Goal: Task Accomplishment & Management: Manage account settings

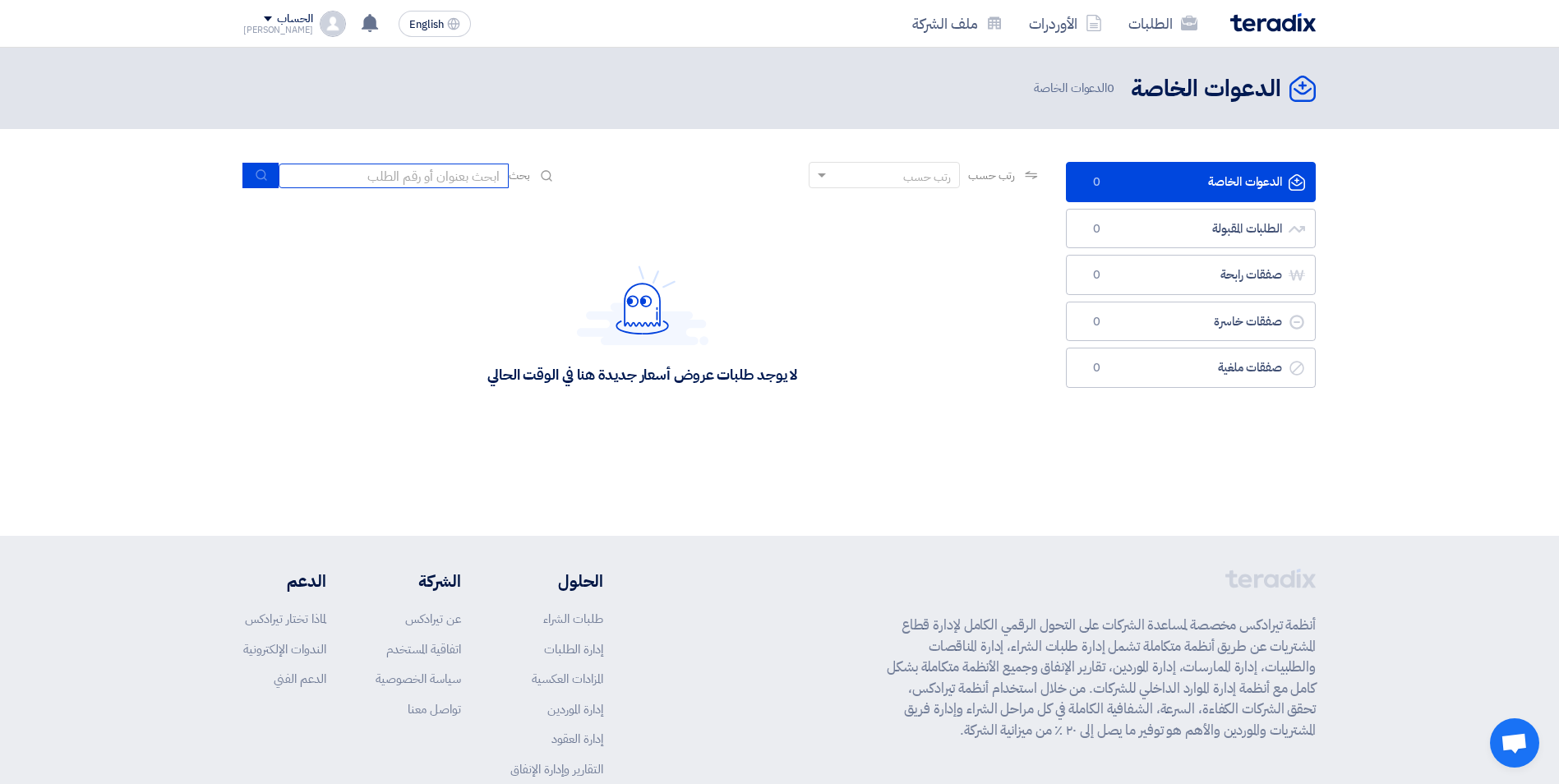
click at [460, 177] on input at bounding box center [394, 176] width 230 height 25
click at [455, 176] on input at bounding box center [394, 176] width 230 height 25
paste input "[URL][DOMAIN_NAME]"
type input "https://driweesh.odoo.com/"
click at [443, 172] on input "https://driweesh.odoo.com/" at bounding box center [394, 176] width 230 height 25
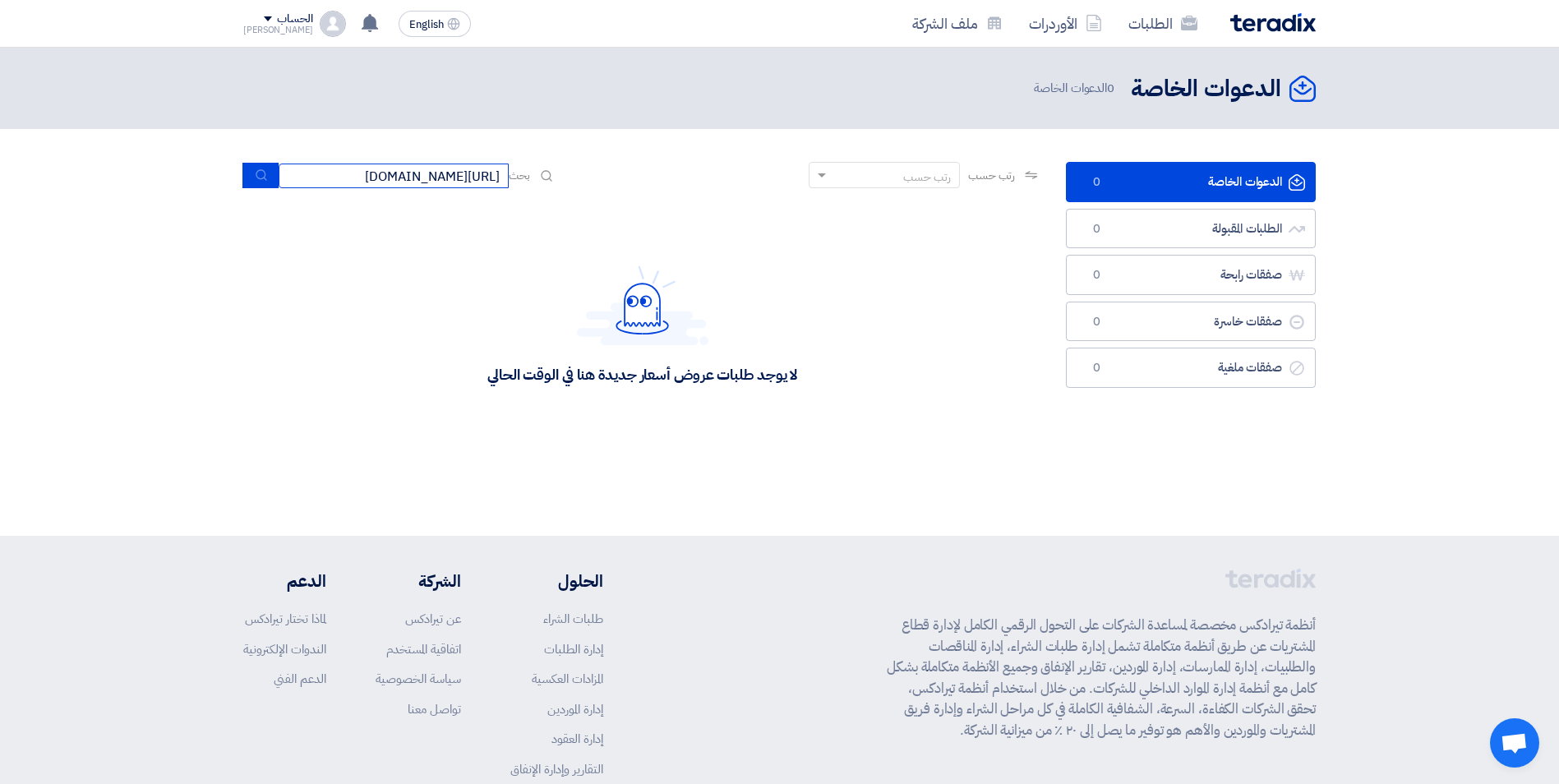
click at [443, 172] on input "https://driweesh.odoo.com/" at bounding box center [394, 176] width 230 height 25
click at [444, 172] on input "https://driweesh.odoo.com/" at bounding box center [394, 176] width 230 height 25
click at [495, 178] on input at bounding box center [394, 176] width 230 height 25
paste input "71159"
type input "71159"
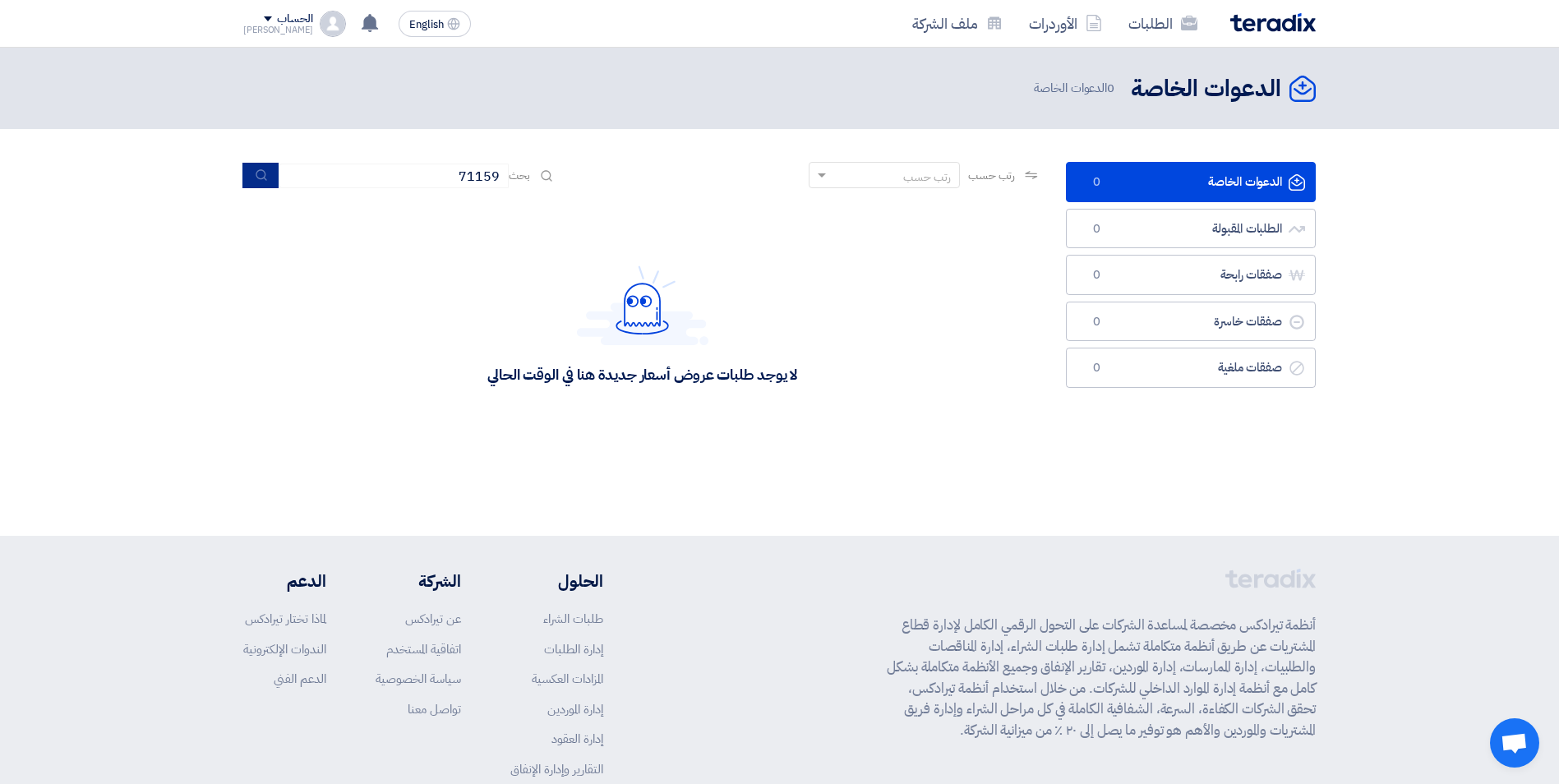
click at [267, 179] on icon "submit" at bounding box center [261, 175] width 13 height 13
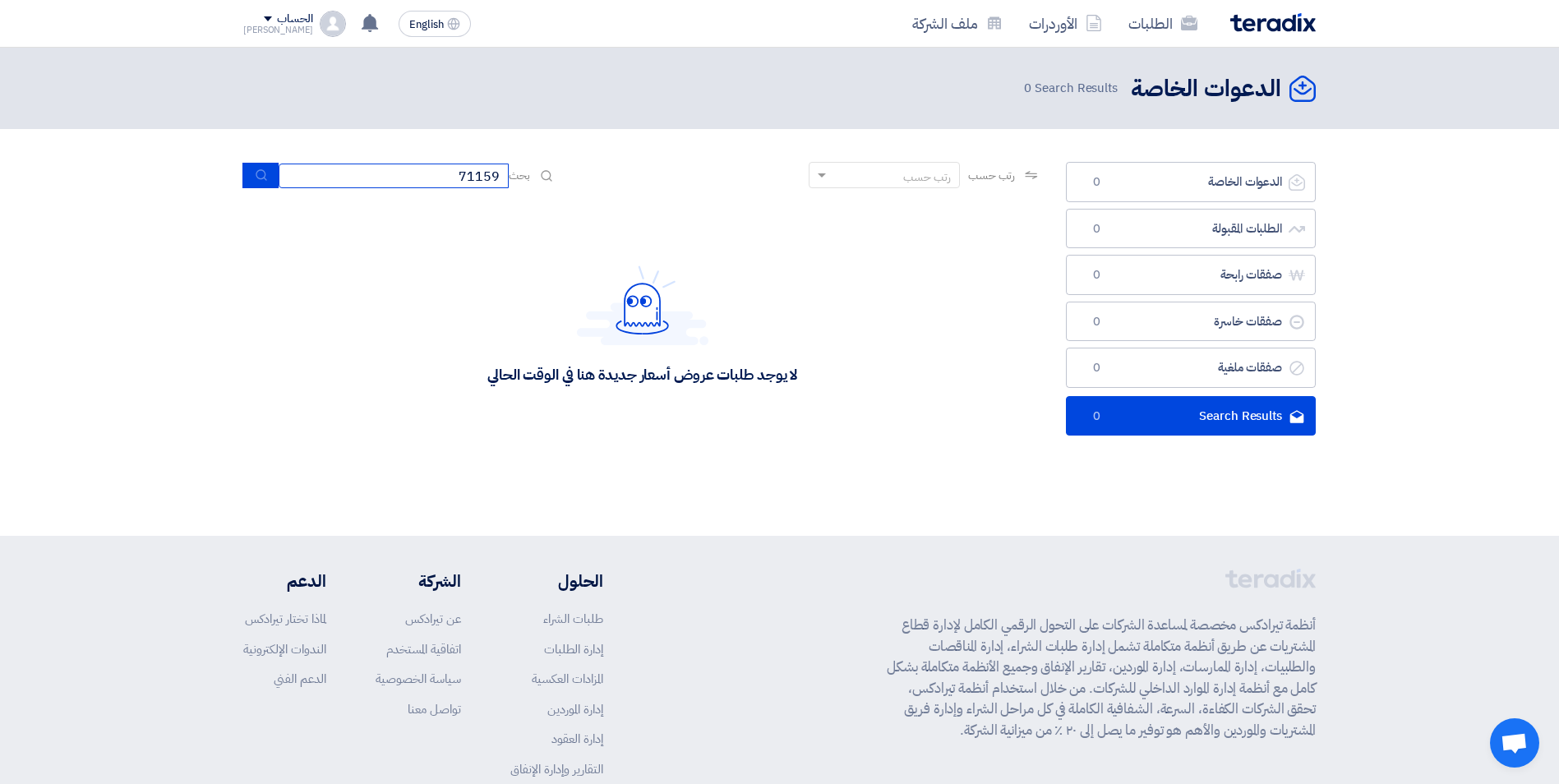
click at [442, 165] on input "71159" at bounding box center [394, 176] width 230 height 25
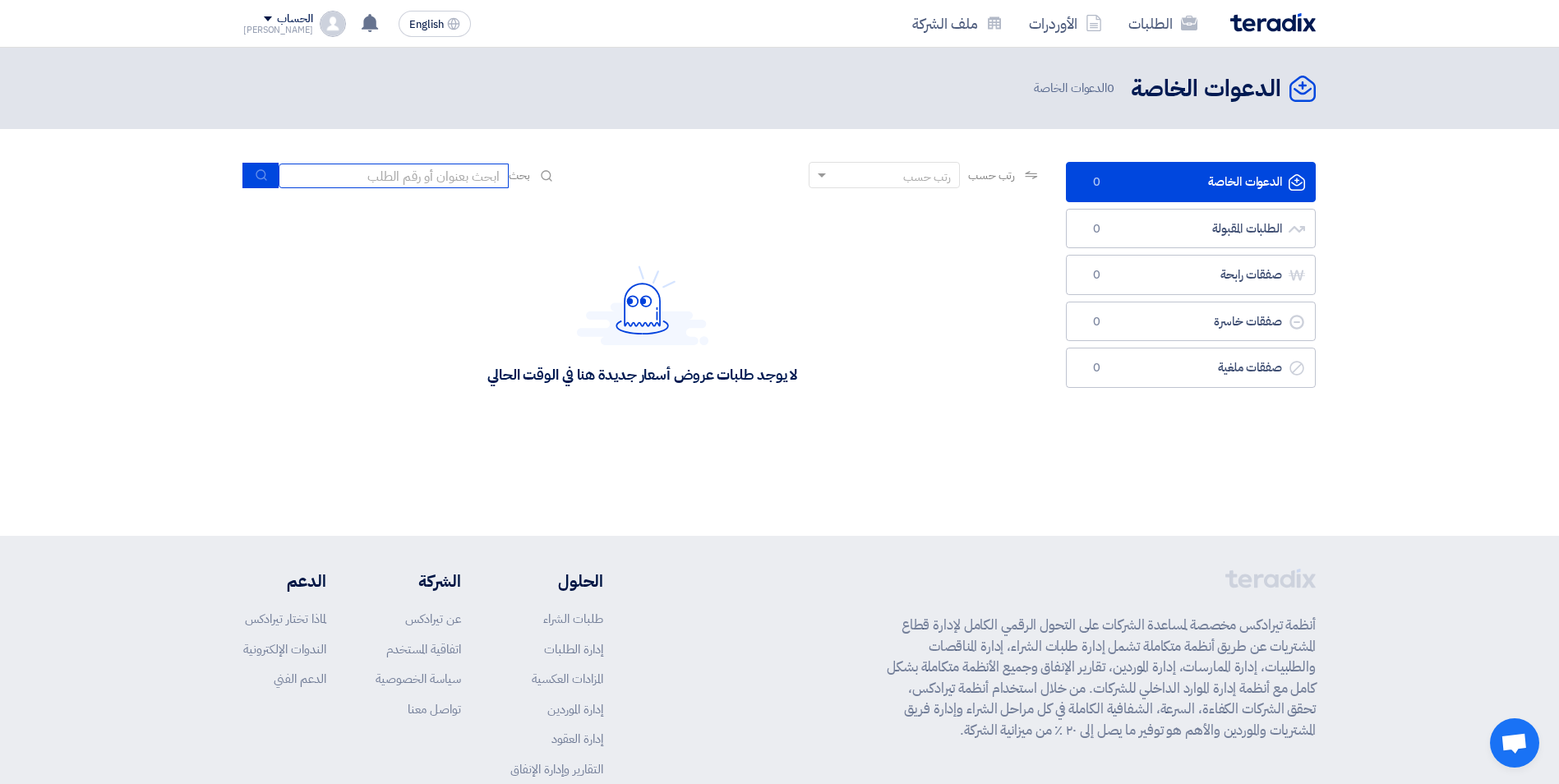
click at [497, 175] on input at bounding box center [394, 176] width 230 height 25
paste input "[URL][DOMAIN_NAME]"
type input "[URL][DOMAIN_NAME]"
click at [385, 182] on input "[URL][DOMAIN_NAME]" at bounding box center [394, 176] width 230 height 25
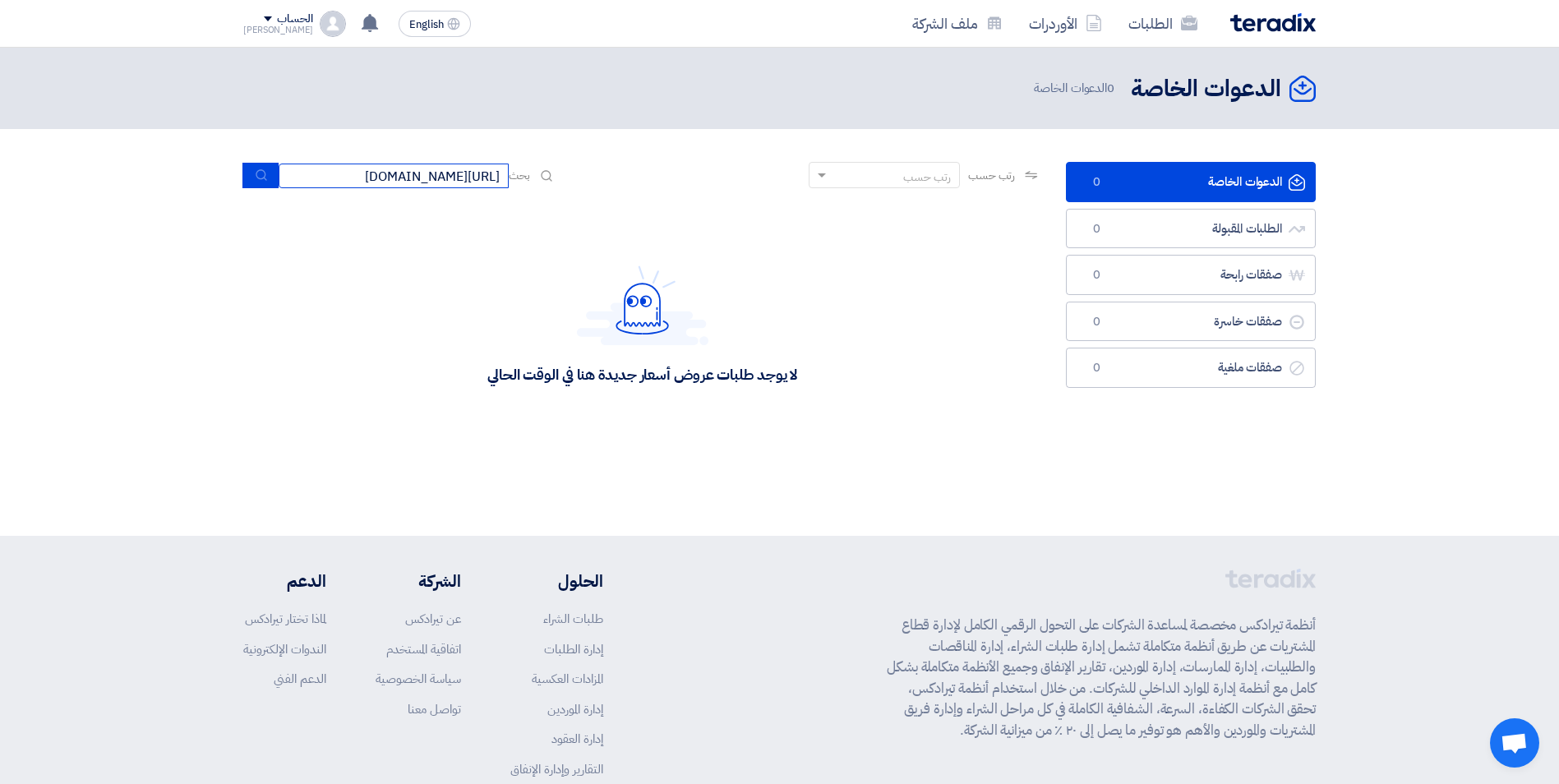
click at [385, 182] on input "[URL][DOMAIN_NAME]" at bounding box center [394, 176] width 230 height 25
click at [472, 171] on input at bounding box center [394, 176] width 230 height 25
paste input "71159"
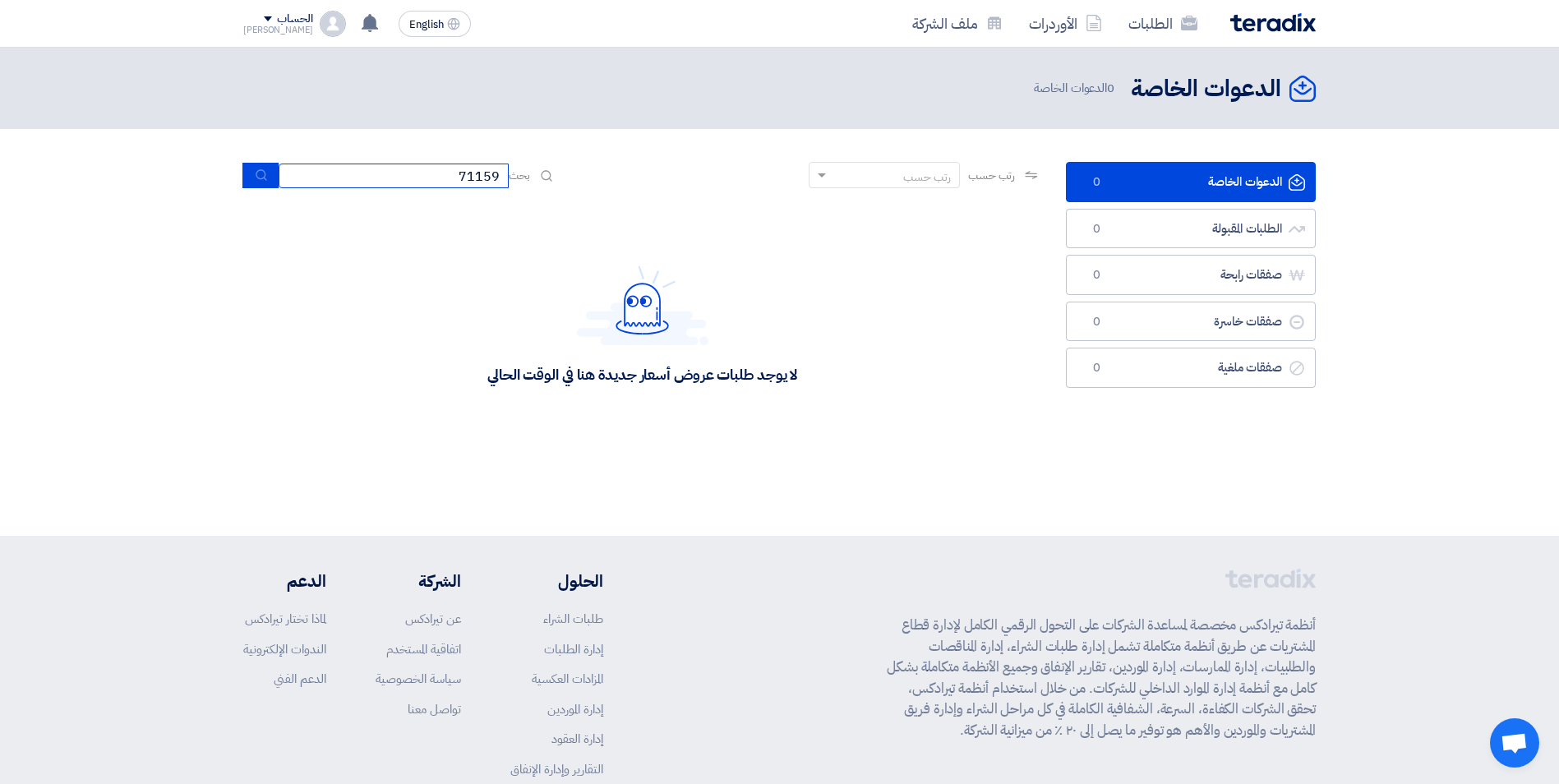
type input "71159"
click at [257, 178] on use "submit" at bounding box center [260, 175] width 11 height 11
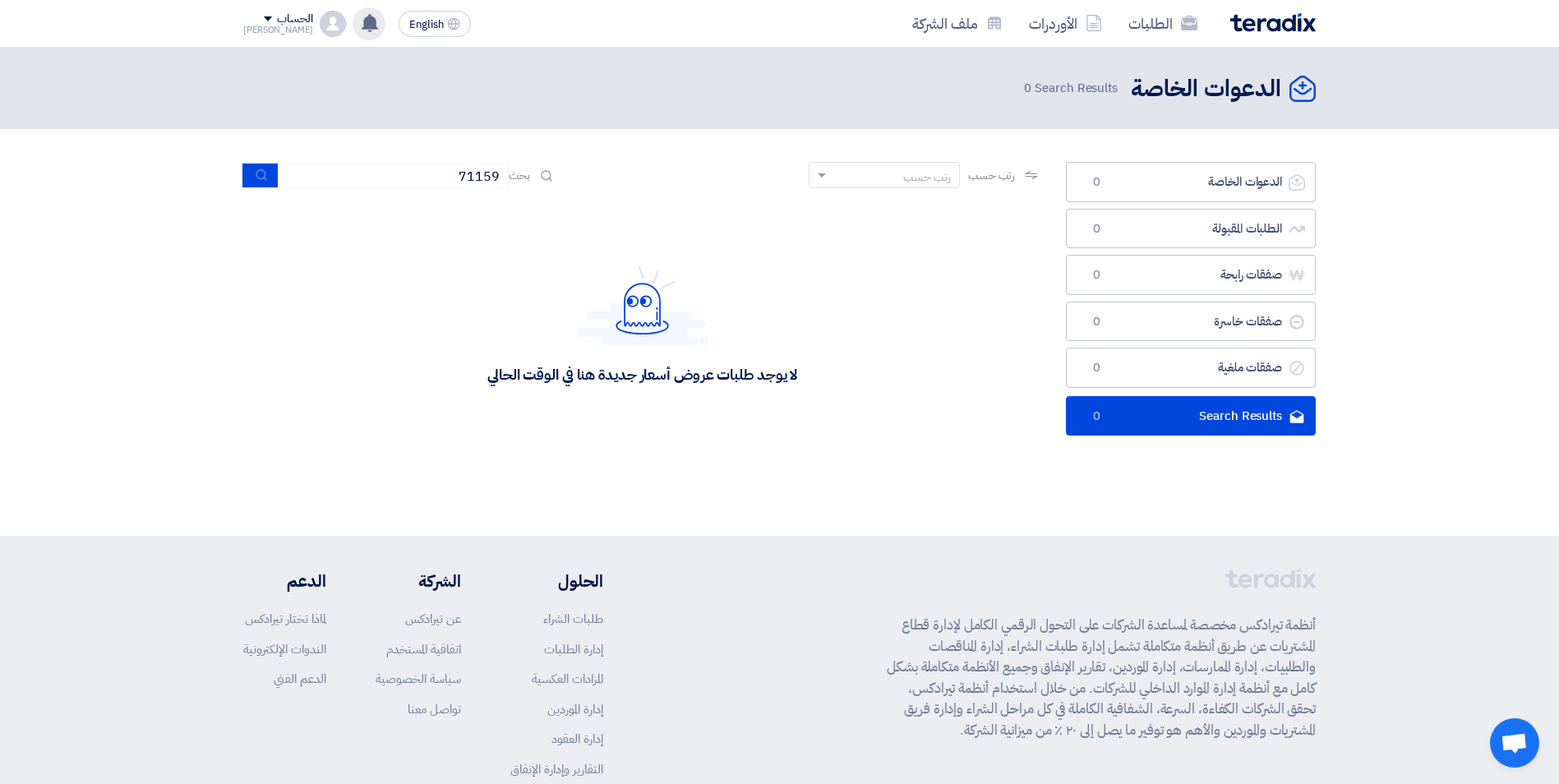
click at [361, 25] on use at bounding box center [369, 23] width 17 height 18
click at [320, 21] on img at bounding box center [333, 24] width 26 height 26
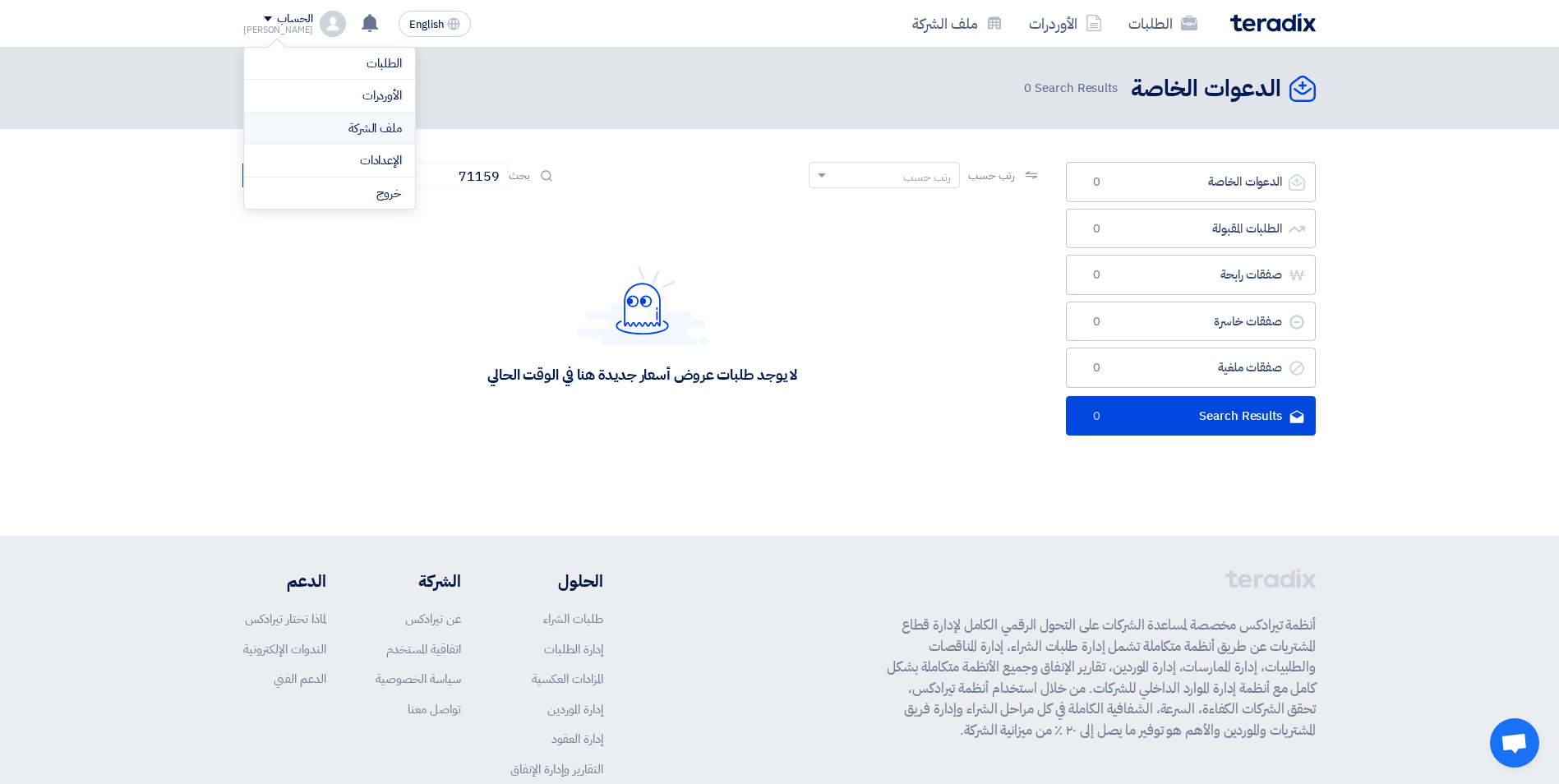
click at [367, 130] on link "ملف الشركة" at bounding box center [330, 128] width 145 height 19
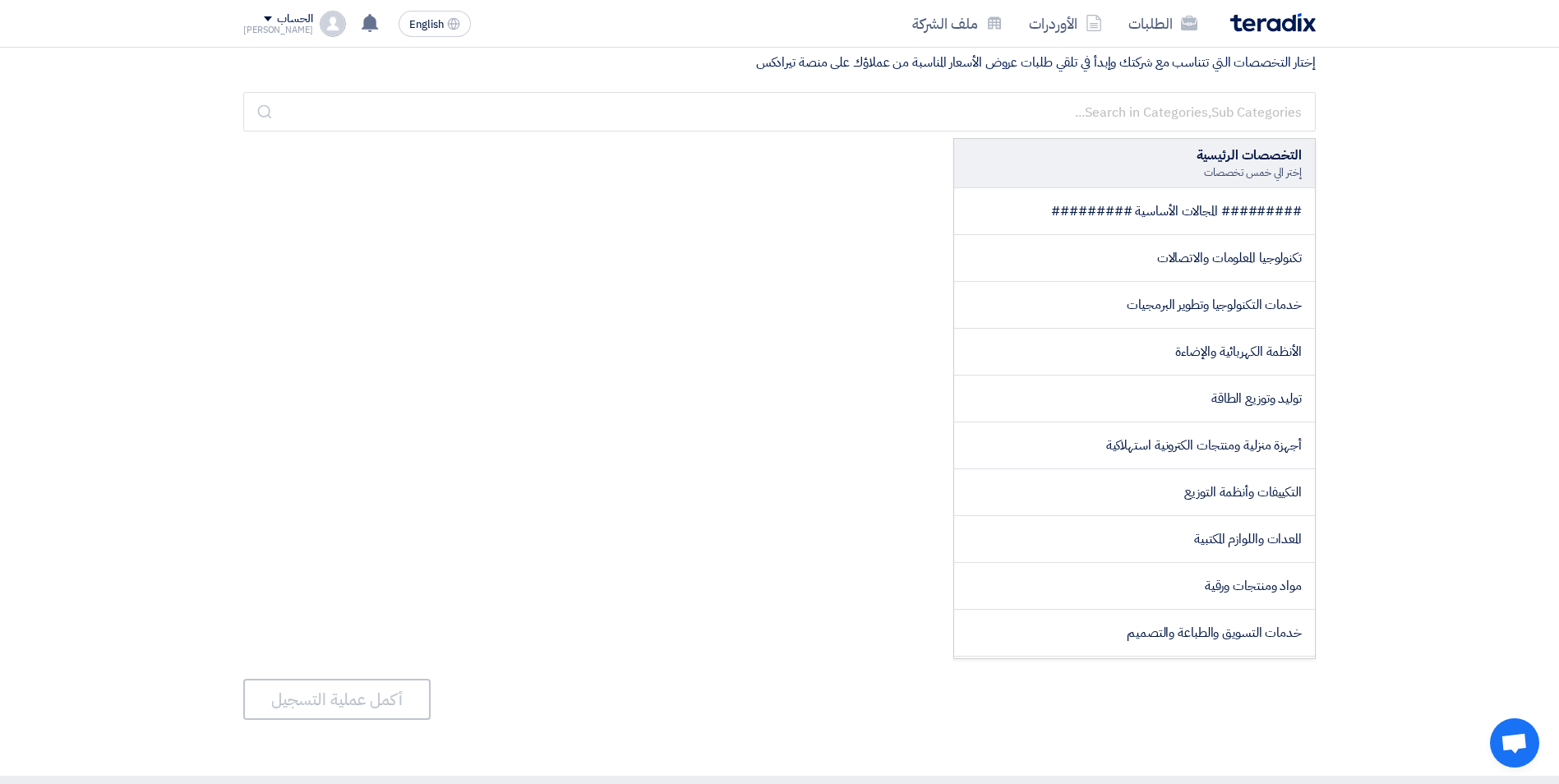
scroll to position [41, 0]
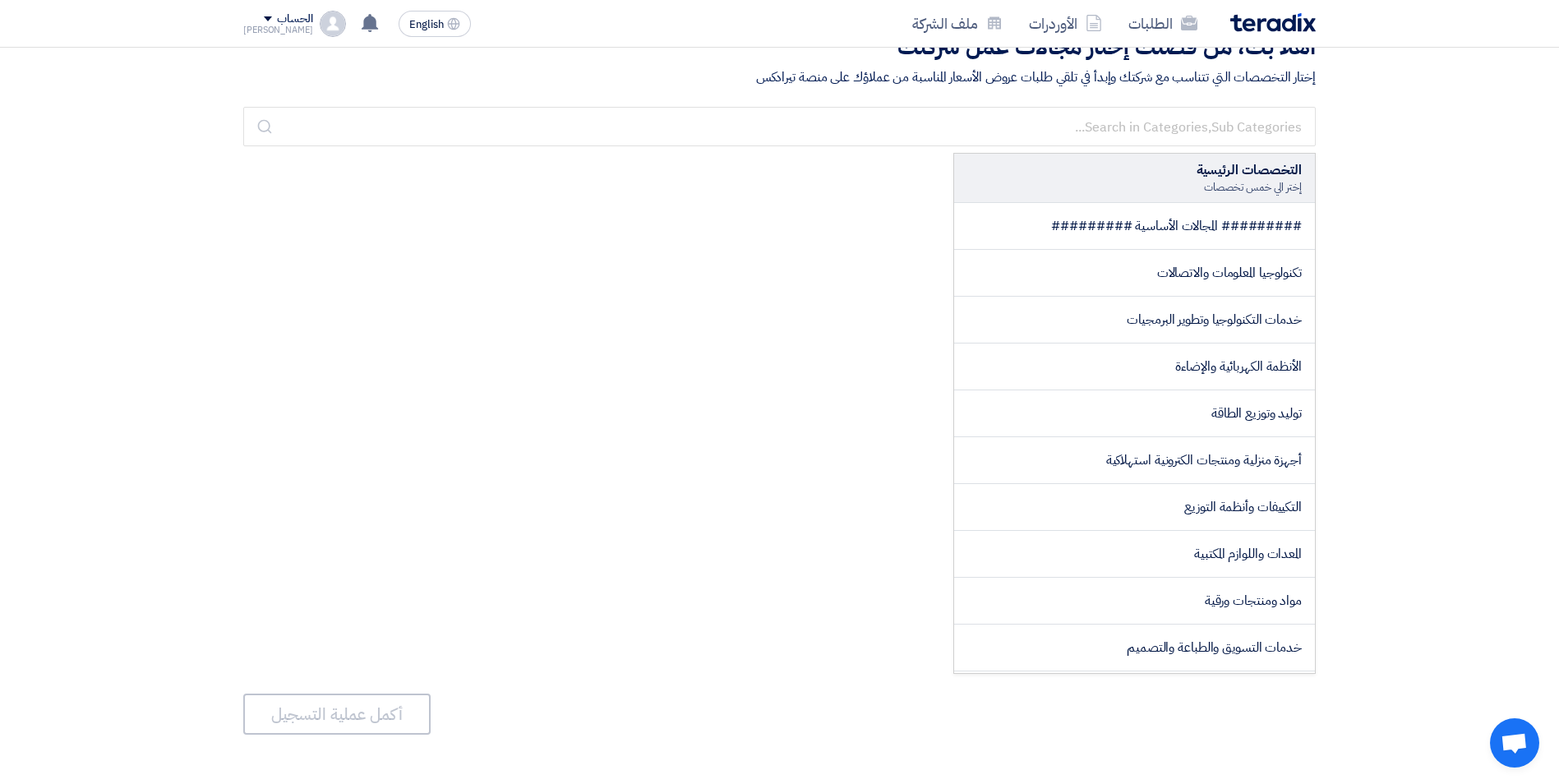
click at [320, 27] on img at bounding box center [333, 24] width 26 height 26
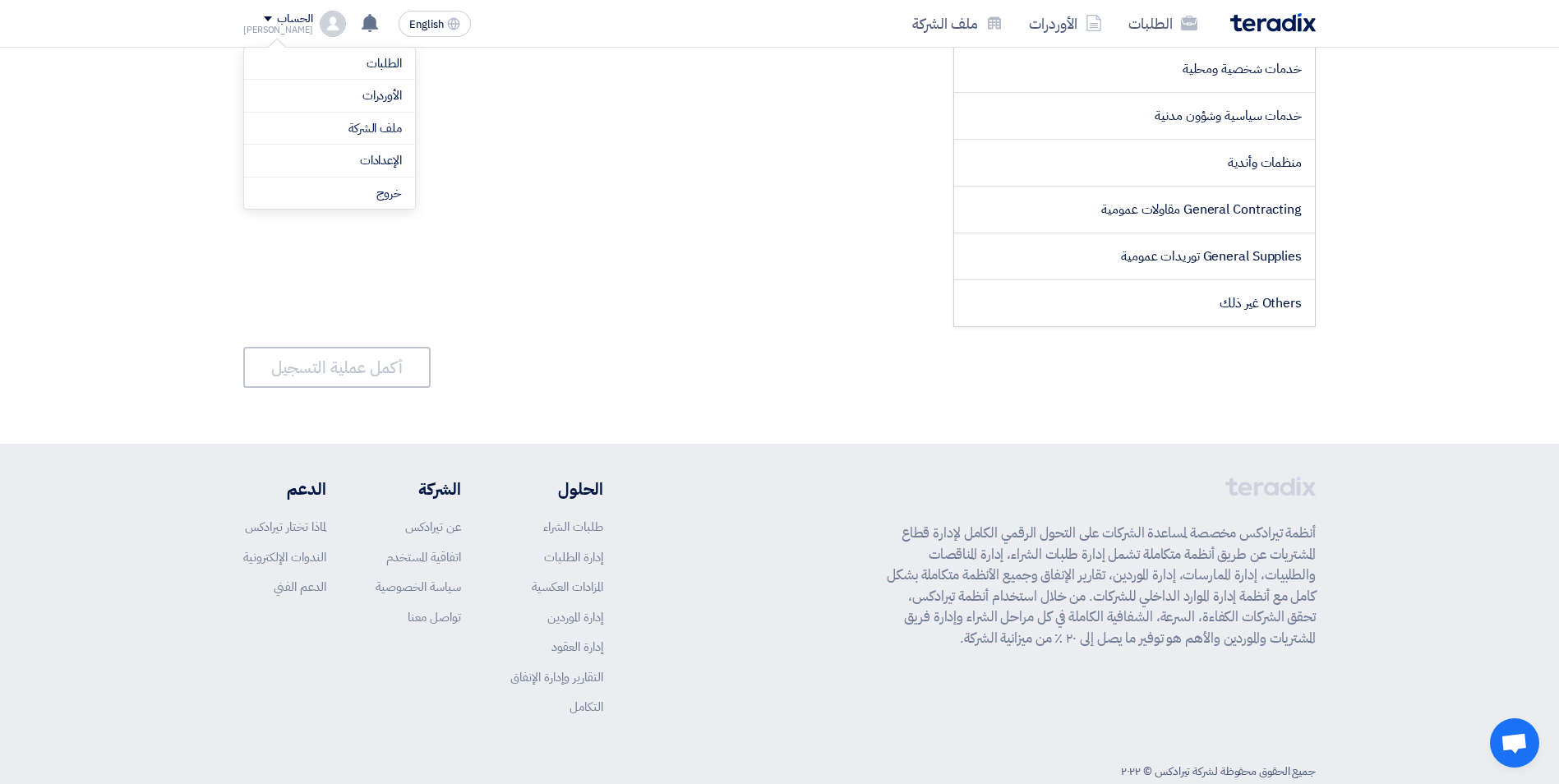
scroll to position [425, 0]
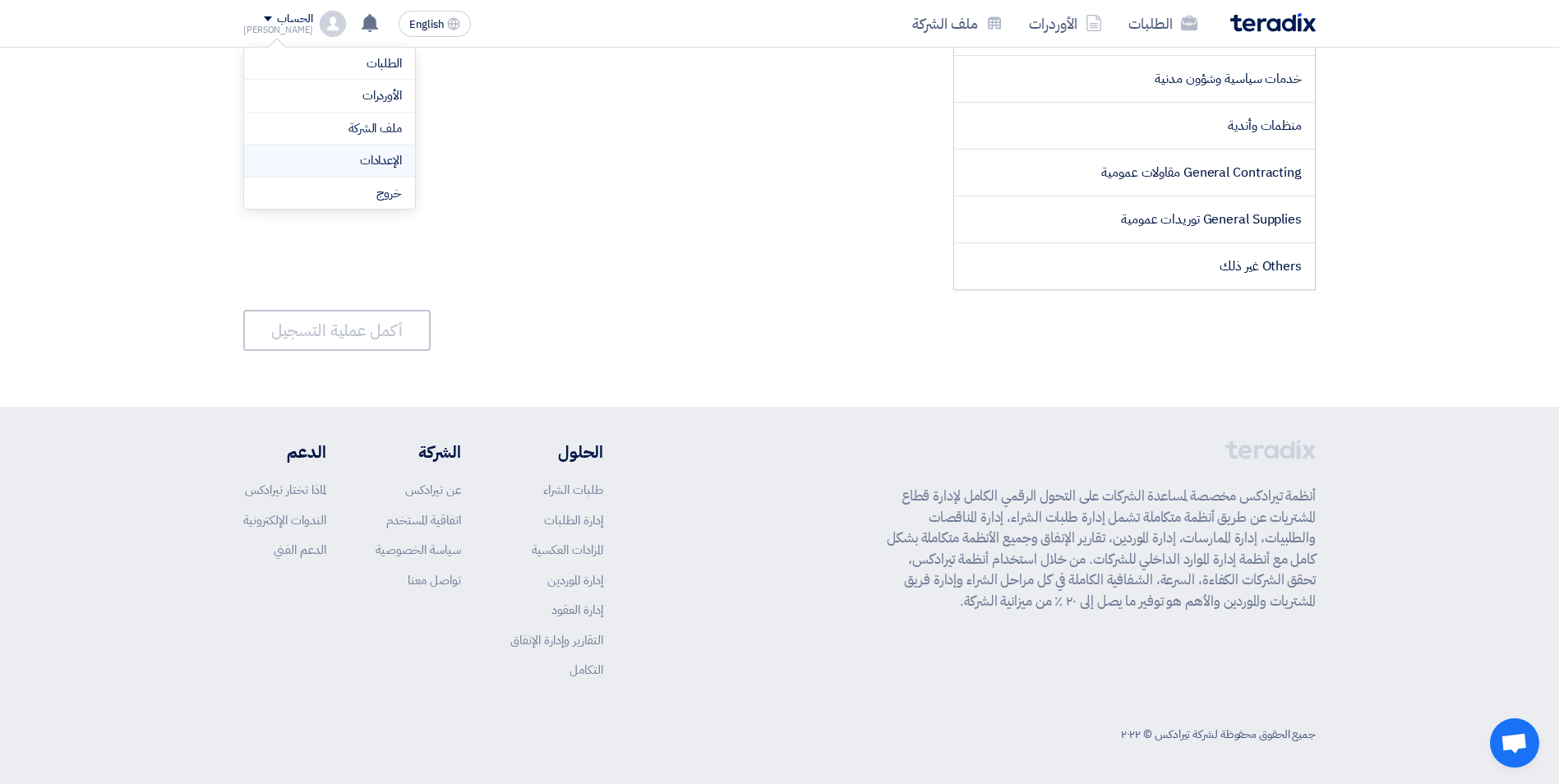
click at [383, 155] on link "الإعدادات" at bounding box center [330, 160] width 145 height 19
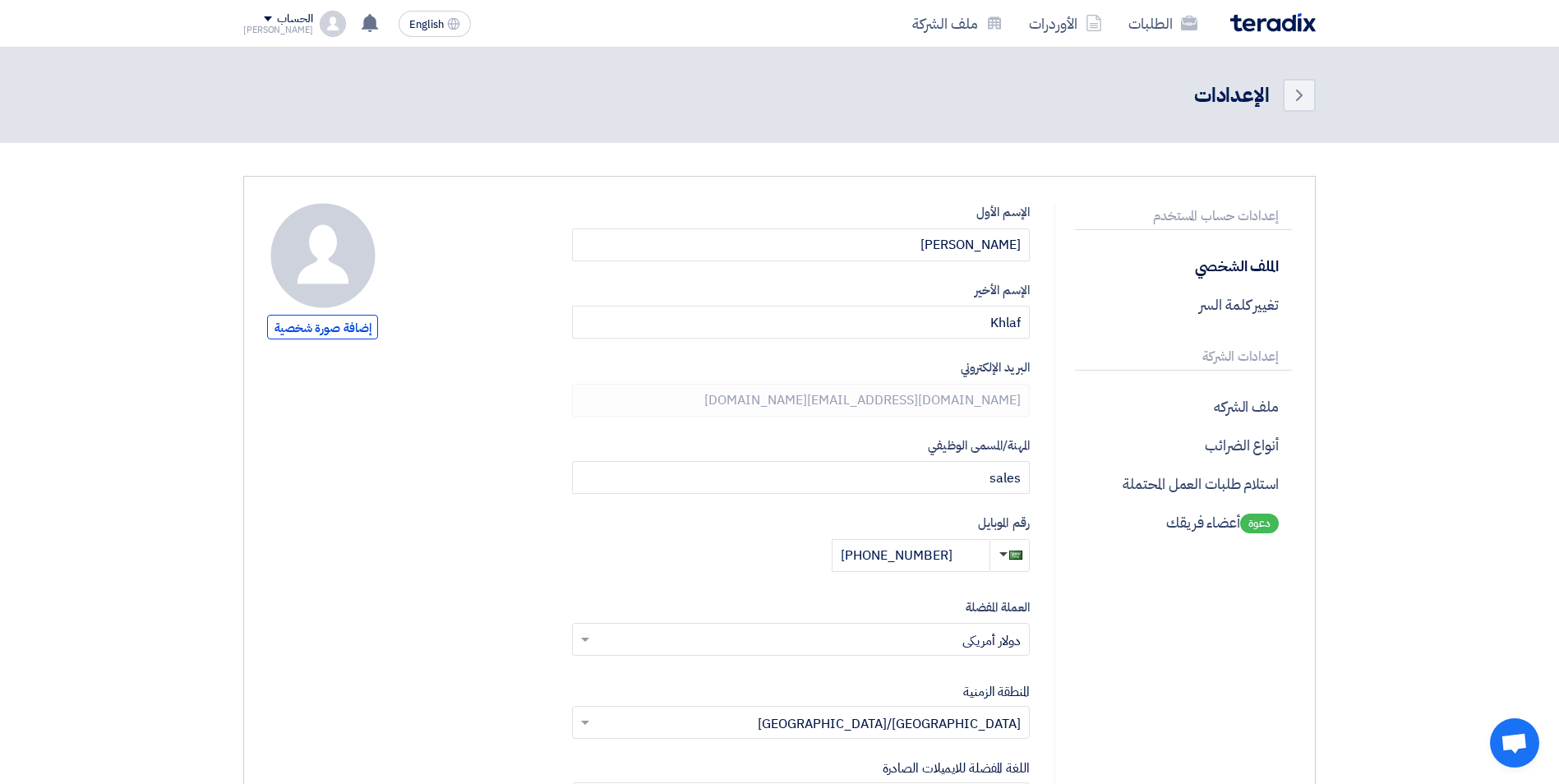
scroll to position [192, 0]
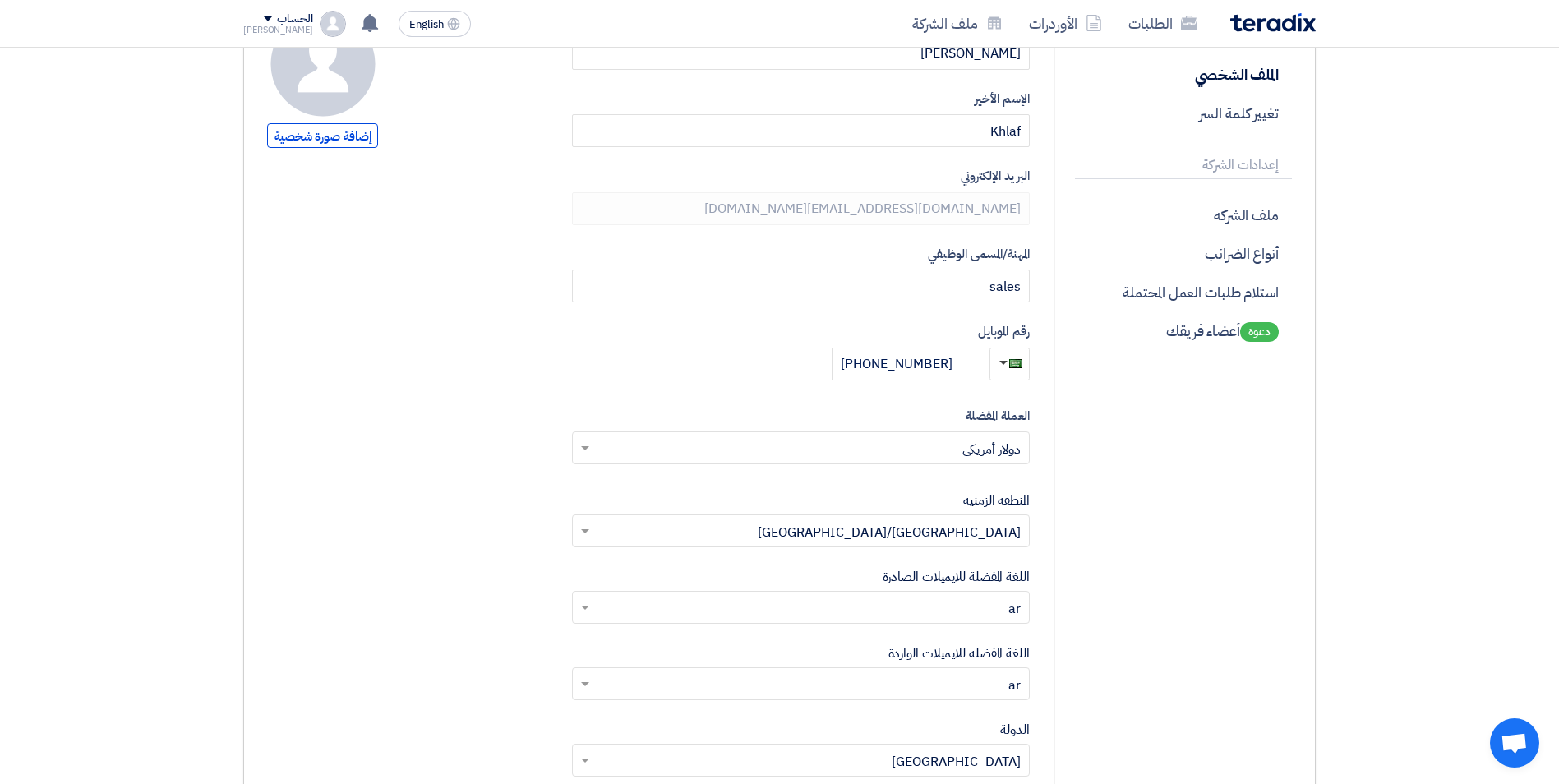
click at [607, 447] on input "text" at bounding box center [810, 449] width 425 height 27
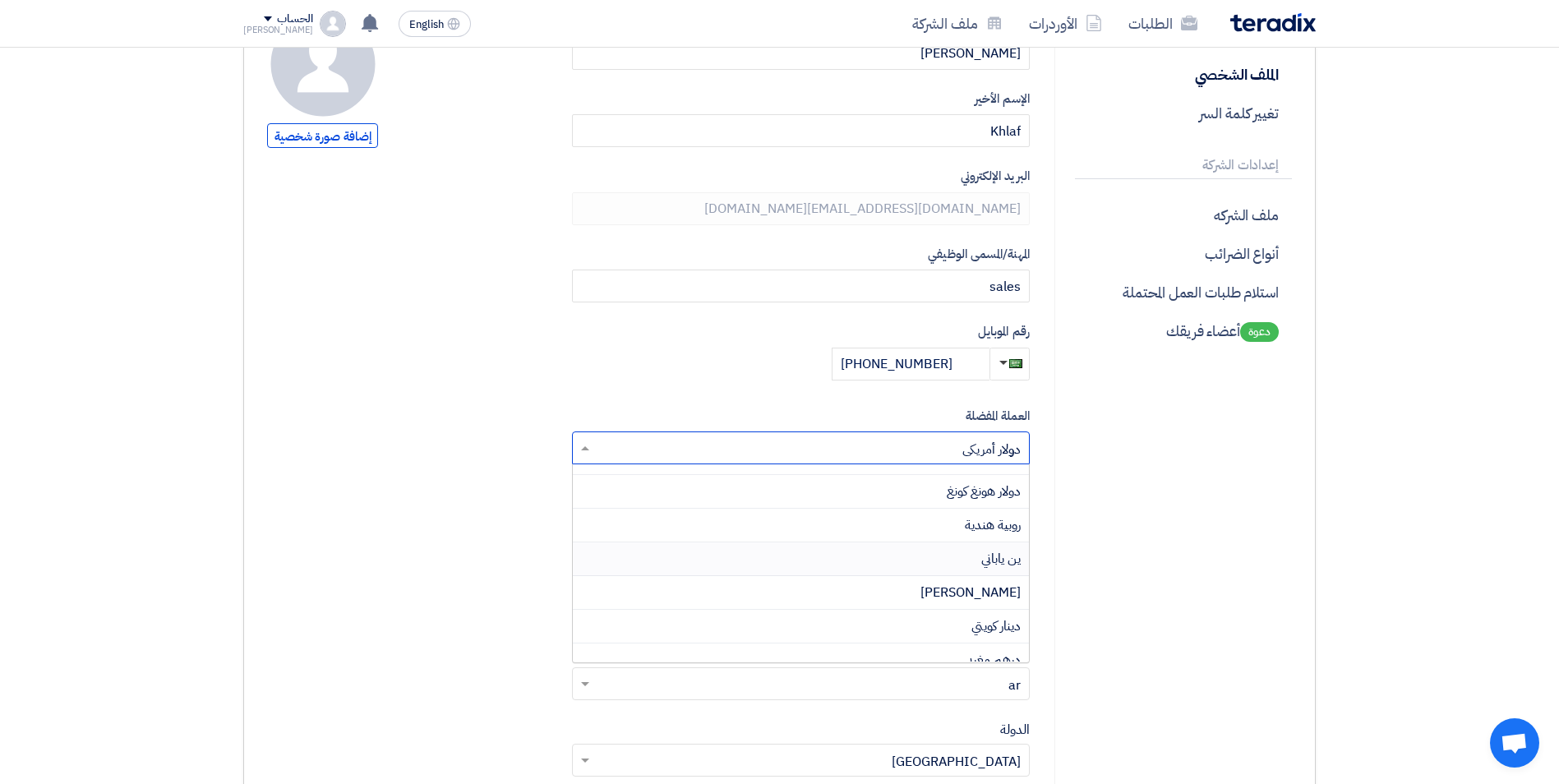
scroll to position [0, 0]
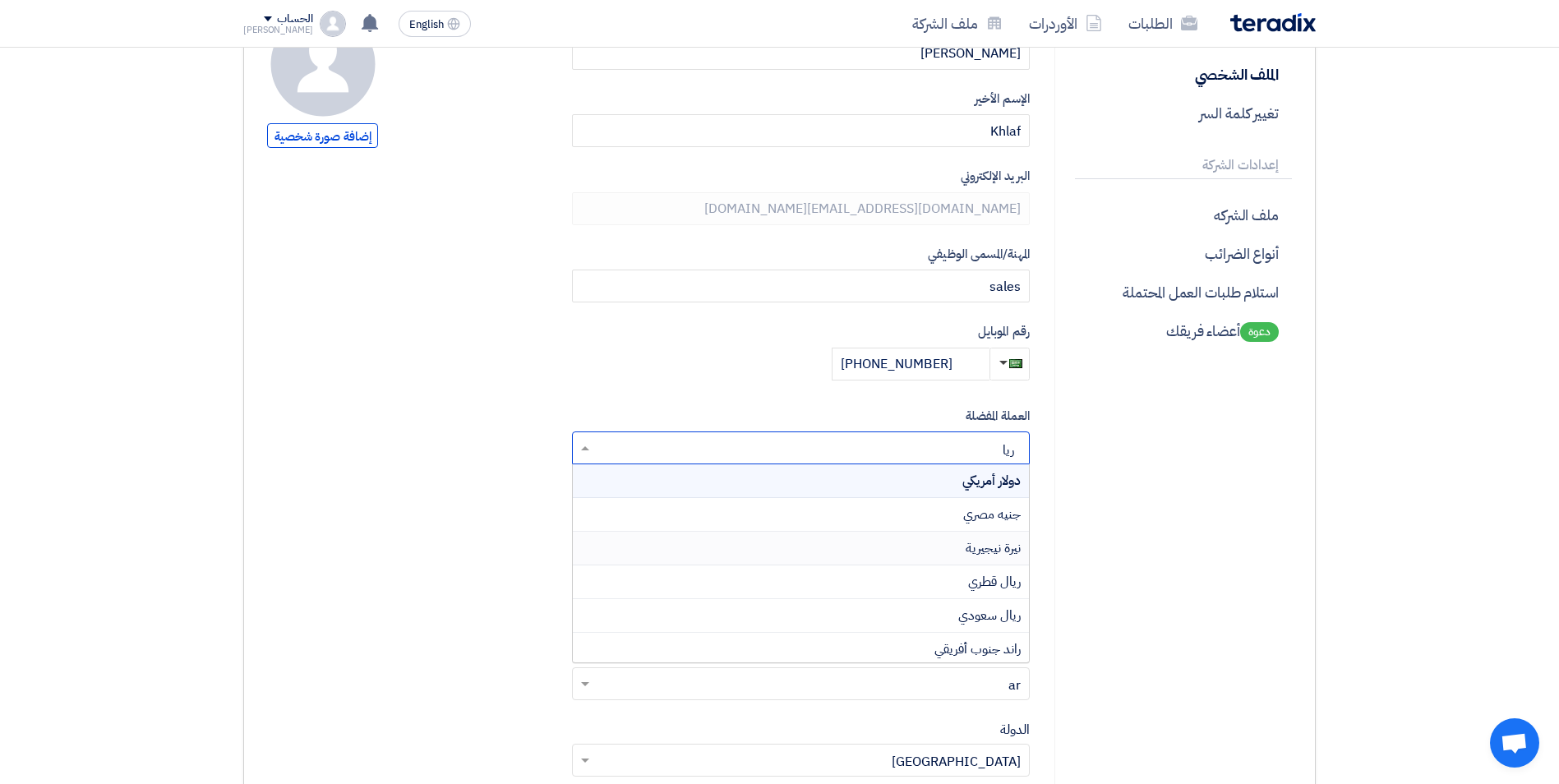
type input "ريال"
click at [995, 524] on div "ريال سعودي" at bounding box center [800, 515] width 456 height 34
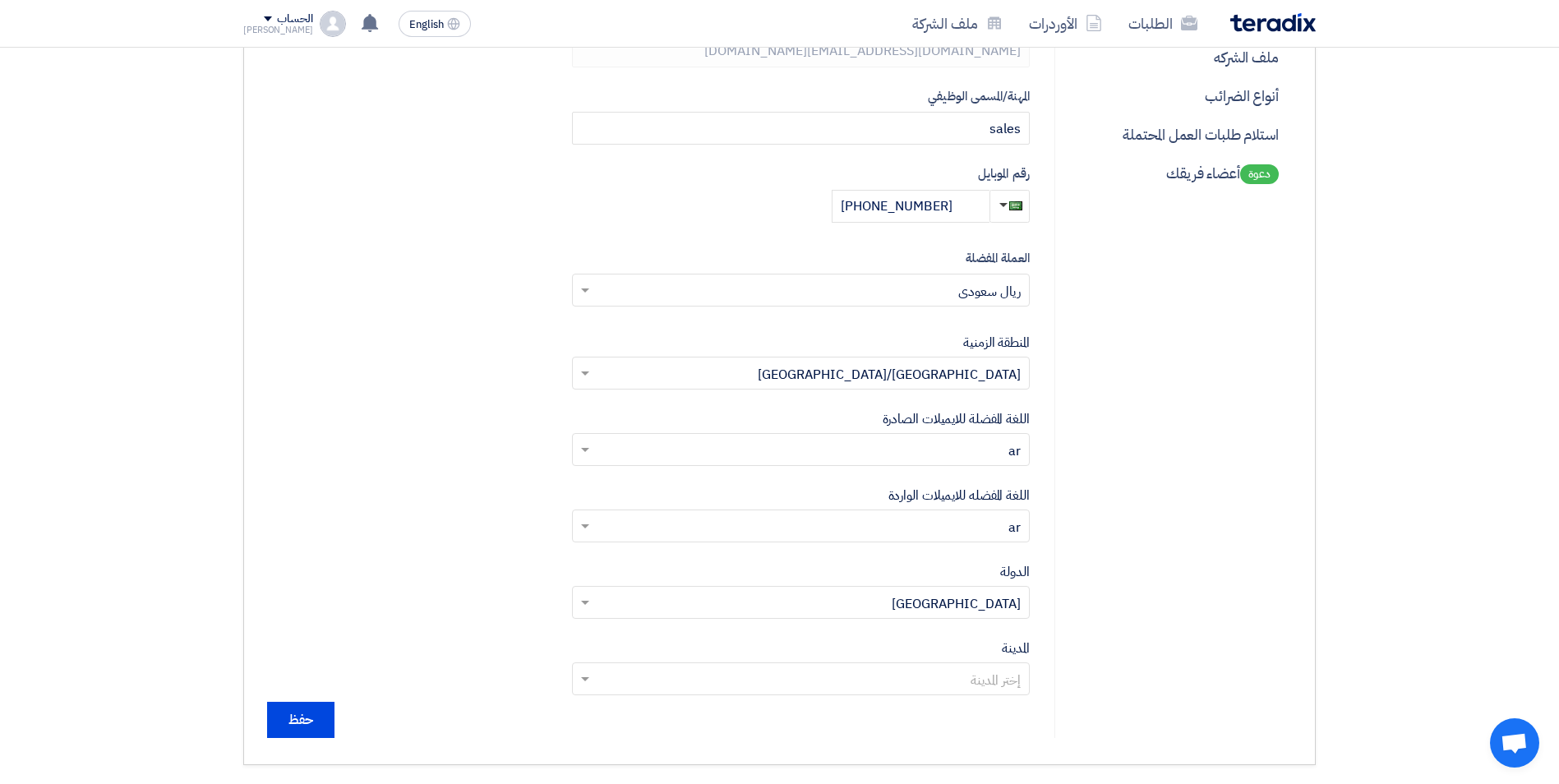
scroll to position [384, 0]
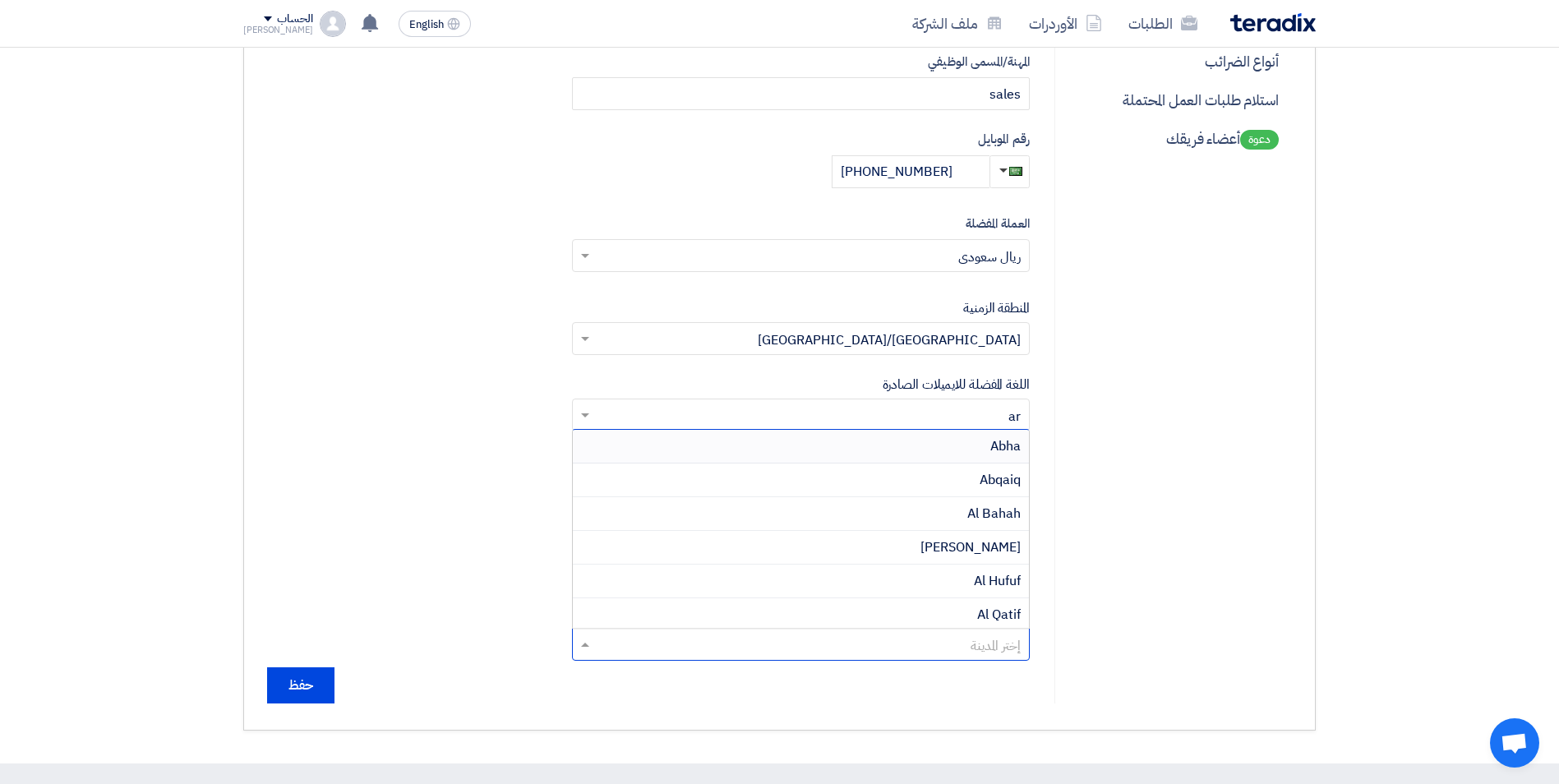
click at [925, 645] on input "text" at bounding box center [810, 645] width 425 height 27
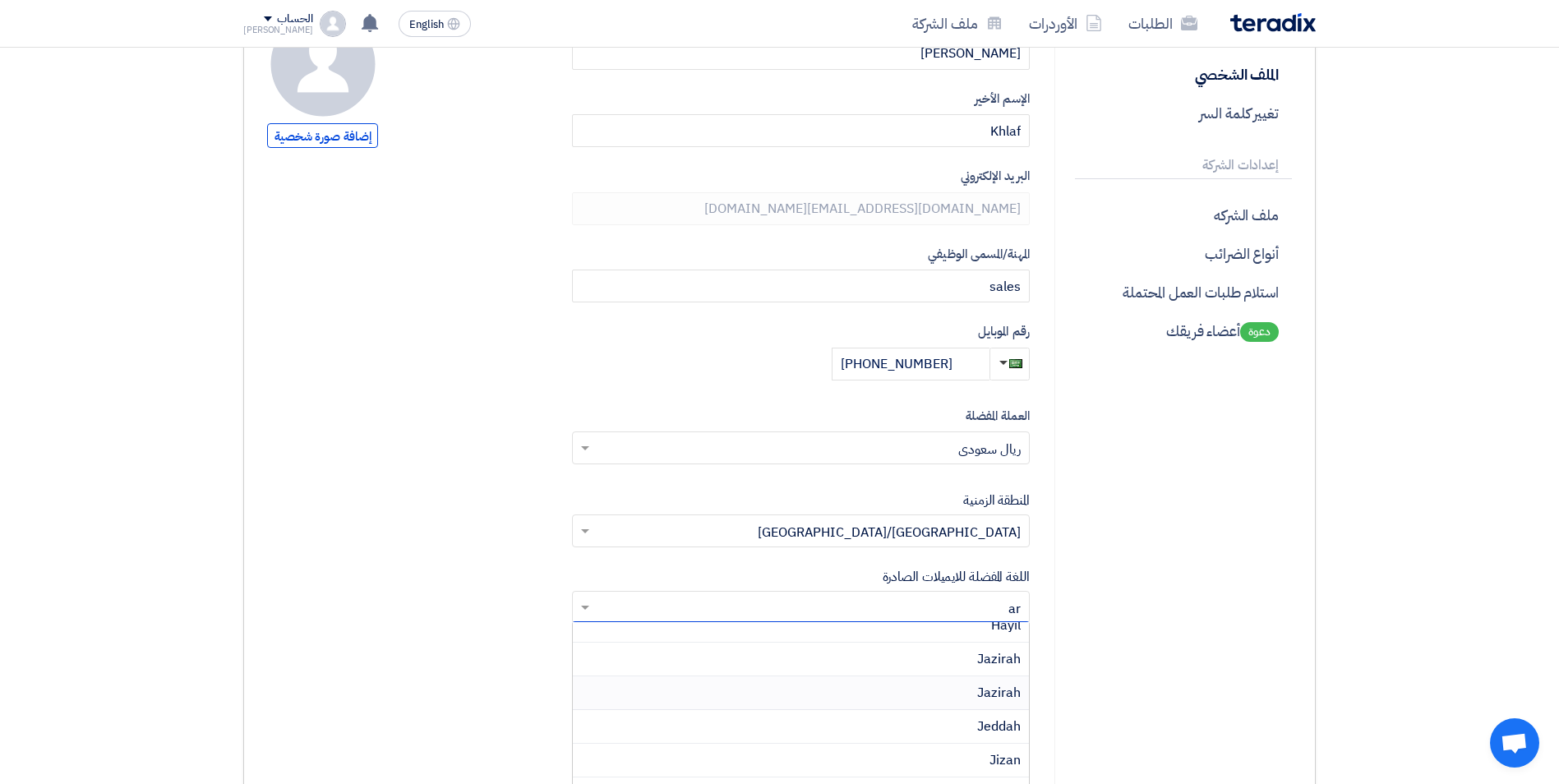
type input "ق"
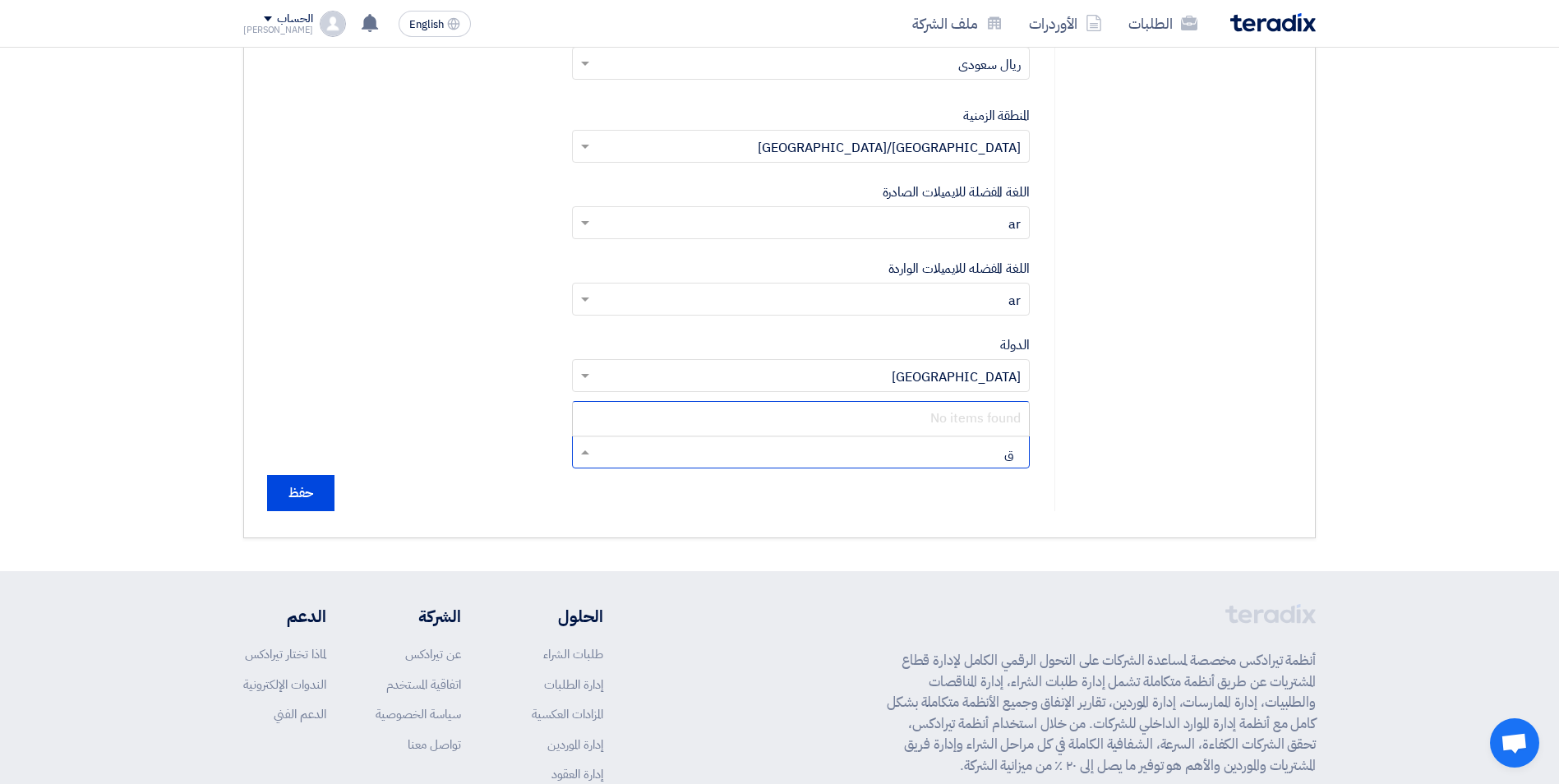
scroll to position [640, 0]
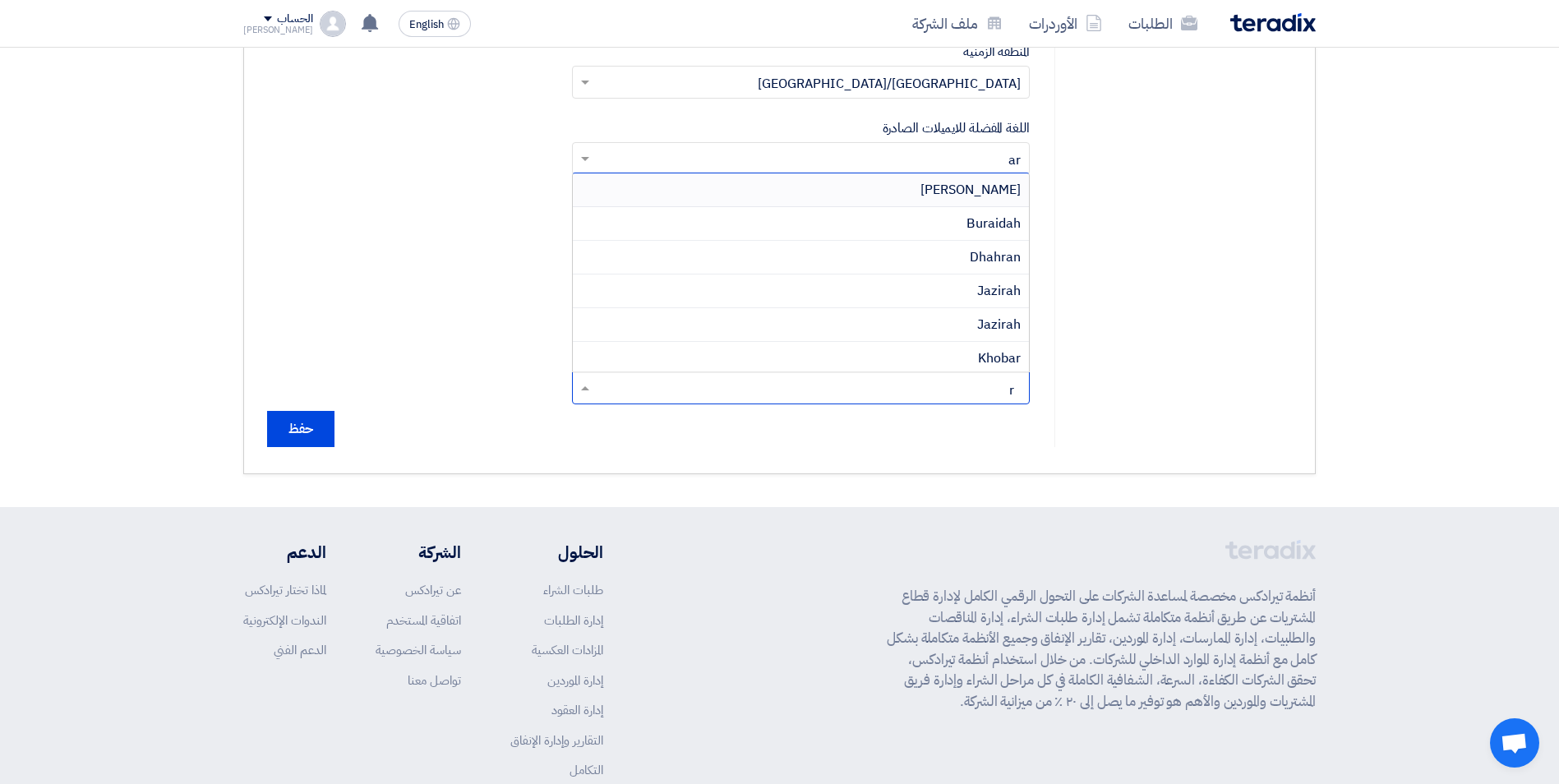
type input "ri"
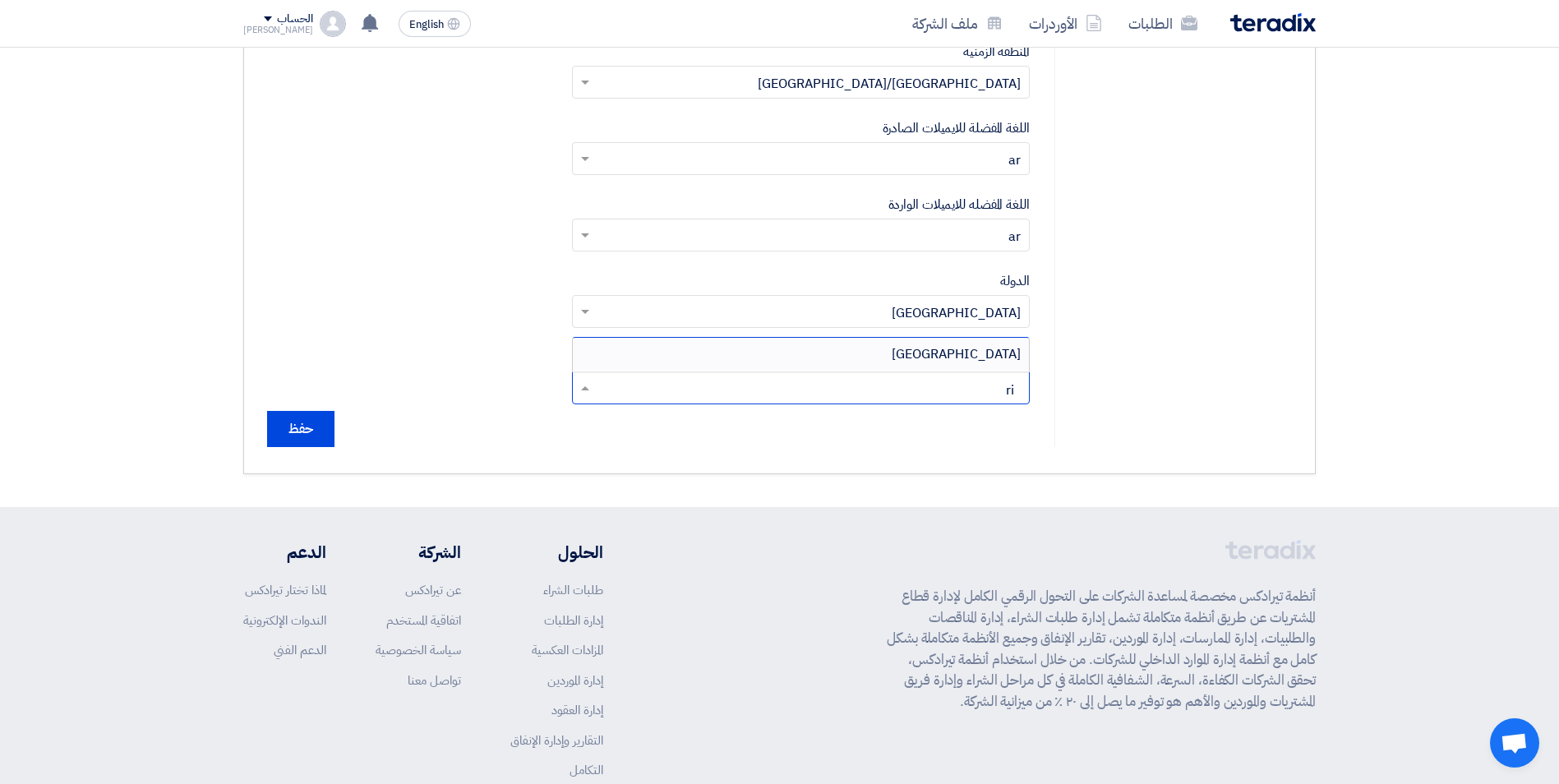
click at [991, 358] on span "[GEOGRAPHIC_DATA]" at bounding box center [956, 354] width 129 height 20
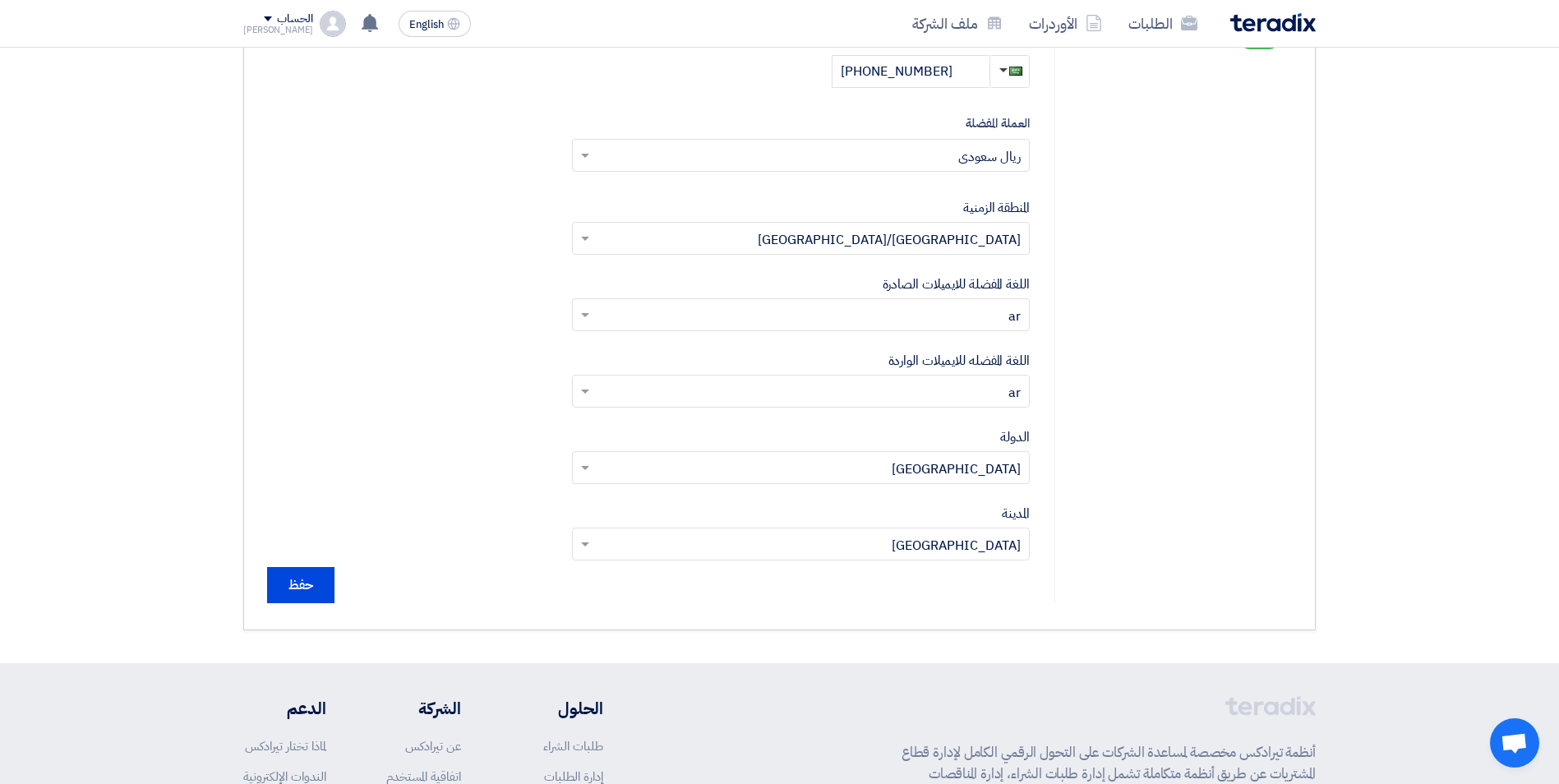
scroll to position [449, 0]
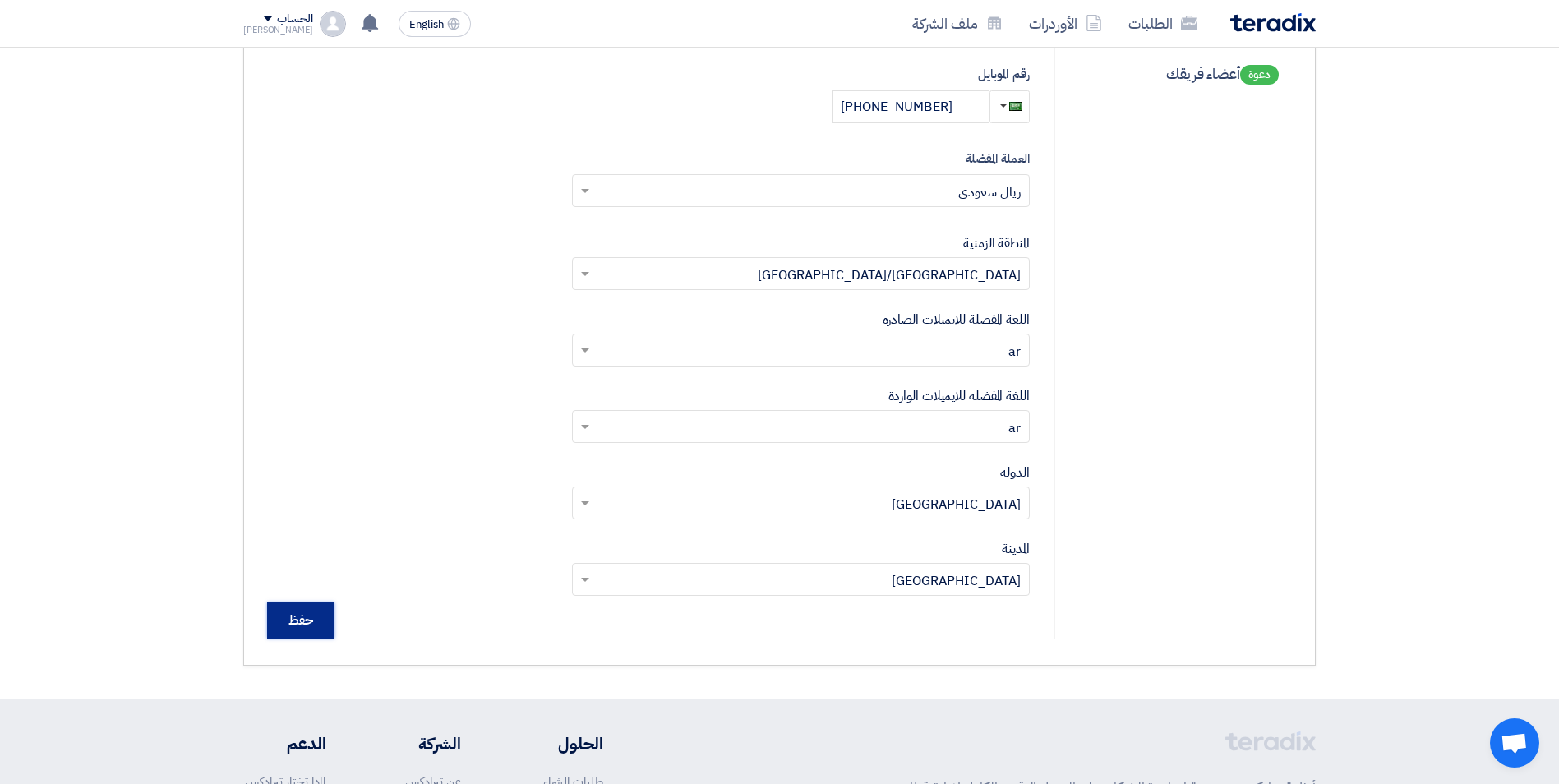
click at [316, 628] on input "حفظ" at bounding box center [301, 620] width 68 height 36
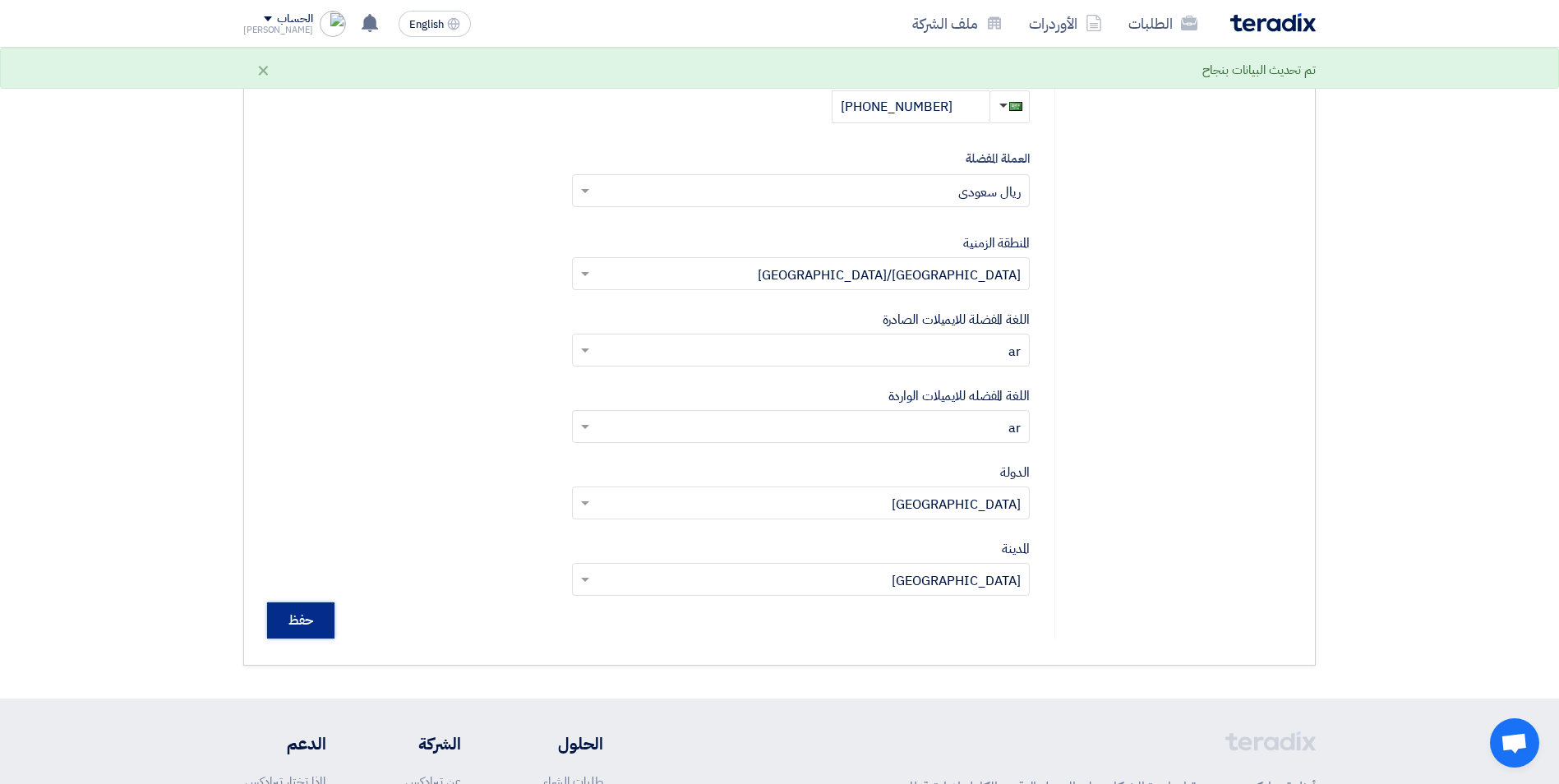
click at [298, 627] on input "حفظ" at bounding box center [301, 620] width 68 height 36
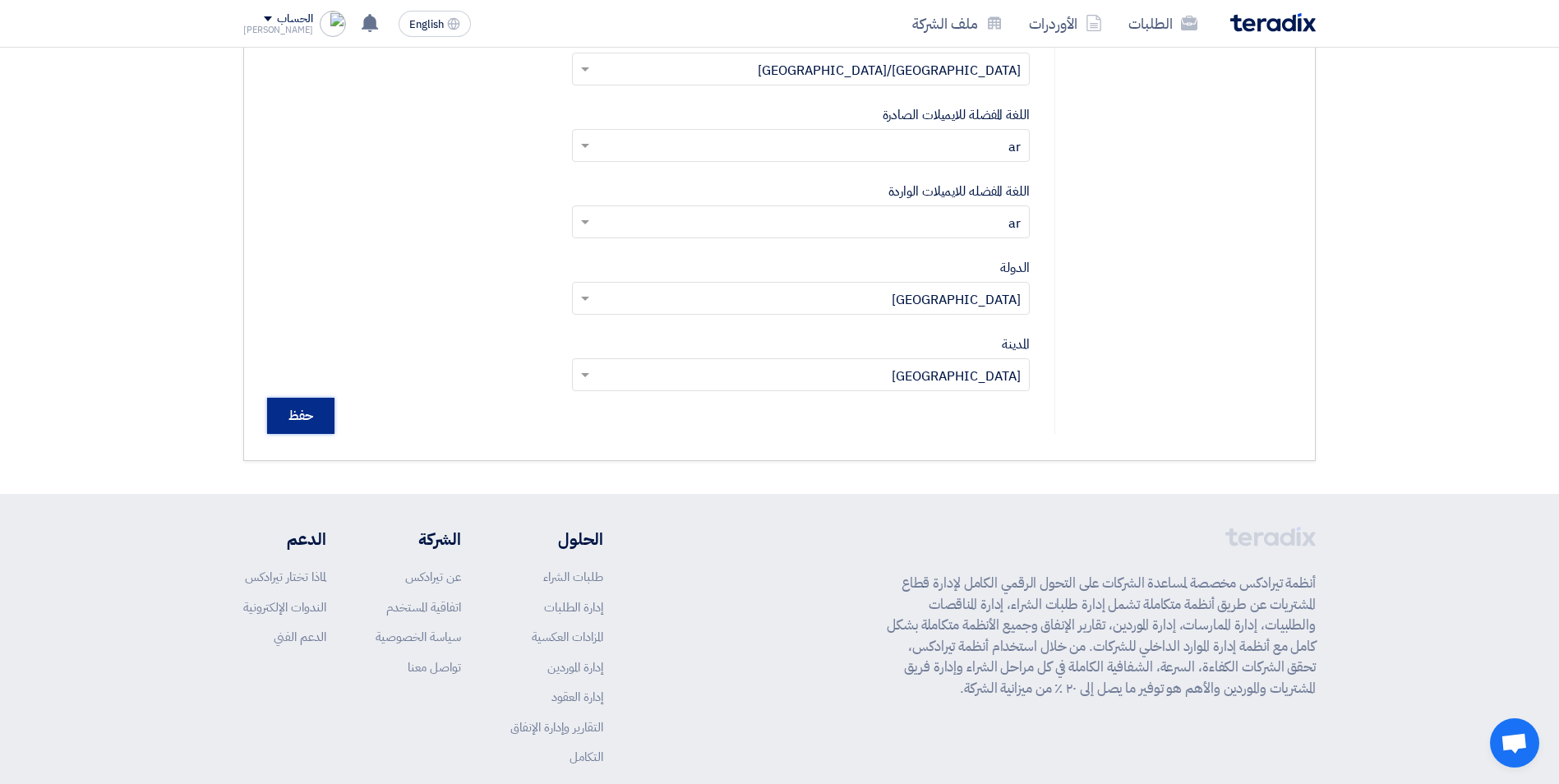
scroll to position [740, 0]
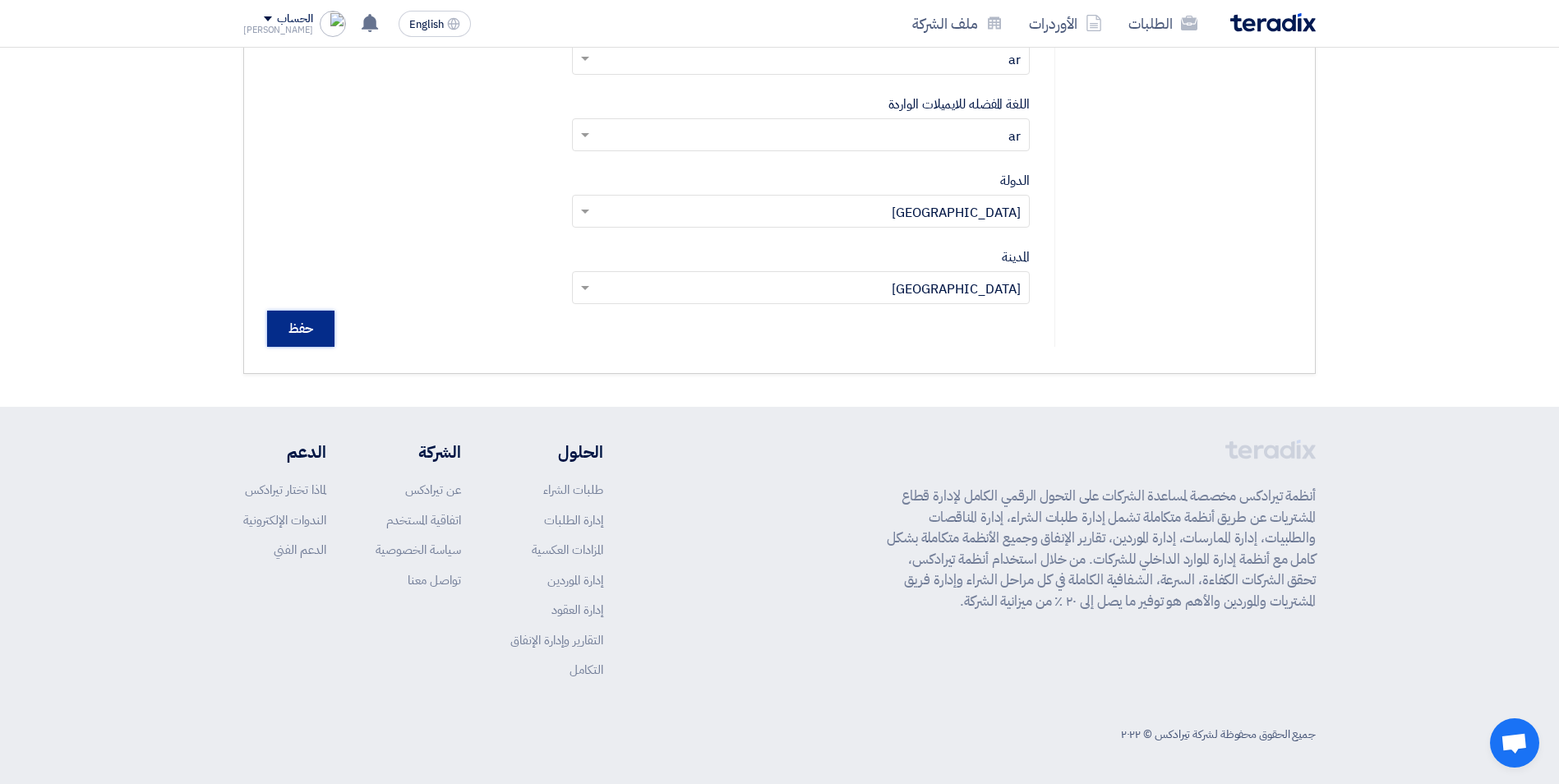
click at [306, 325] on input "حفظ" at bounding box center [301, 328] width 68 height 36
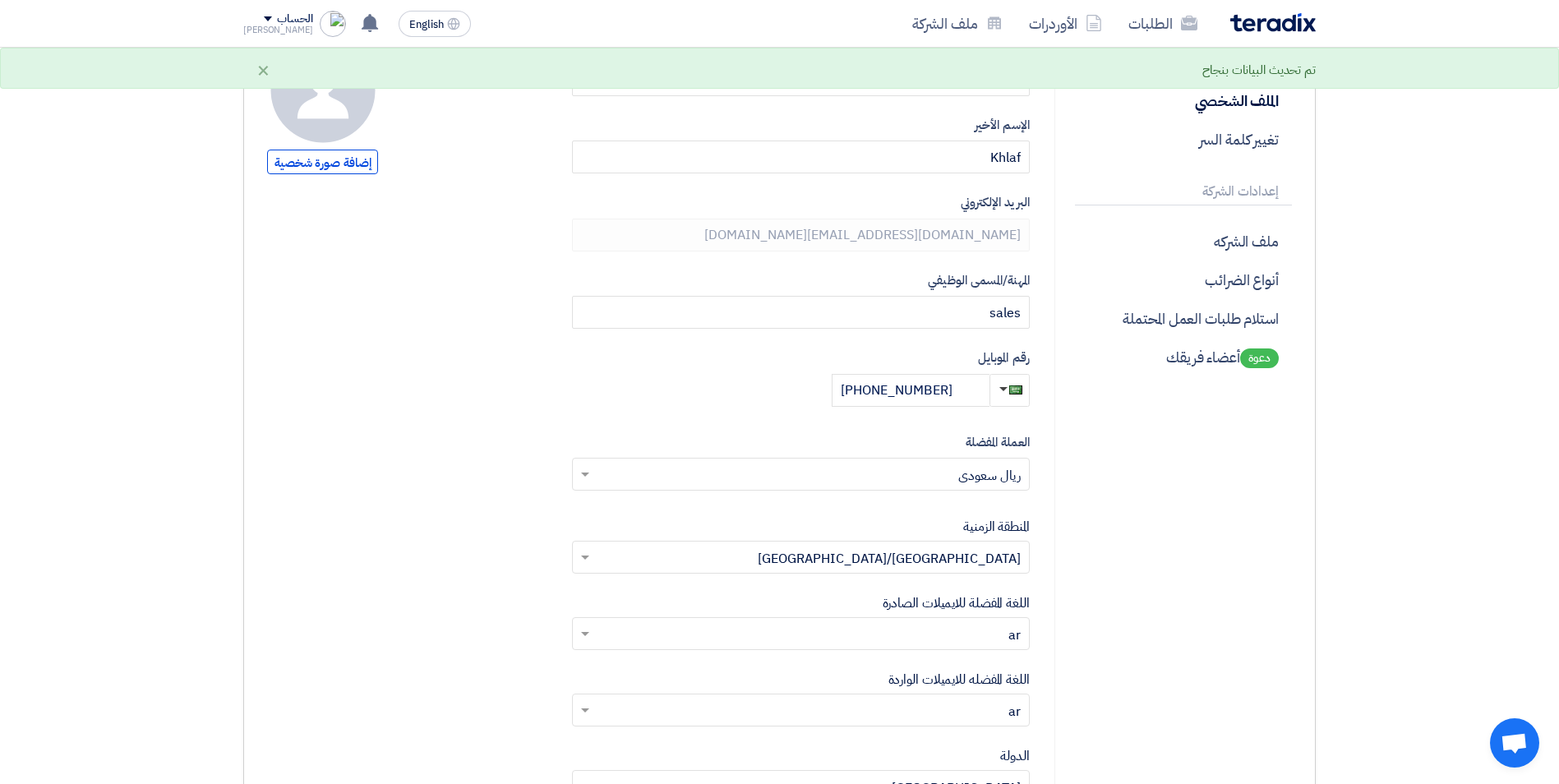
scroll to position [0, 0]
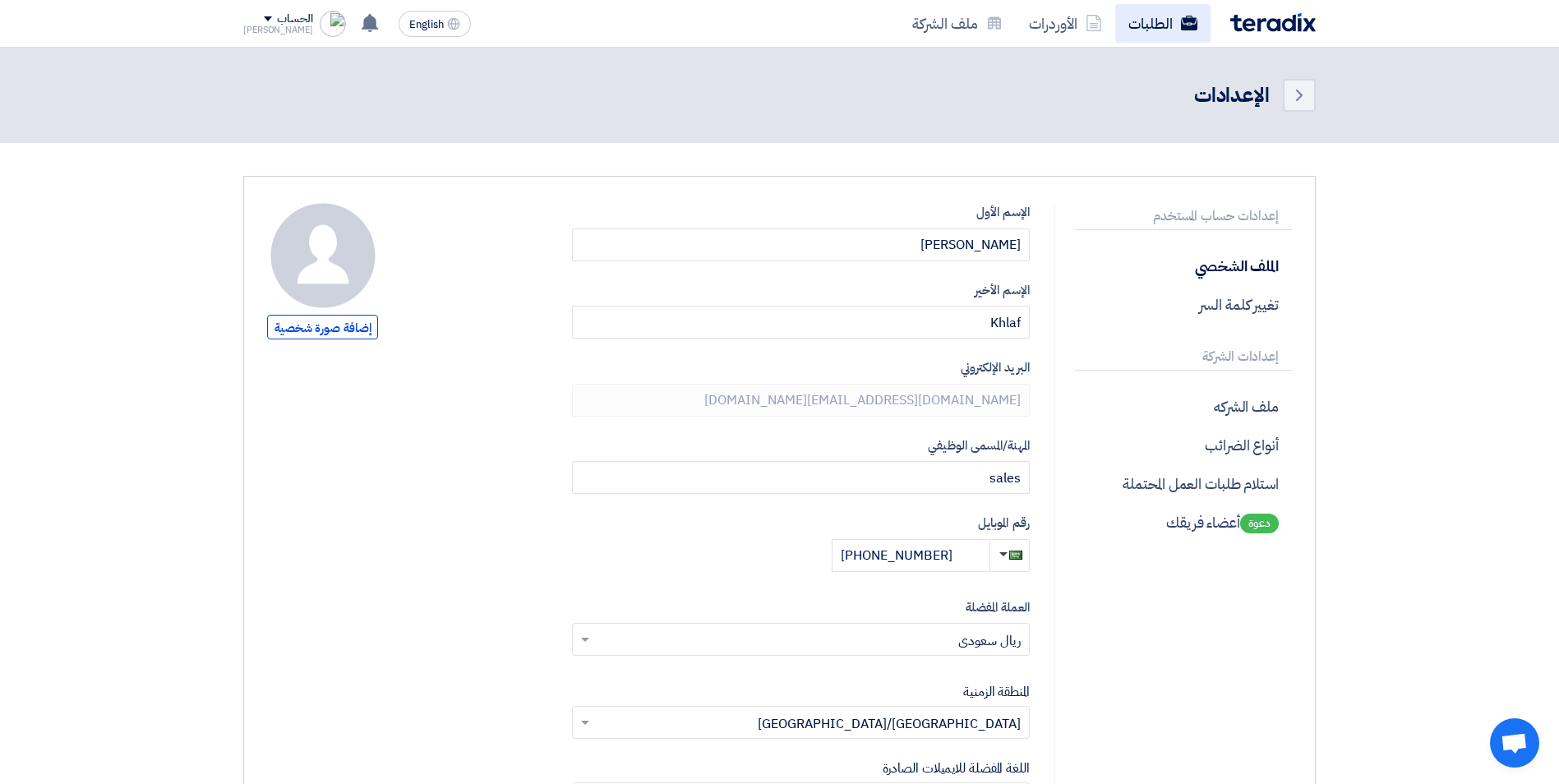
click at [1133, 24] on link "الطلبات" at bounding box center [1163, 23] width 95 height 39
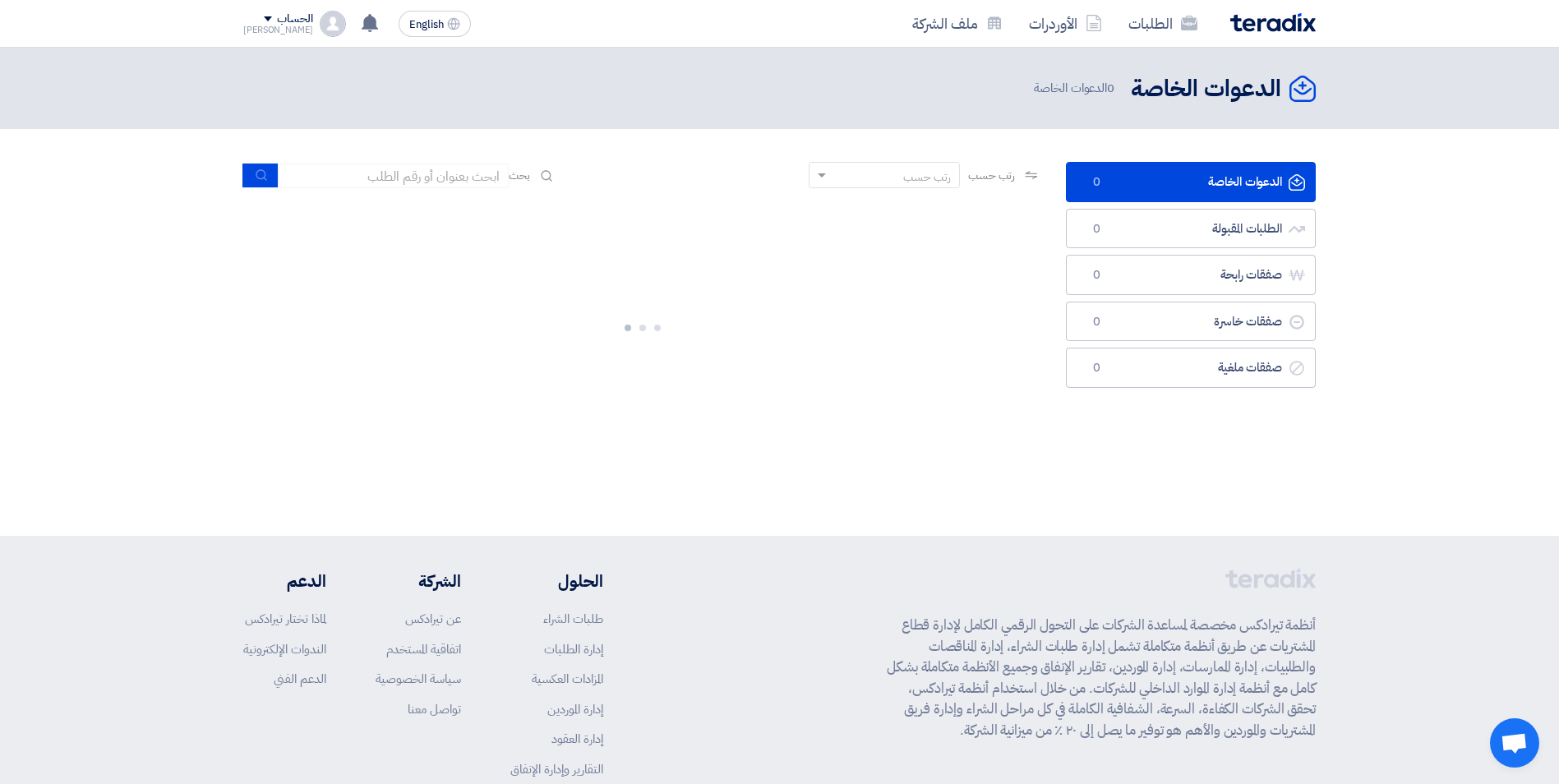
click at [1245, 14] on img at bounding box center [1273, 22] width 85 height 19
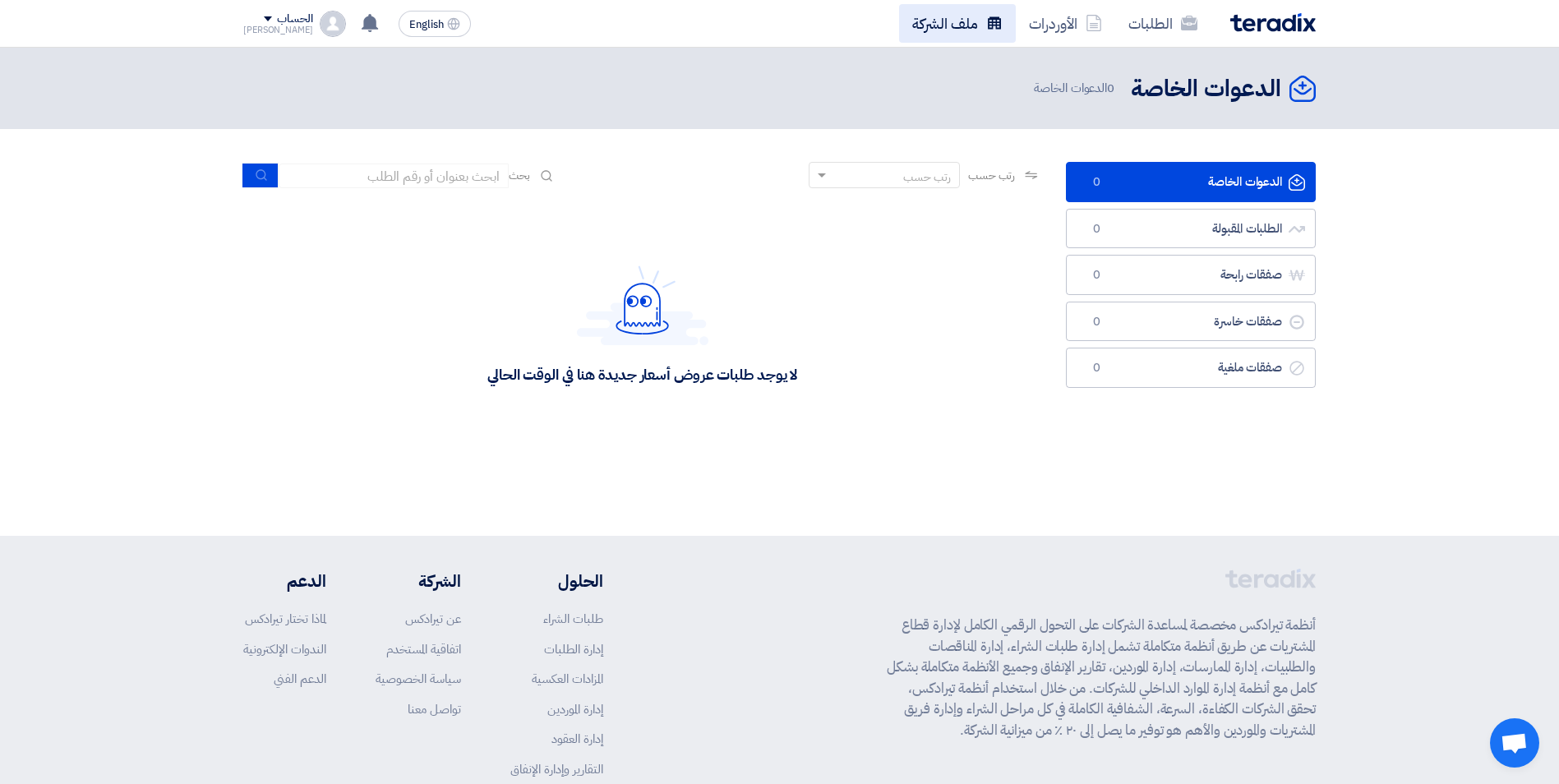
click at [937, 19] on link "ملف الشركة" at bounding box center [957, 23] width 117 height 39
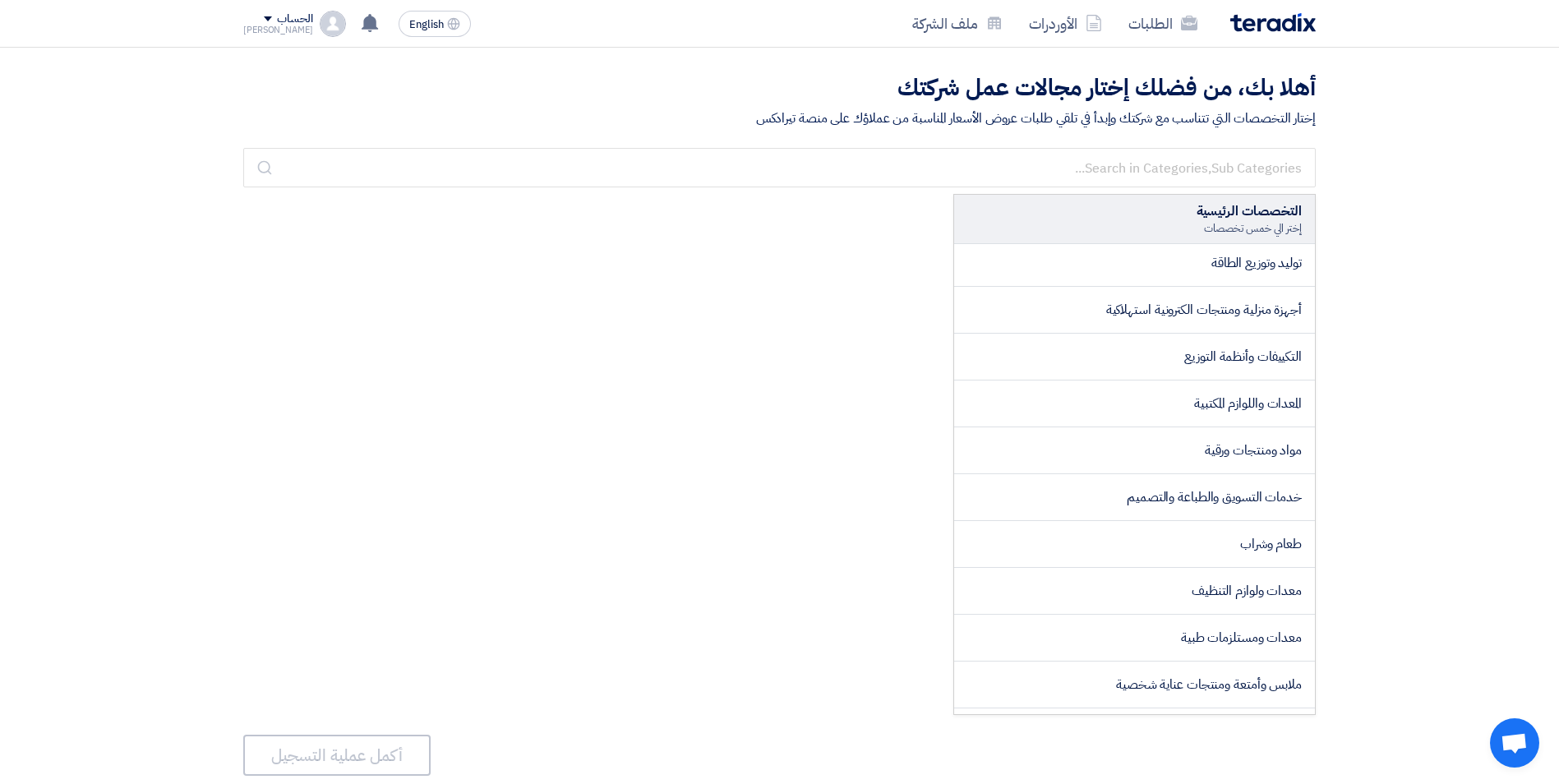
scroll to position [384, 0]
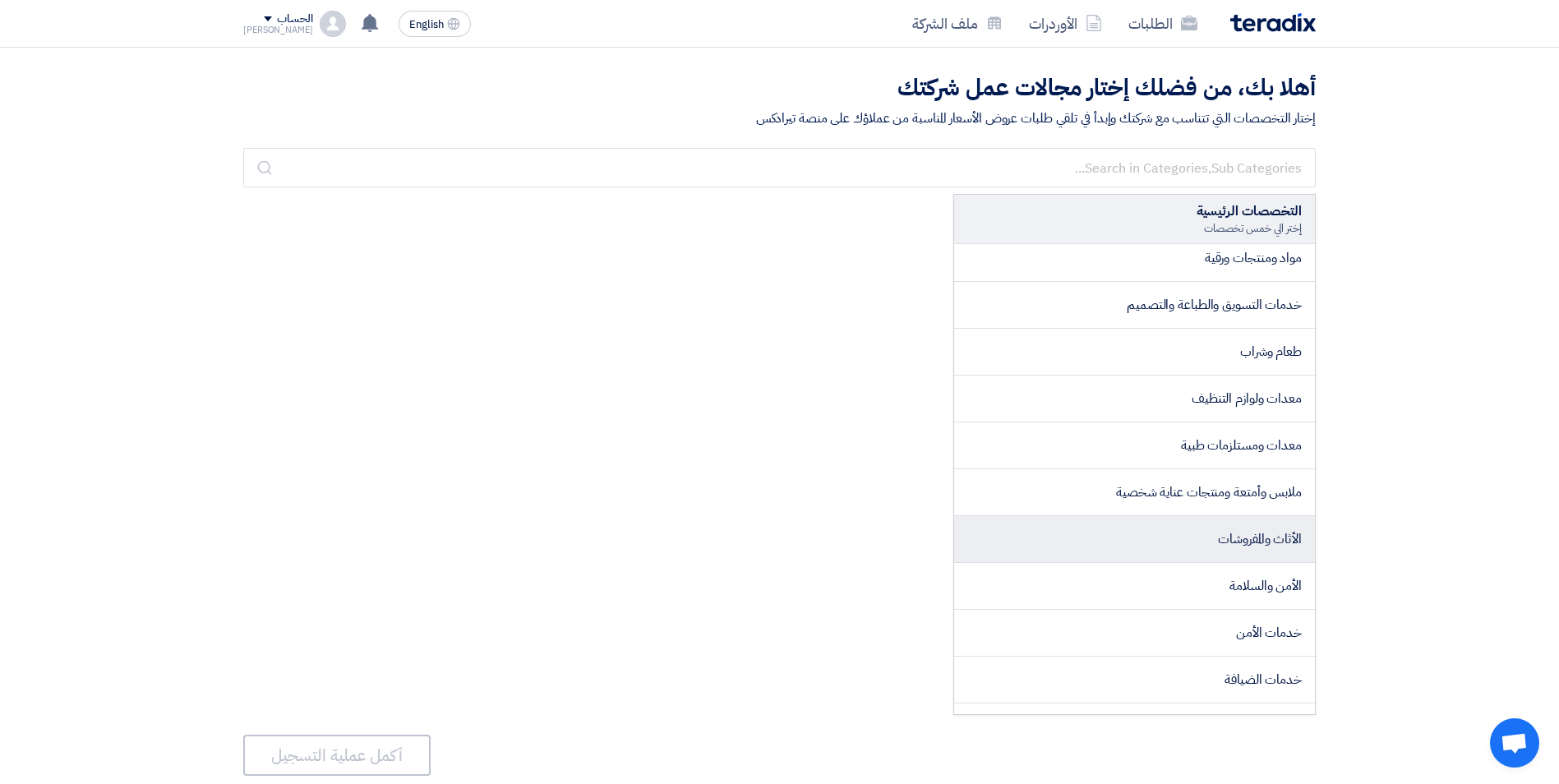
click at [1205, 531] on li "الأثاث والمفروشات" at bounding box center [1134, 539] width 360 height 47
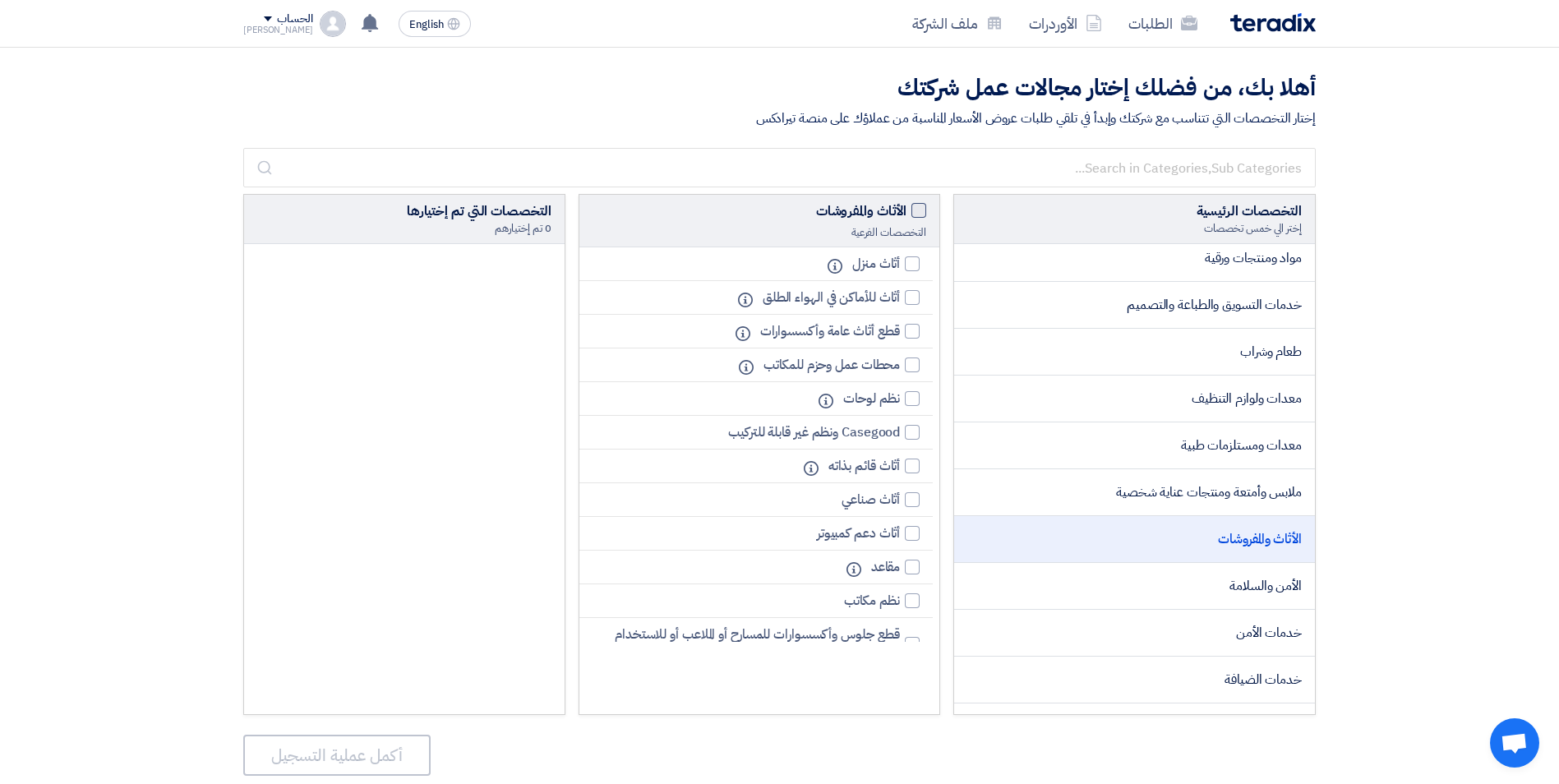
click at [913, 210] on span at bounding box center [919, 209] width 15 height 15
click at [907, 210] on input "الأثاث والمفروشات" at bounding box center [901, 206] width 11 height 11
checkbox input "true"
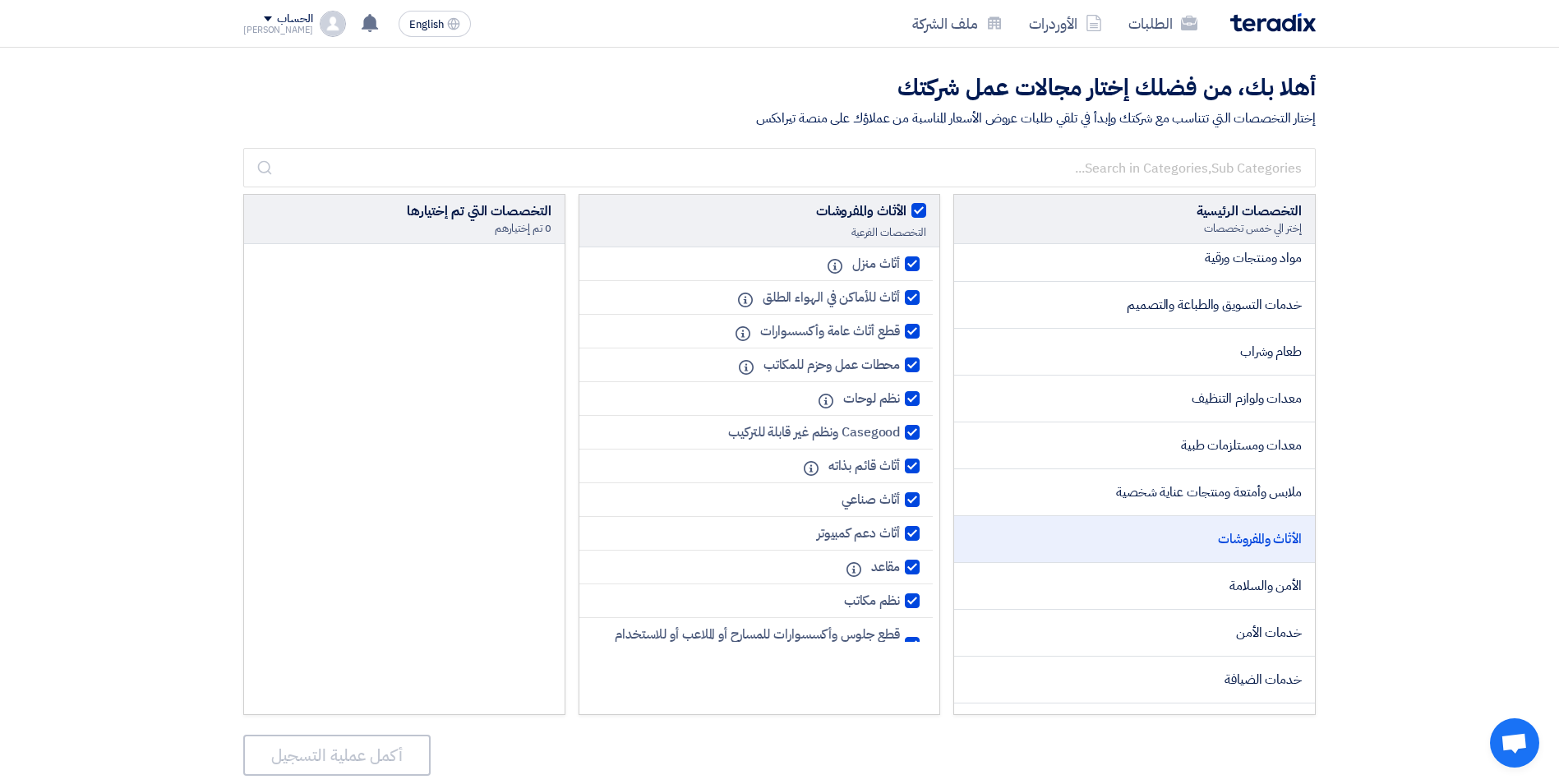
checkbox input "true"
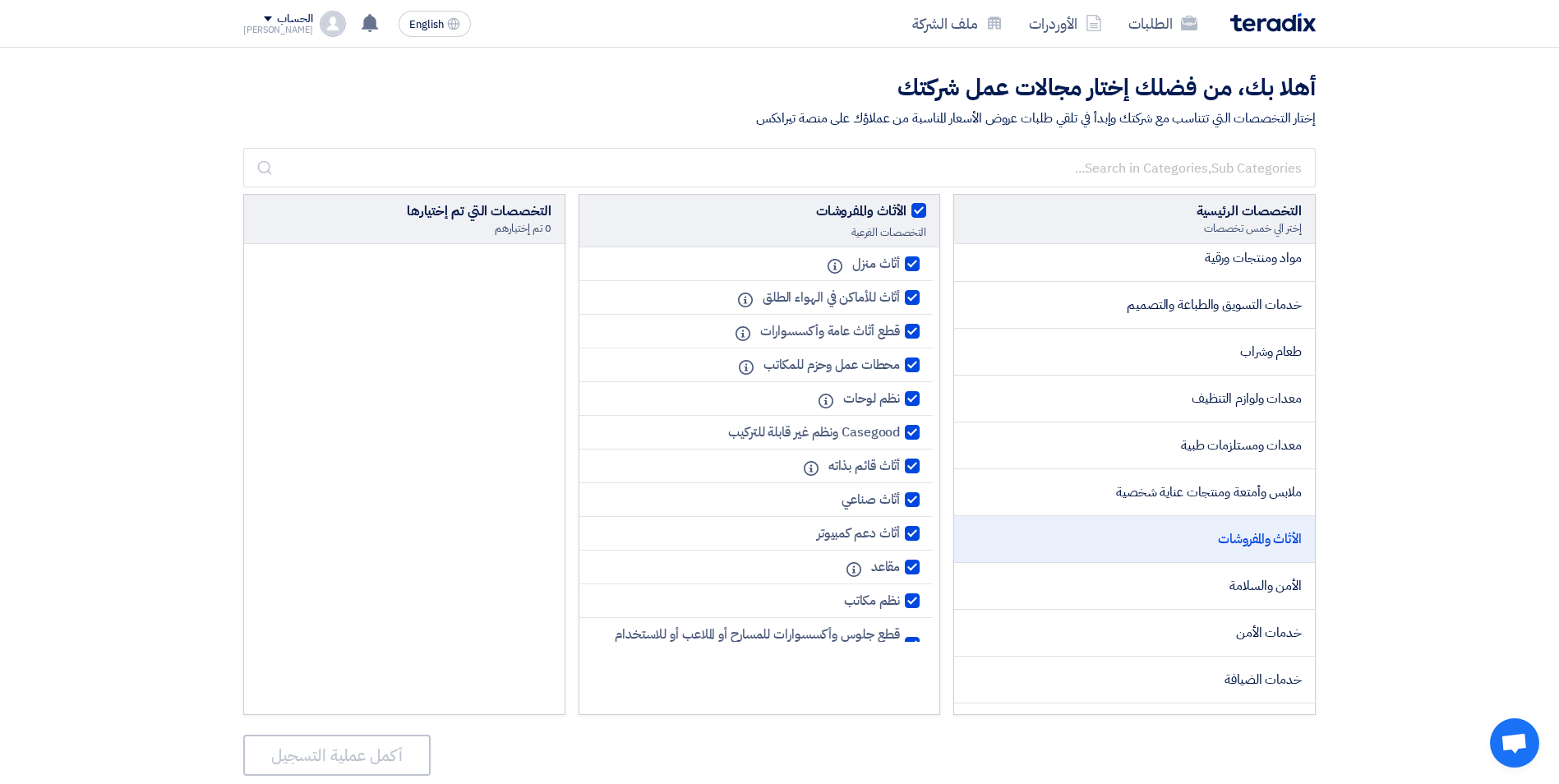
checkbox input "true"
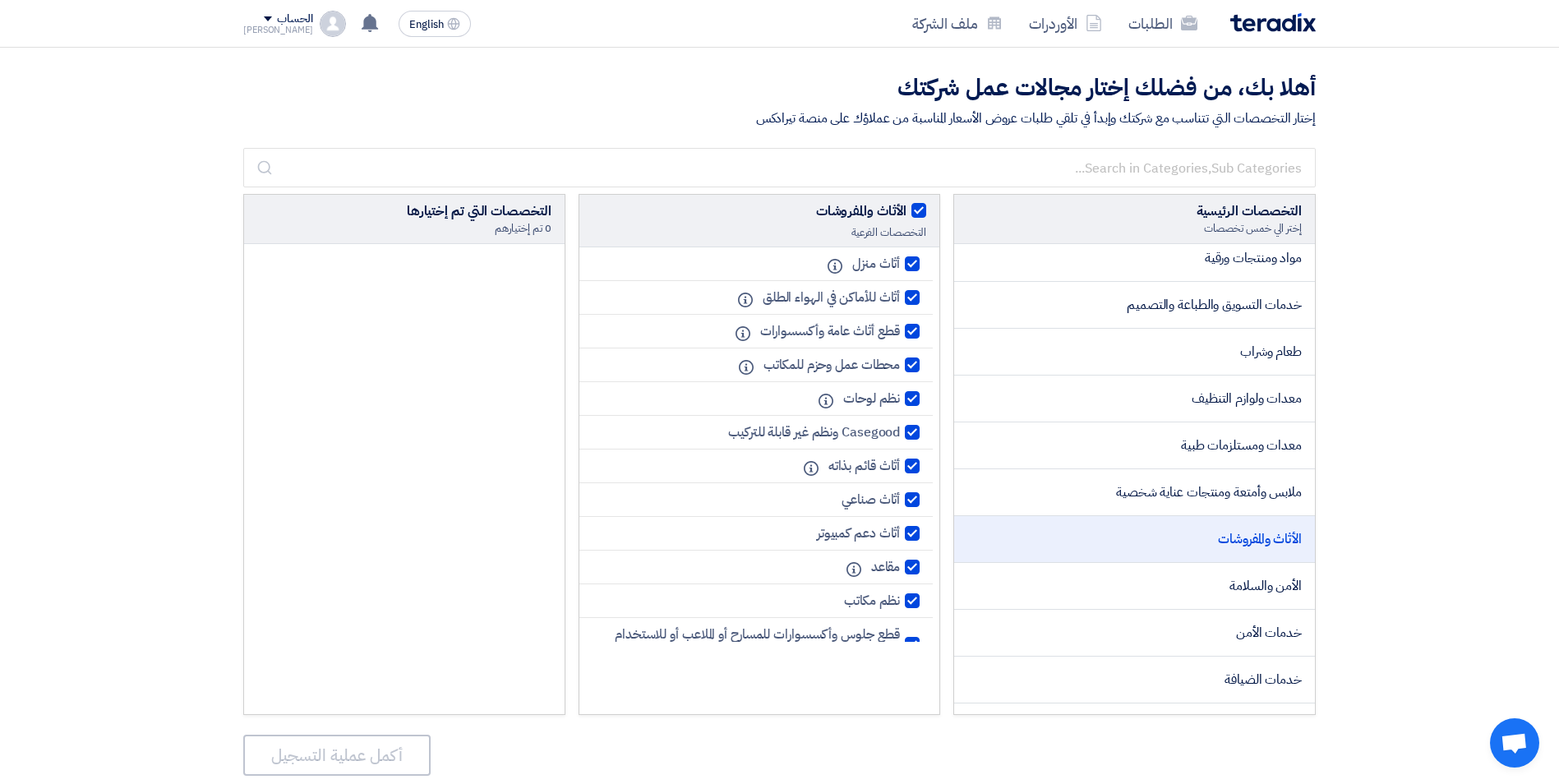
checkbox input "true"
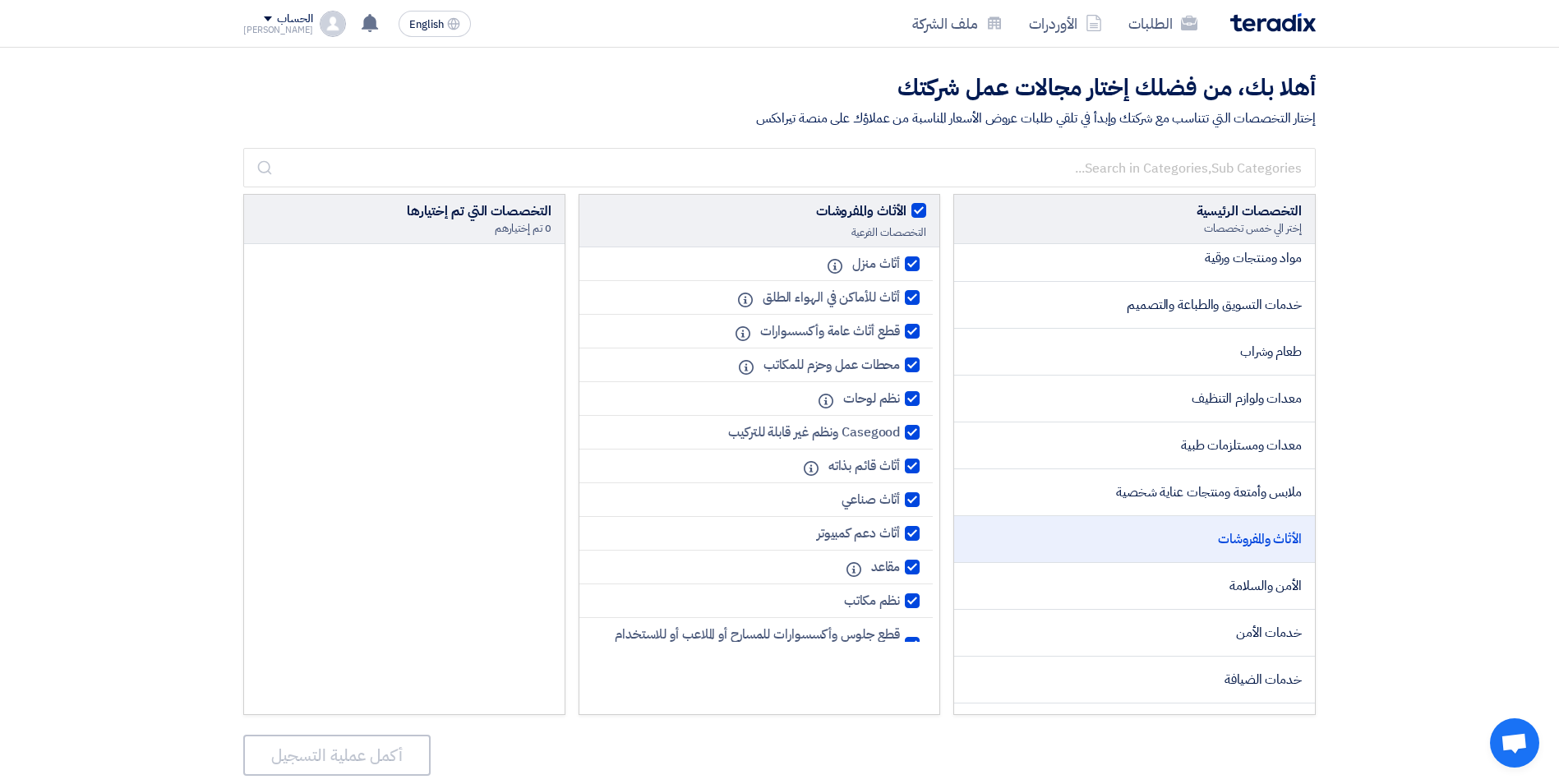
checkbox input "true"
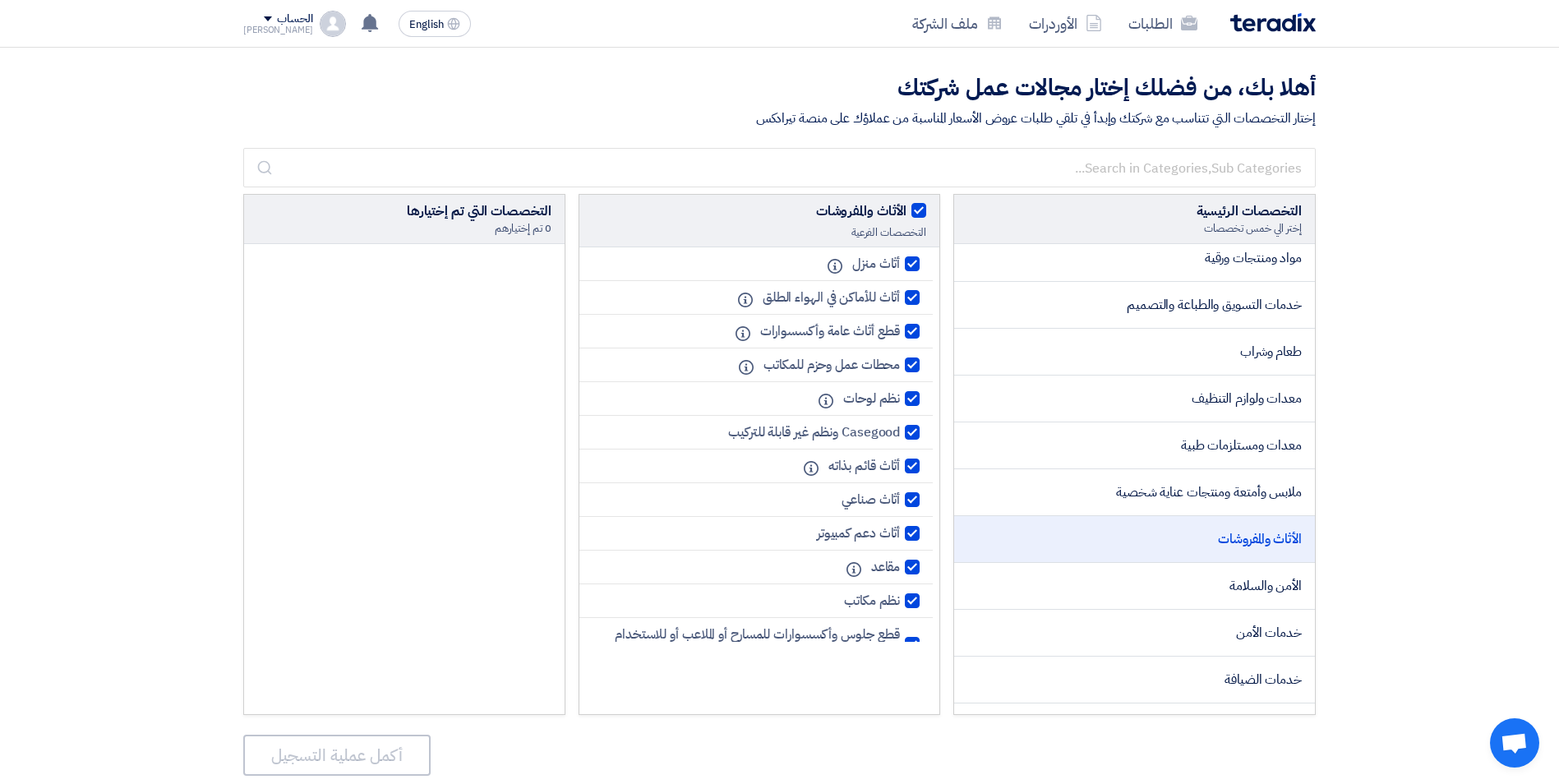
checkbox input "true"
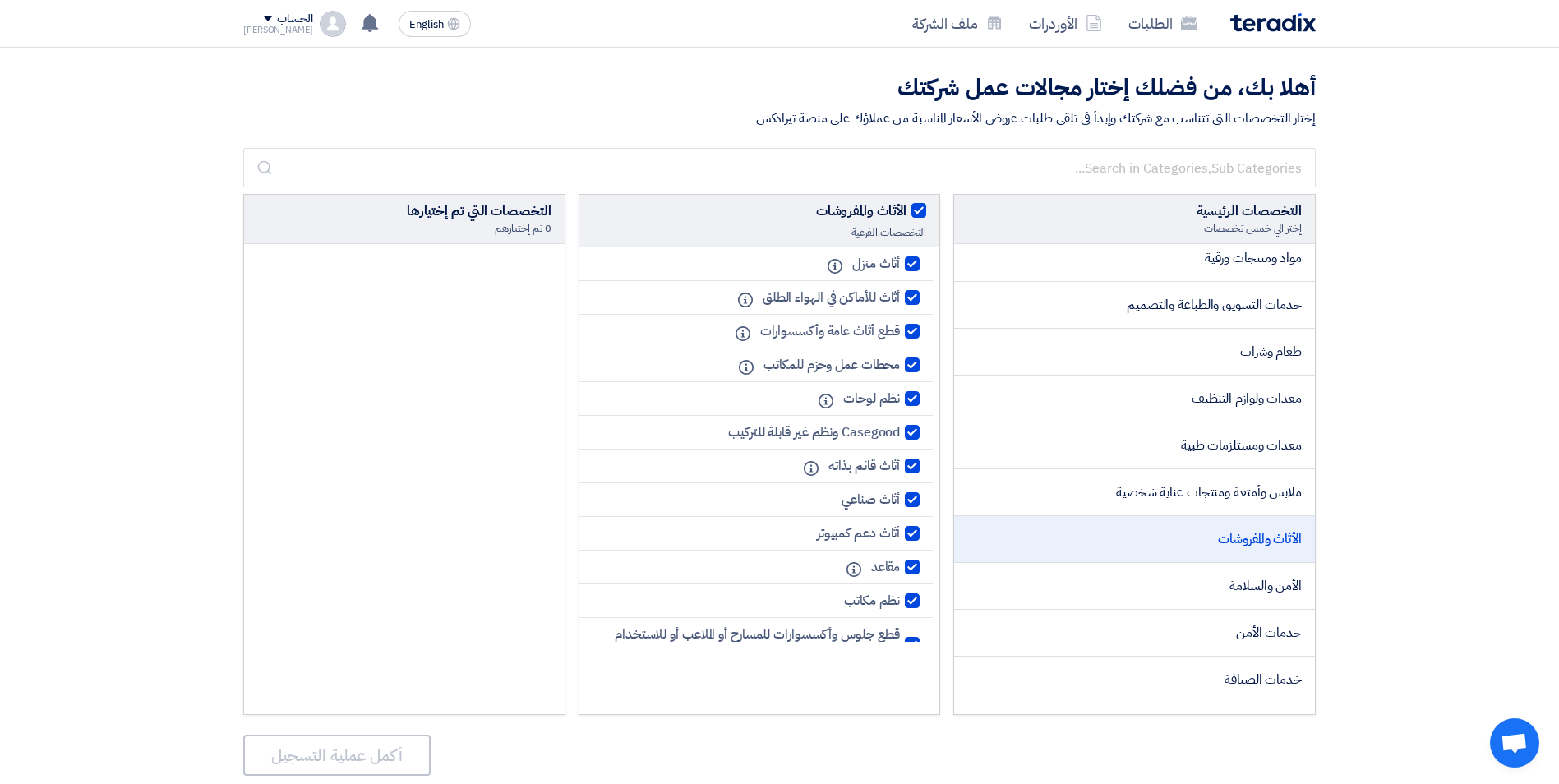
checkbox input "true"
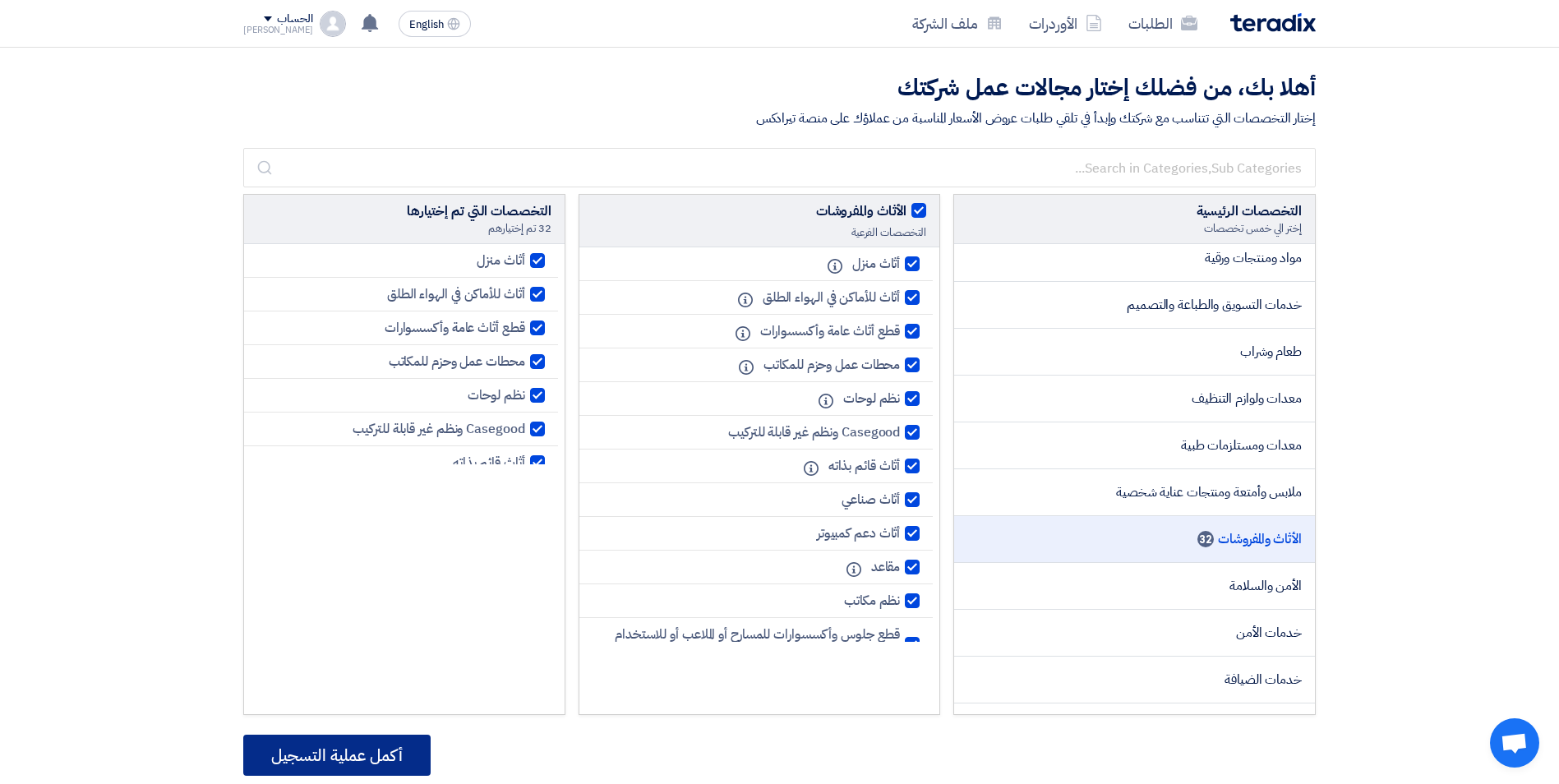
click at [356, 754] on button "أكمل عملية التسجيل" at bounding box center [337, 754] width 188 height 41
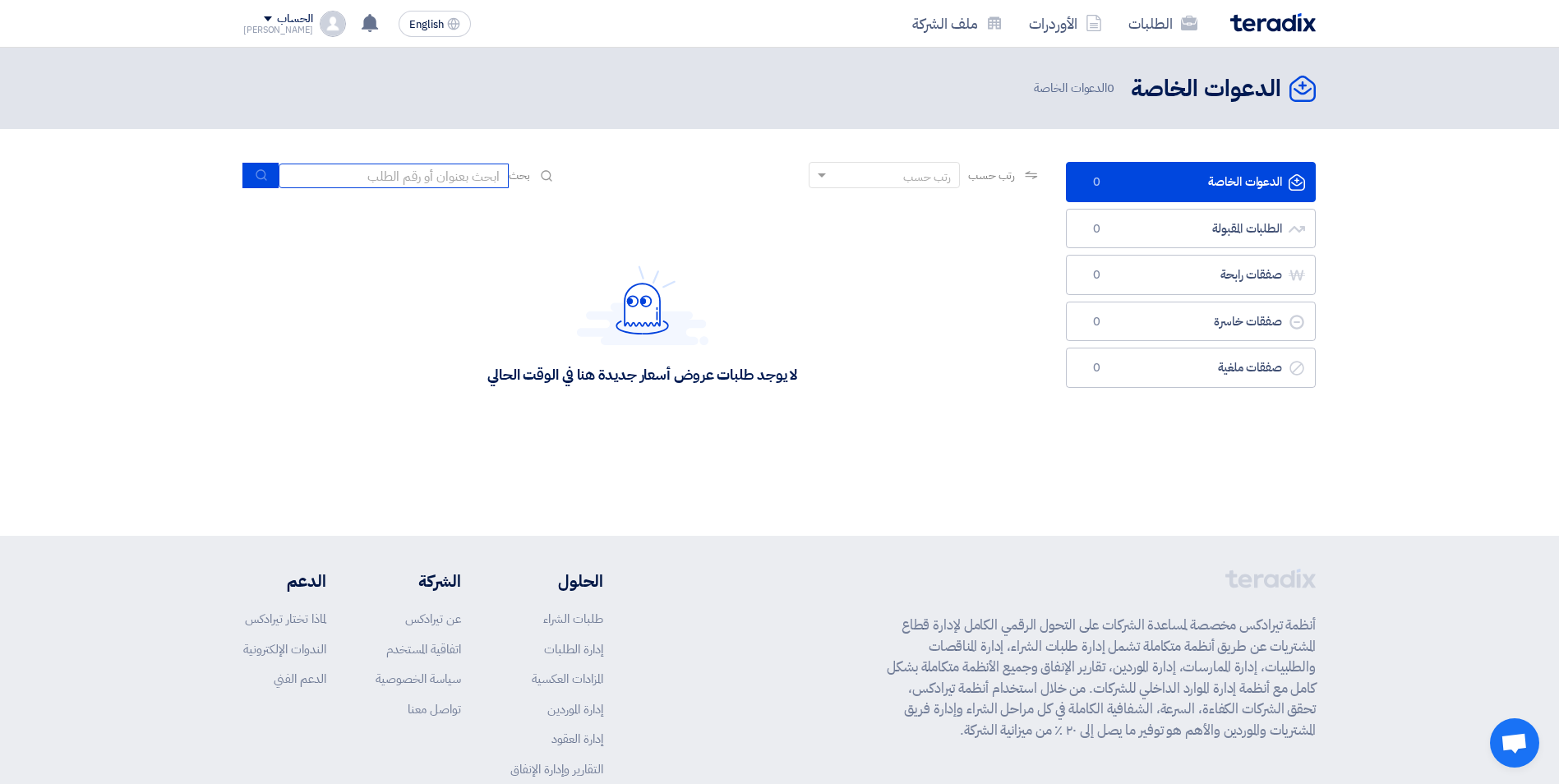
click at [441, 179] on input at bounding box center [394, 176] width 230 height 25
type input "71159"
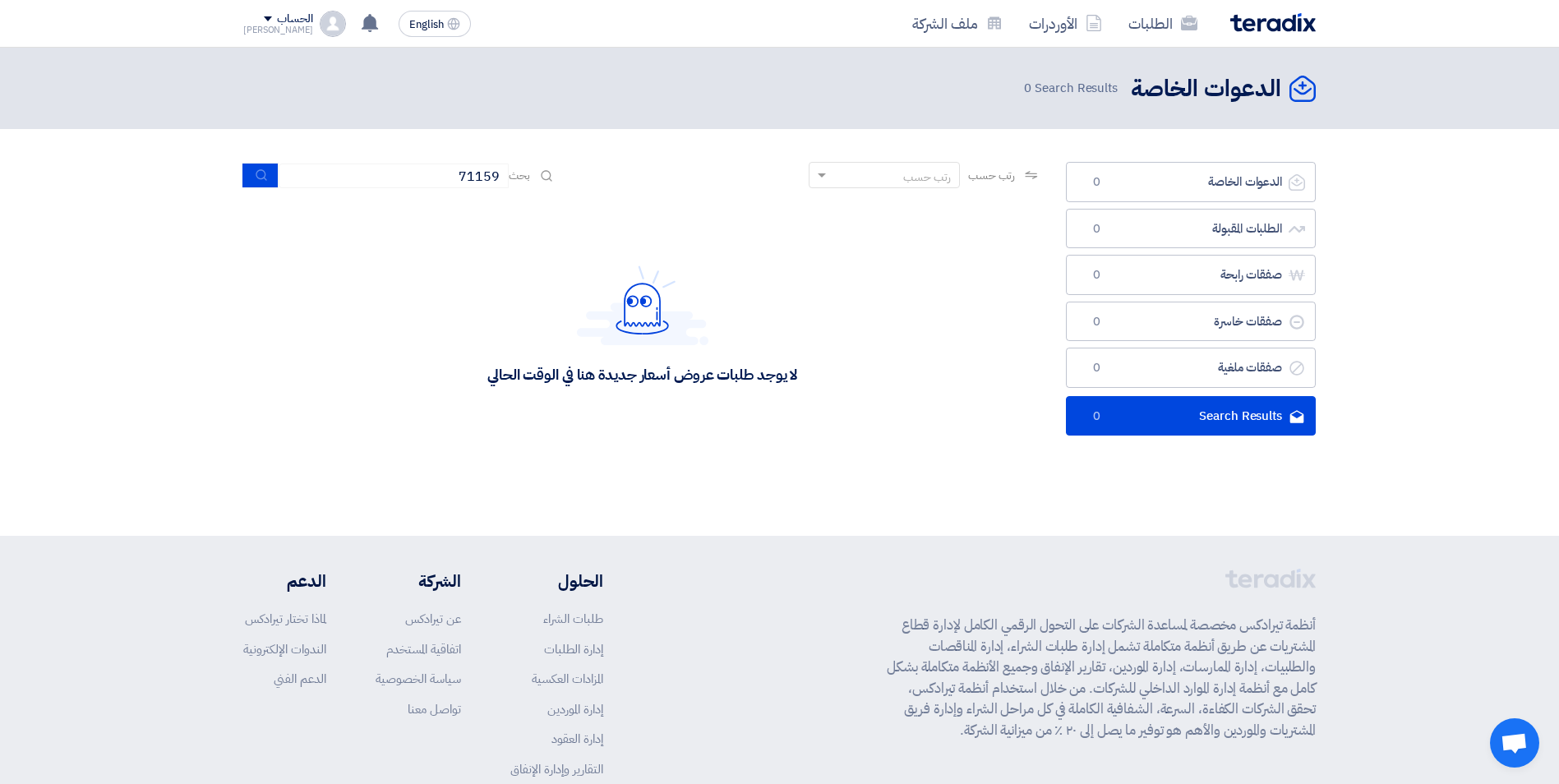
click at [1299, 83] on icon "الدعوات الخاصة" at bounding box center [1303, 88] width 26 height 26
click at [1308, 93] on icon "الدعوات الخاصة" at bounding box center [1303, 88] width 26 height 26
drag, startPoint x: 1308, startPoint y: 93, endPoint x: 1296, endPoint y: 88, distance: 13.0
click at [1296, 89] on use at bounding box center [1303, 88] width 26 height 26
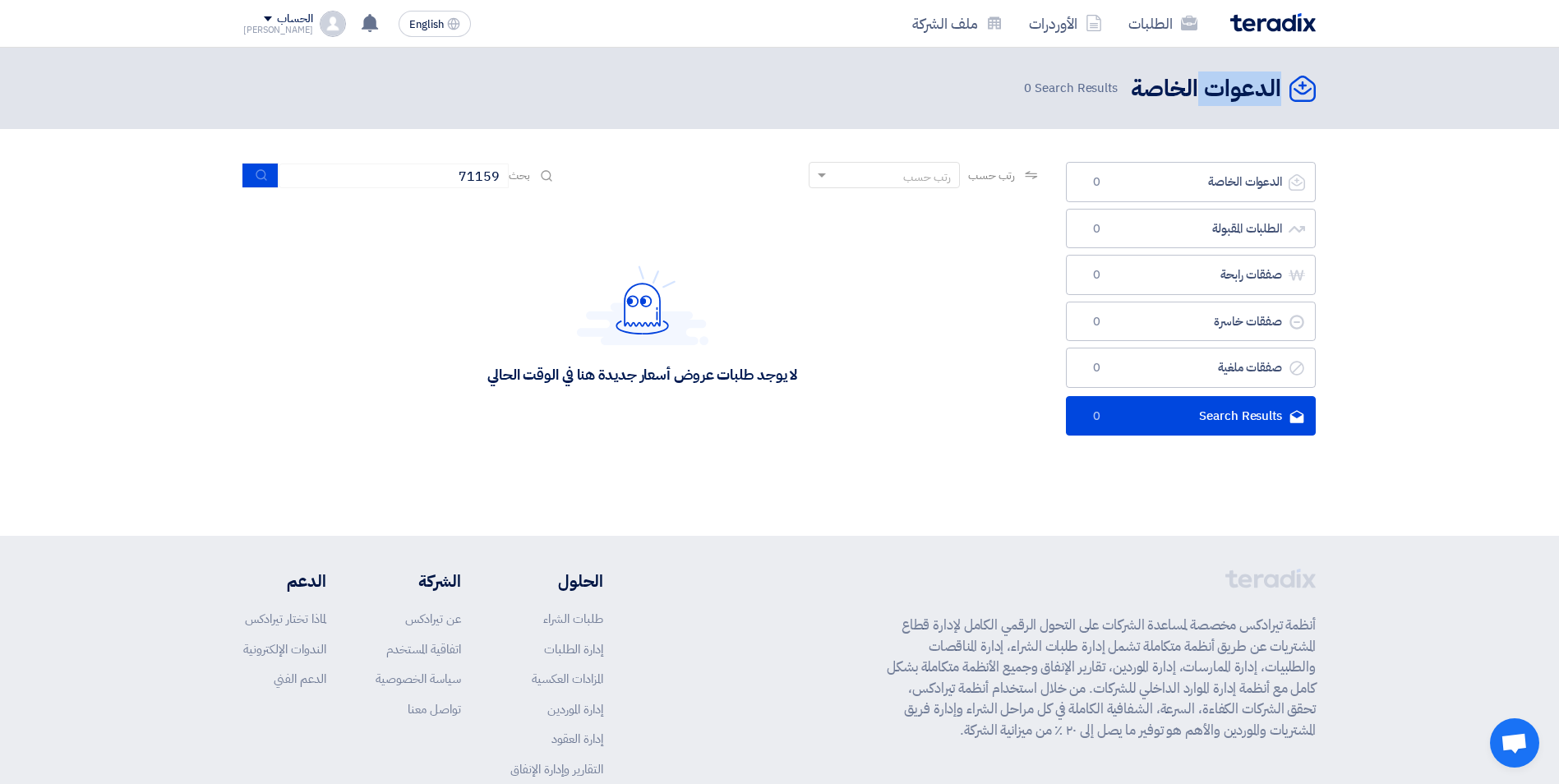
click at [1298, 88] on icon "الدعوات الخاصة" at bounding box center [1303, 88] width 26 height 26
drag, startPoint x: 1298, startPoint y: 88, endPoint x: 1302, endPoint y: 109, distance: 21.4
click at [1302, 109] on header "الدعوات الخاصة الدعوات الخاصة 0 Search Results" at bounding box center [780, 88] width 1559 height 81
click at [1304, 89] on icon "الدعوات الخاصة" at bounding box center [1303, 88] width 26 height 26
click at [1177, 96] on h2 "الدعوات الخاصة" at bounding box center [1205, 89] width 150 height 32
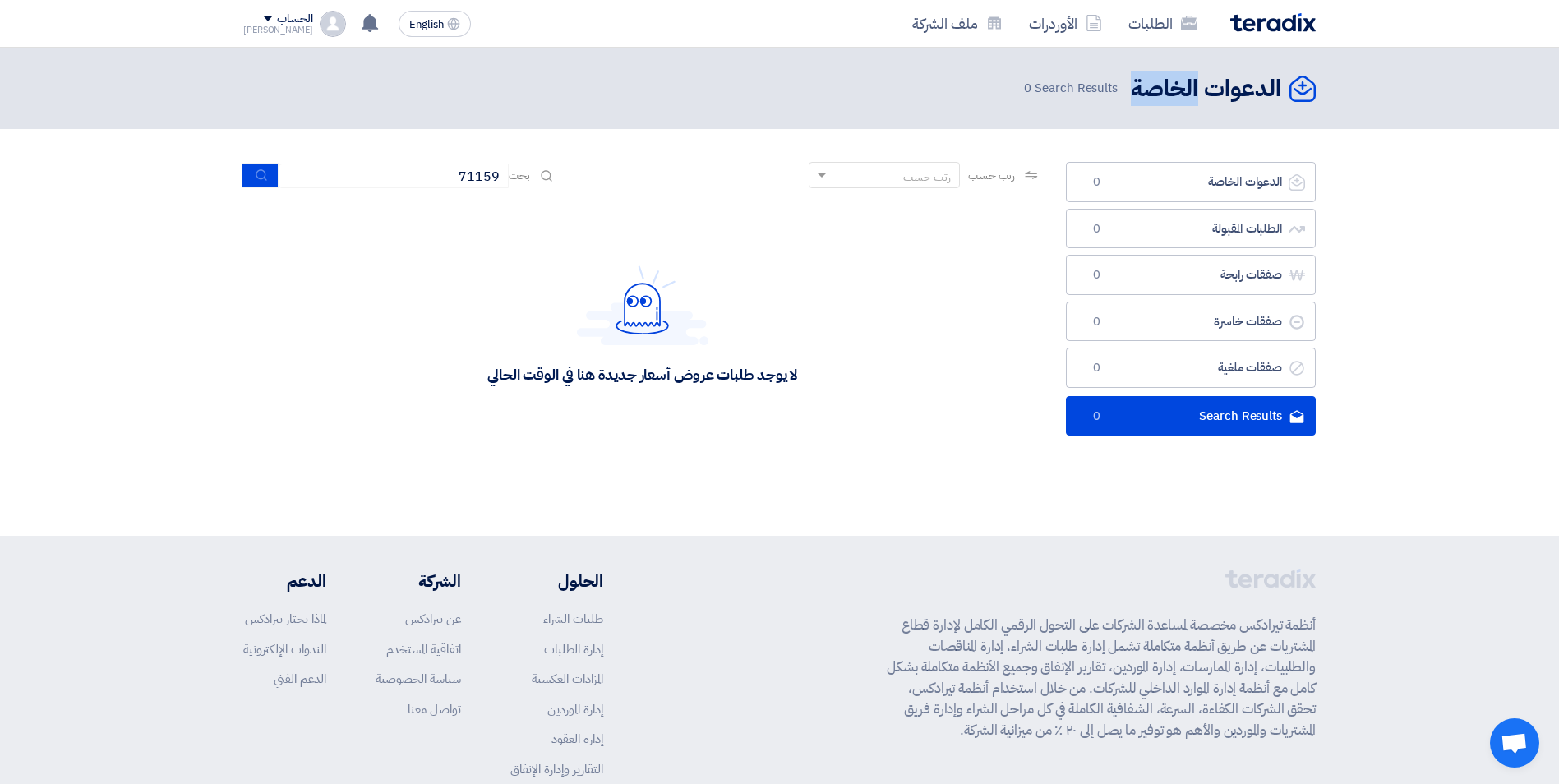
click at [1177, 96] on h2 "الدعوات الخاصة" at bounding box center [1205, 89] width 150 height 32
copy div "الدعوات الخاصة"
click at [1307, 84] on icon "الدعوات الخاصة" at bounding box center [1303, 88] width 26 height 26
click at [1304, 84] on use at bounding box center [1303, 88] width 26 height 26
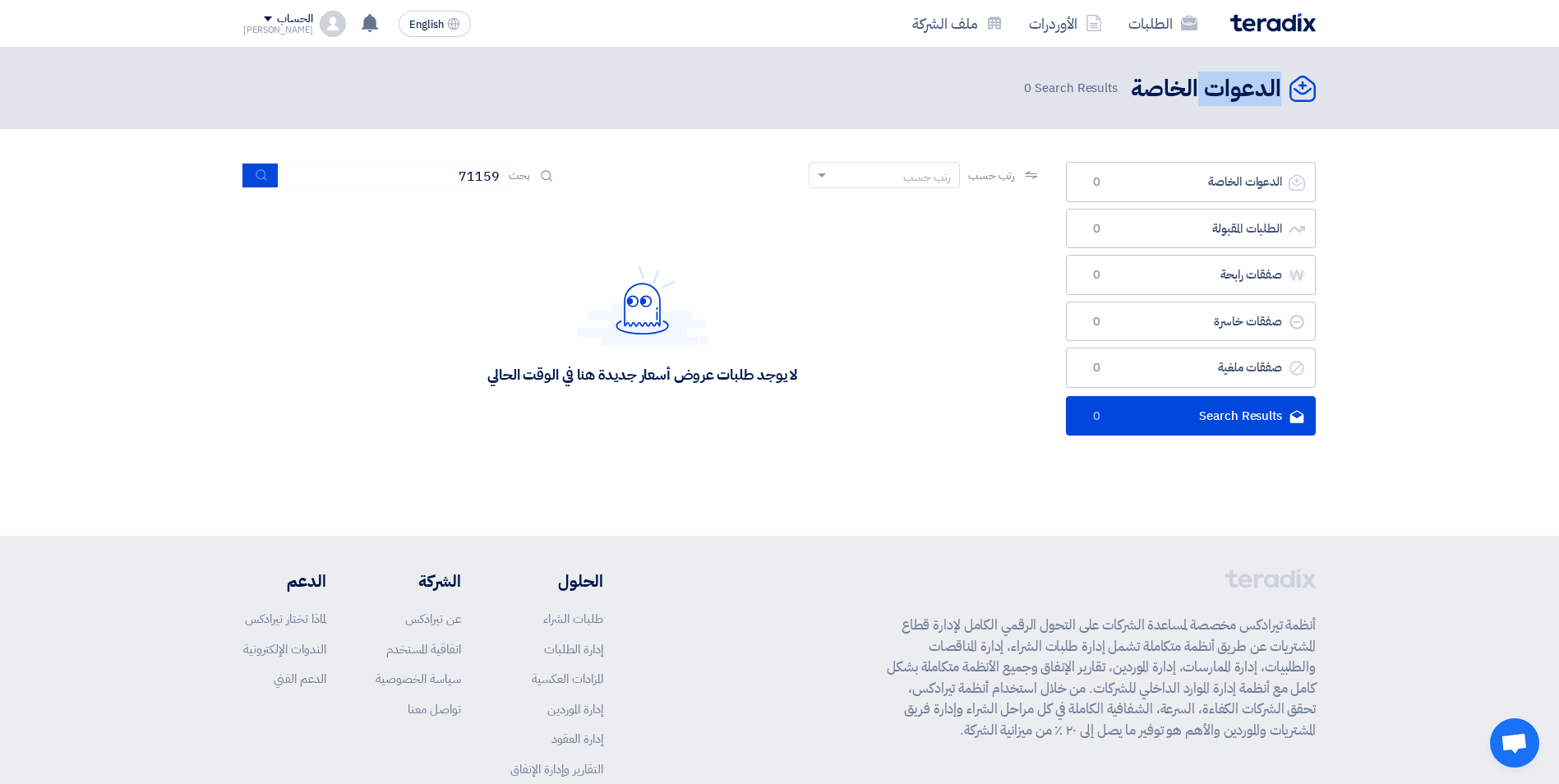
click at [1304, 84] on use at bounding box center [1303, 88] width 26 height 26
drag, startPoint x: 1304, startPoint y: 84, endPoint x: 1359, endPoint y: 184, distance: 114.1
click at [1414, 175] on section "الدعوات الخاصة الدعوات الخاصة 0 الطلبات المقبولة الطلبات المقبولة 0 صفقات رابحة…" at bounding box center [780, 305] width 1559 height 351
click at [1309, 85] on icon "الدعوات الخاصة" at bounding box center [1303, 88] width 26 height 26
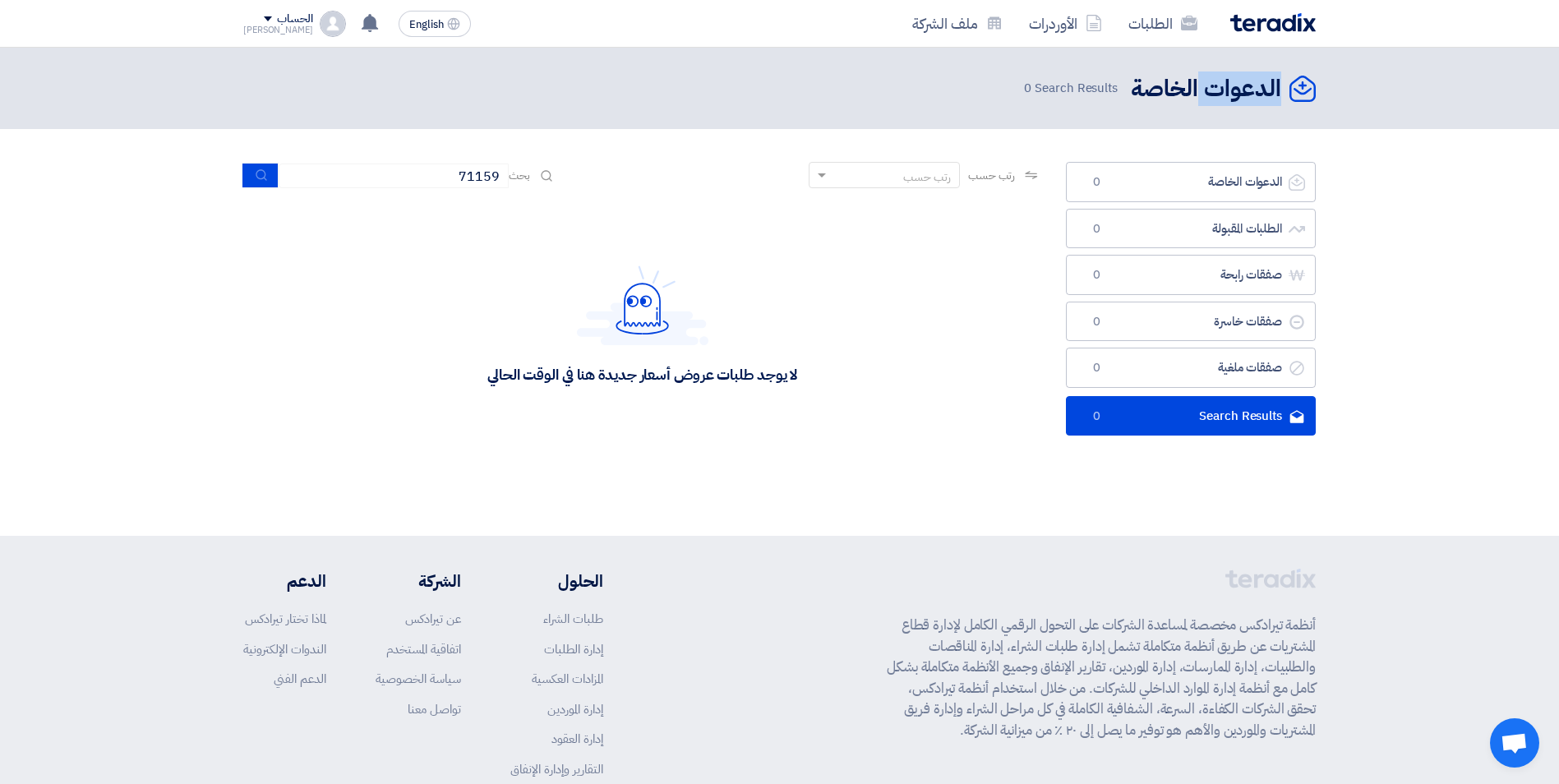
drag, startPoint x: 1309, startPoint y: 85, endPoint x: 1442, endPoint y: 220, distance: 189.5
click at [1442, 220] on section "الدعوات الخاصة الدعوات الخاصة 0 الطلبات المقبولة الطلبات المقبولة 0 صفقات رابحة…" at bounding box center [780, 305] width 1559 height 351
click at [869, 176] on div "رتب حسب" at bounding box center [895, 175] width 129 height 21
click at [830, 174] on div "رتب حسب" at bounding box center [895, 175] width 129 height 21
click at [755, 245] on div "لا يوجد طلبات عروض أسعار جديدة هنا في الوقت الحالي" at bounding box center [642, 325] width 798 height 246
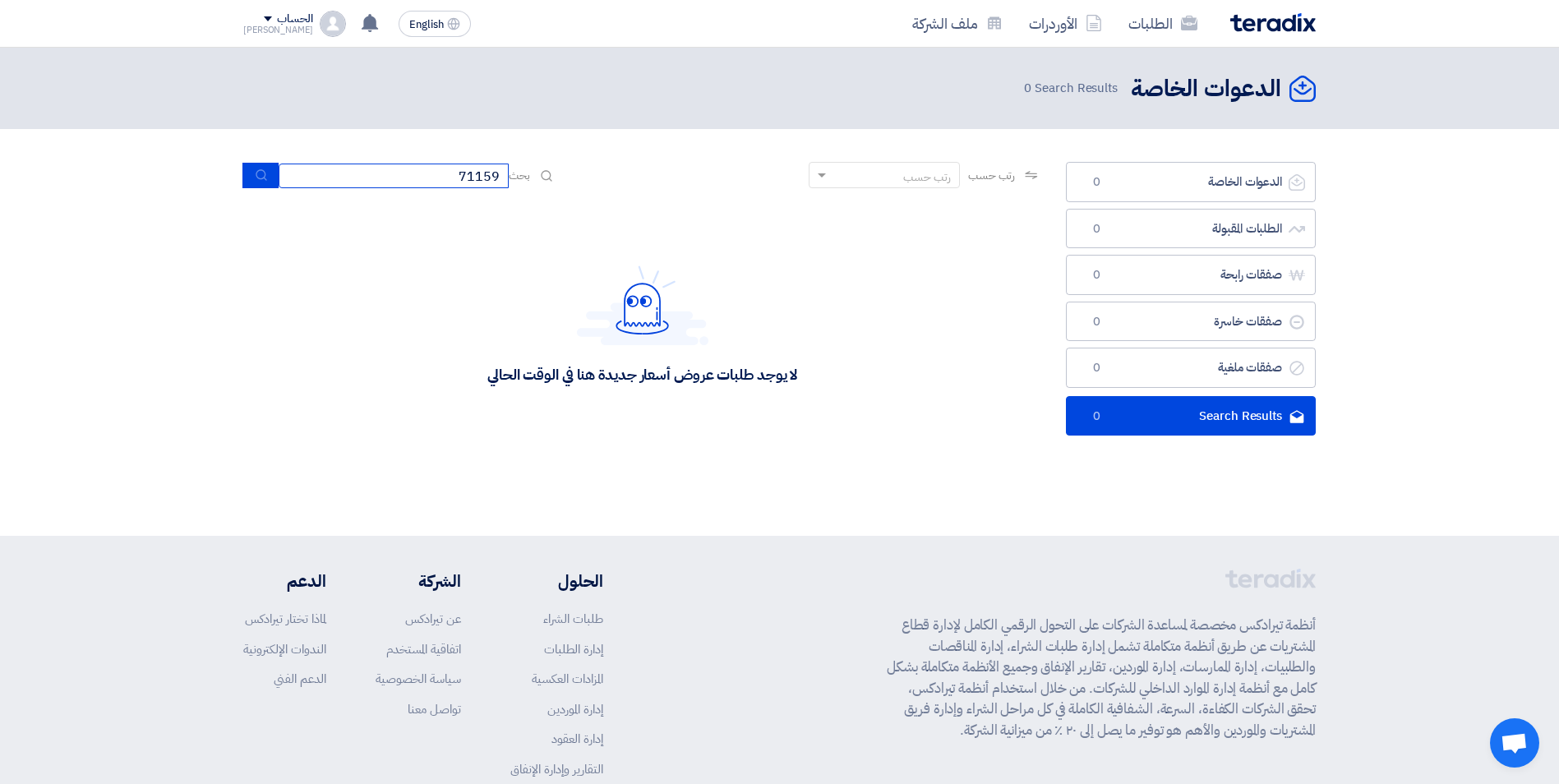
click at [449, 175] on input "71159" at bounding box center [394, 176] width 230 height 25
click at [277, 17] on div "الحساب" at bounding box center [295, 19] width 36 height 14
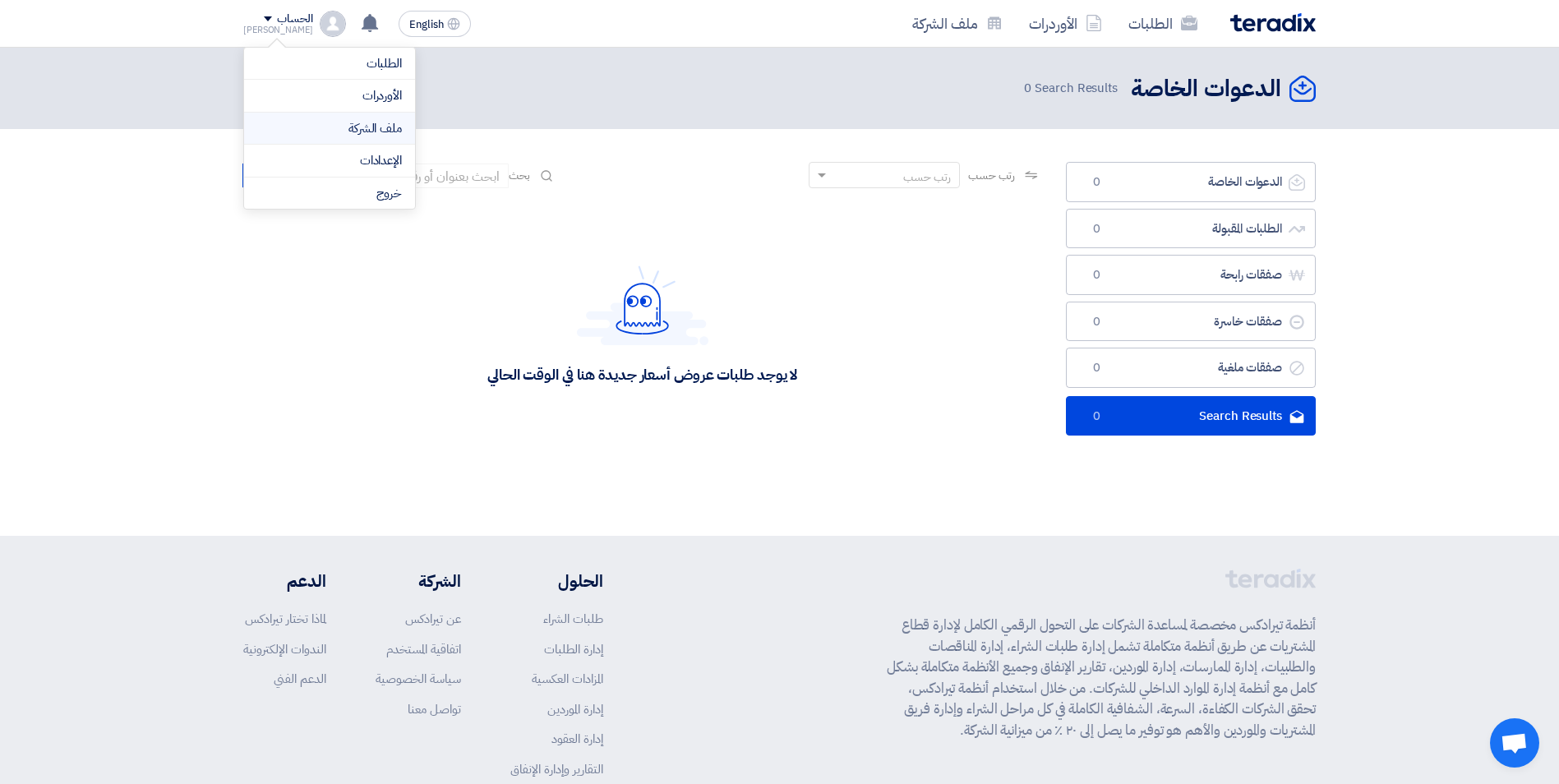
click at [377, 131] on link "ملف الشركة" at bounding box center [330, 128] width 145 height 19
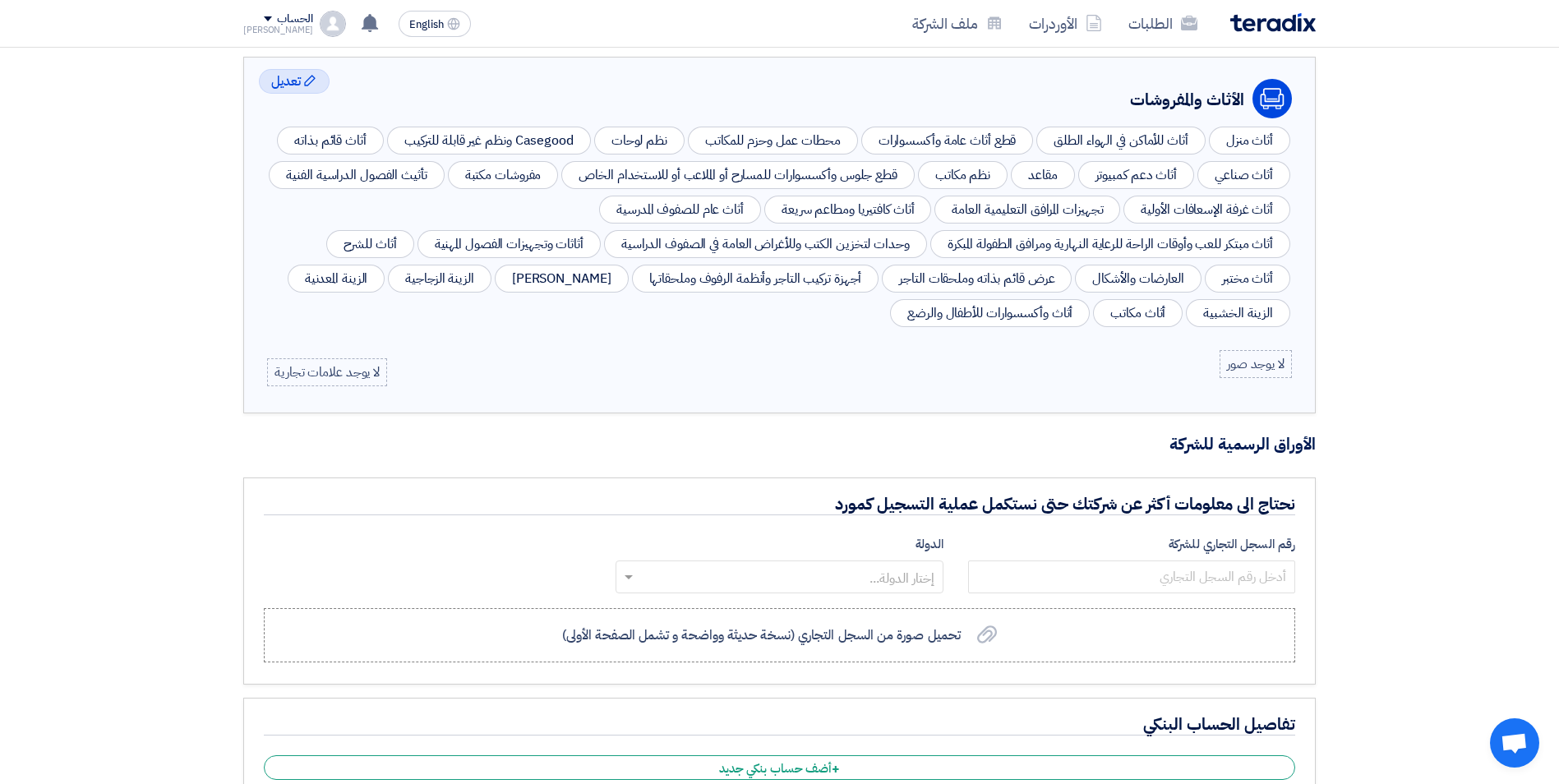
scroll to position [575, 0]
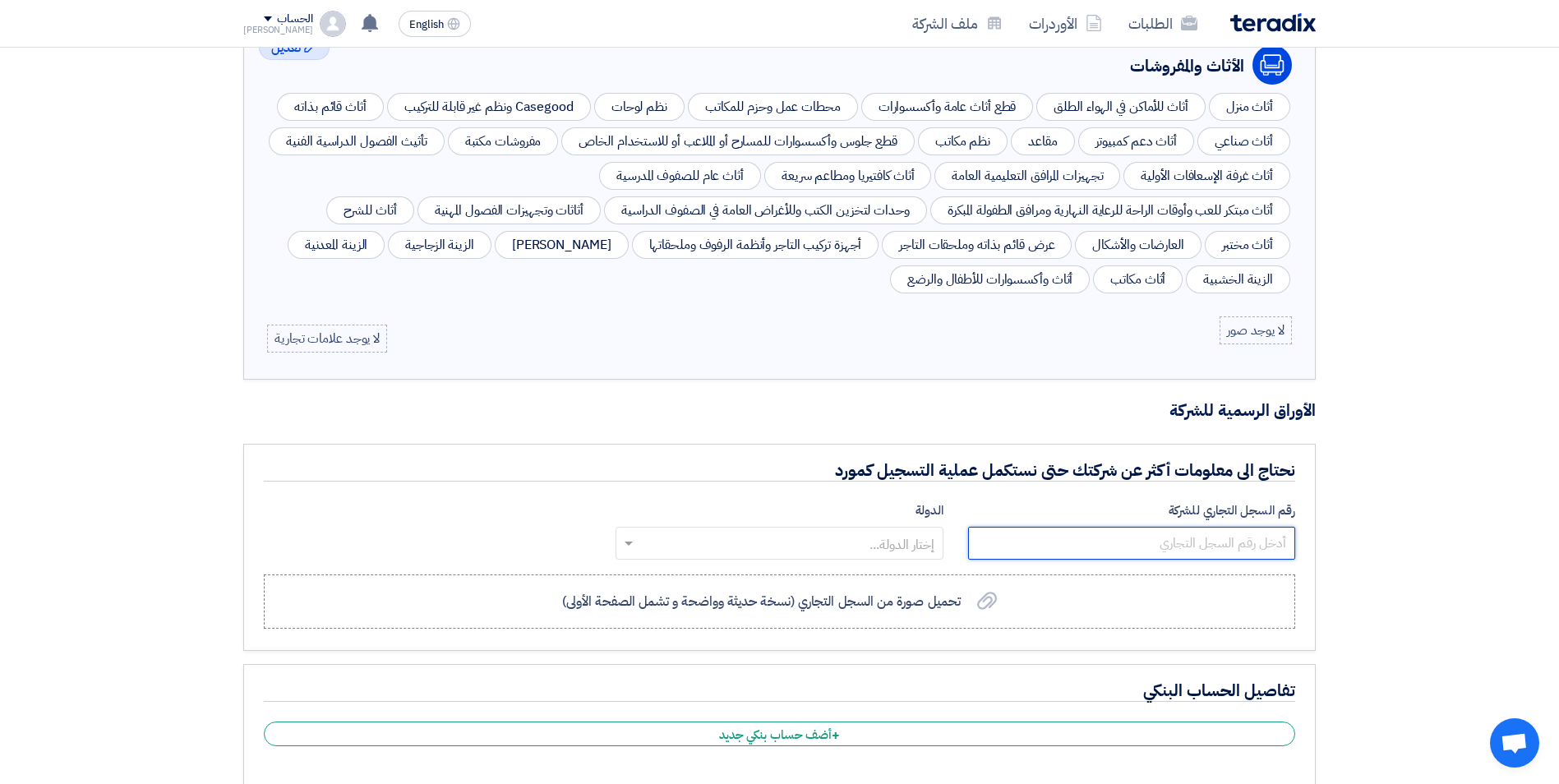
click at [1184, 546] on input "number" at bounding box center [1131, 543] width 327 height 33
type input "1010006423"
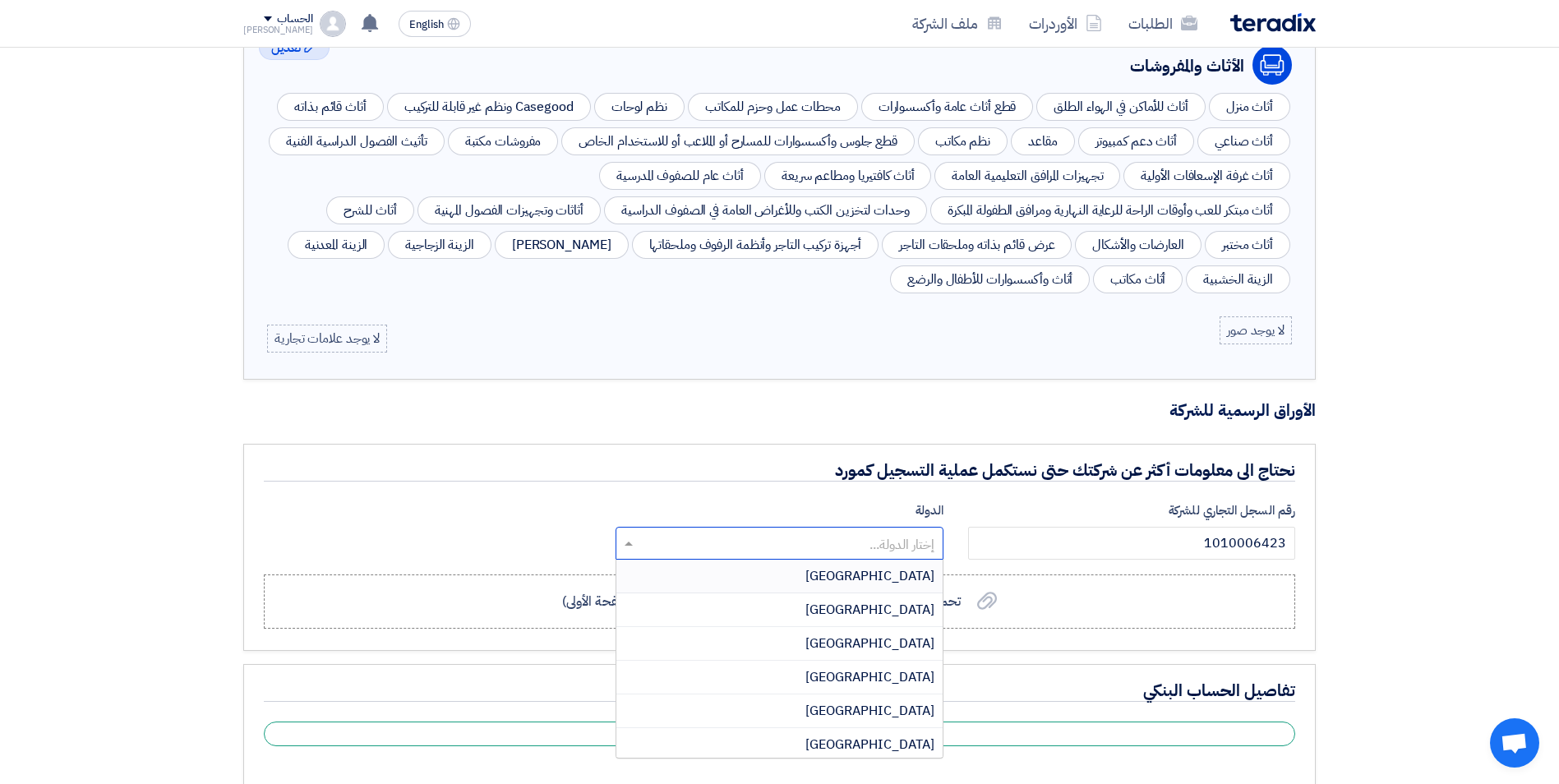
click at [867, 535] on input "text" at bounding box center [788, 544] width 294 height 27
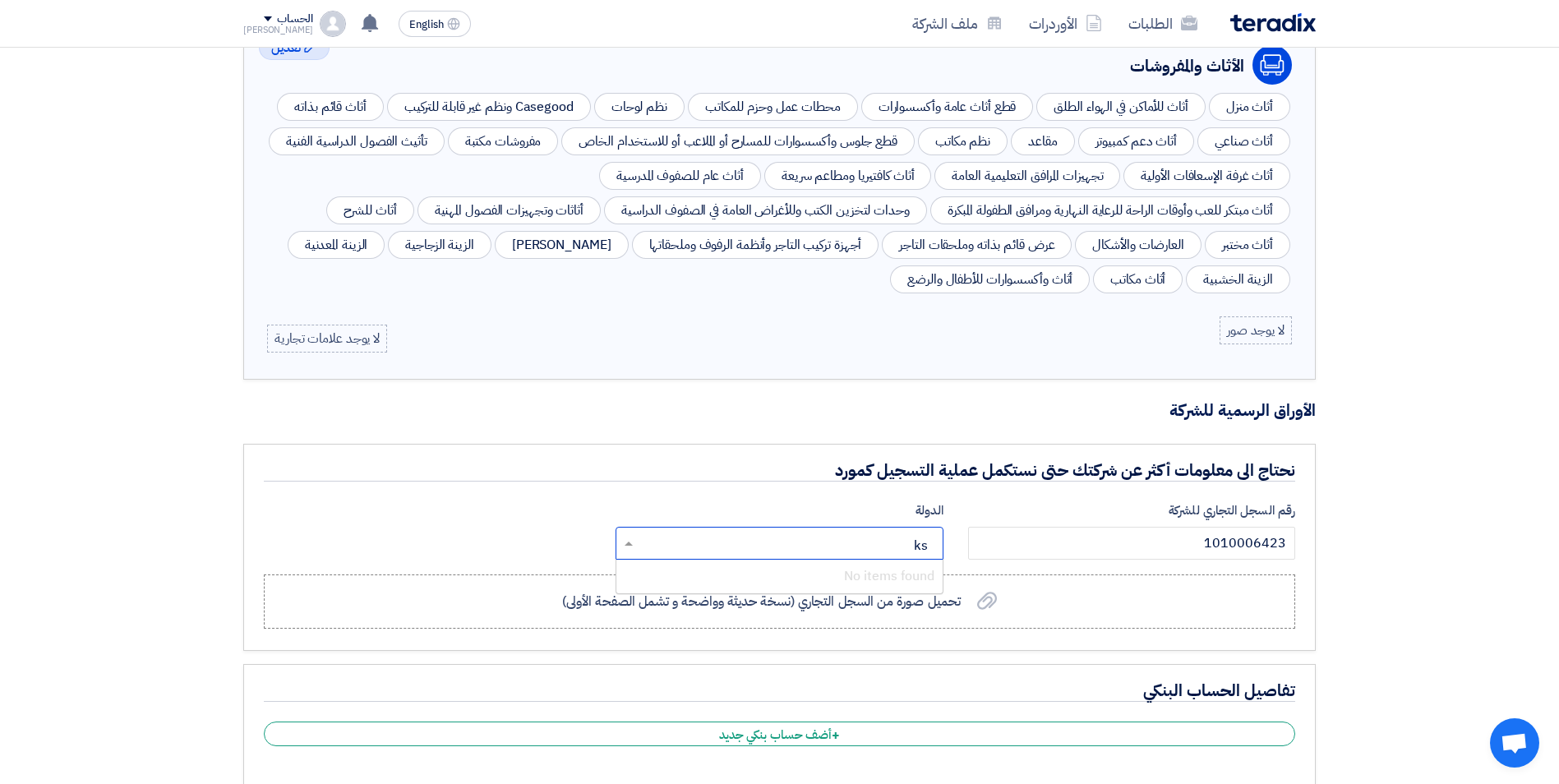
type input "k"
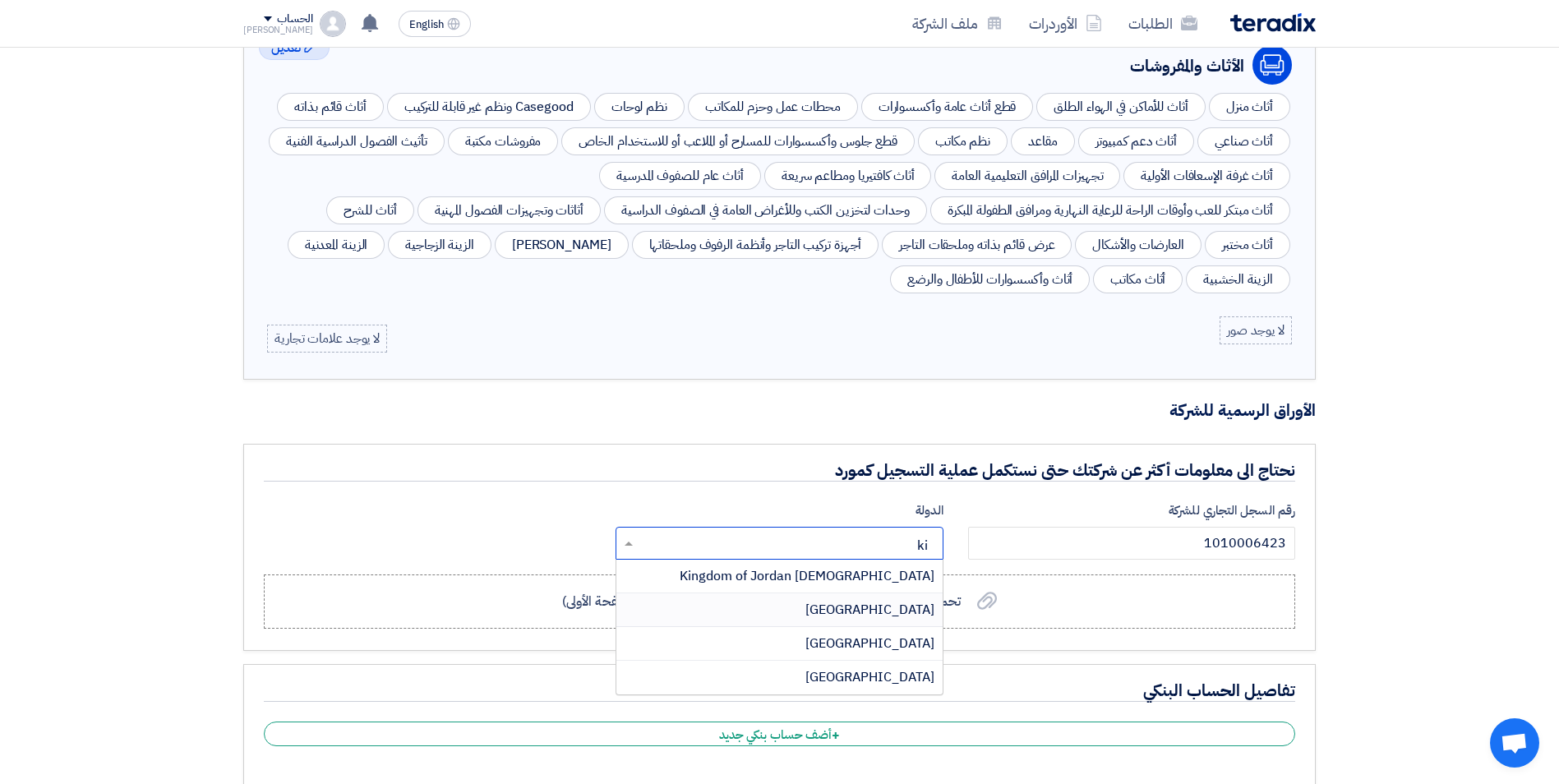
type input "k"
type input "sa"
click at [905, 684] on span "[GEOGRAPHIC_DATA]" at bounding box center [870, 677] width 129 height 20
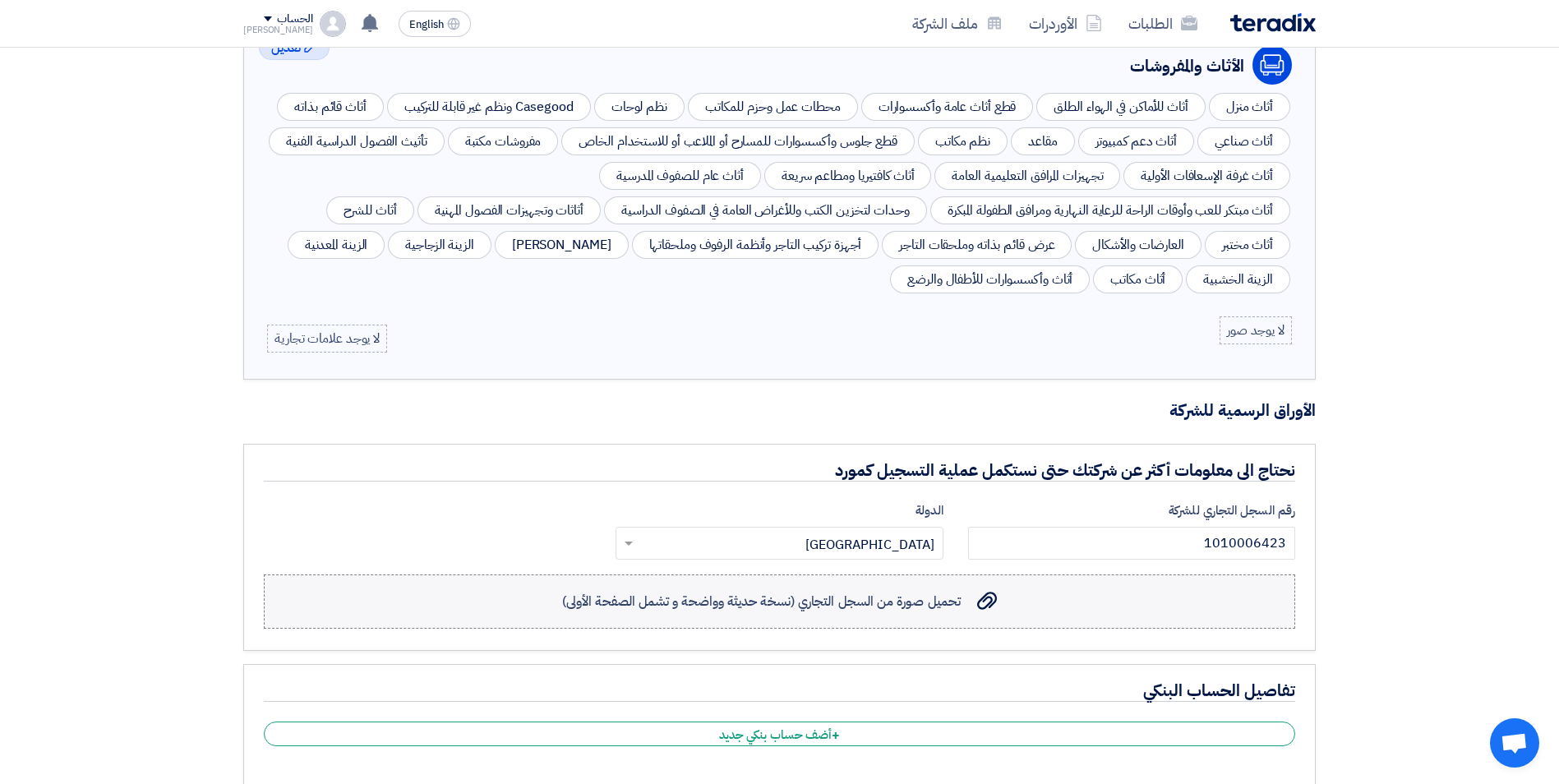
click at [990, 602] on use at bounding box center [987, 600] width 20 height 18
click at [0, 0] on input "تحميل صورة من السجل التجاري (نسخة حديثة وواضحة و تشمل الصفحة الأولى) تحميل صورة…" at bounding box center [0, 0] width 0 height 0
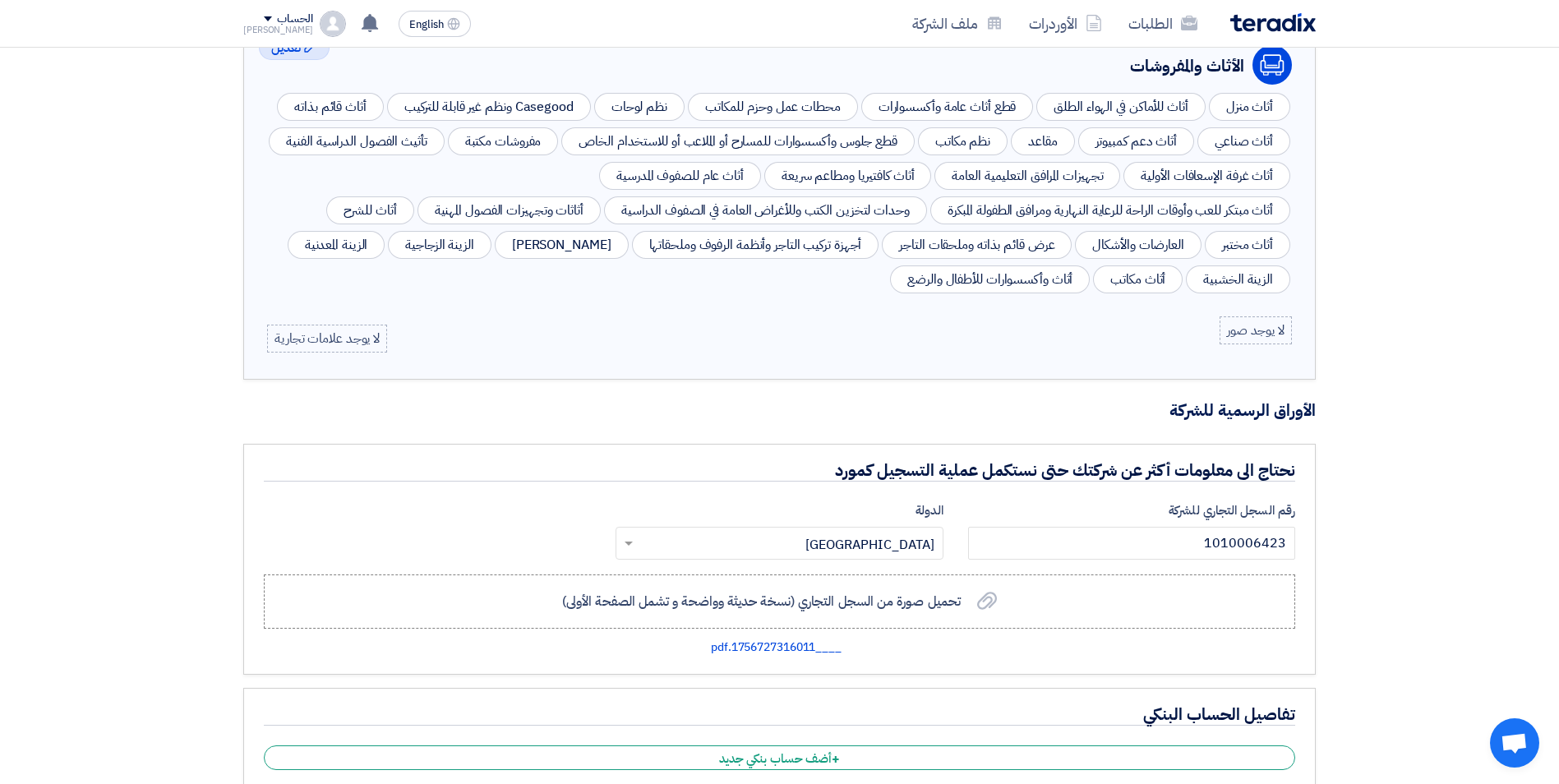
scroll to position [766, 0]
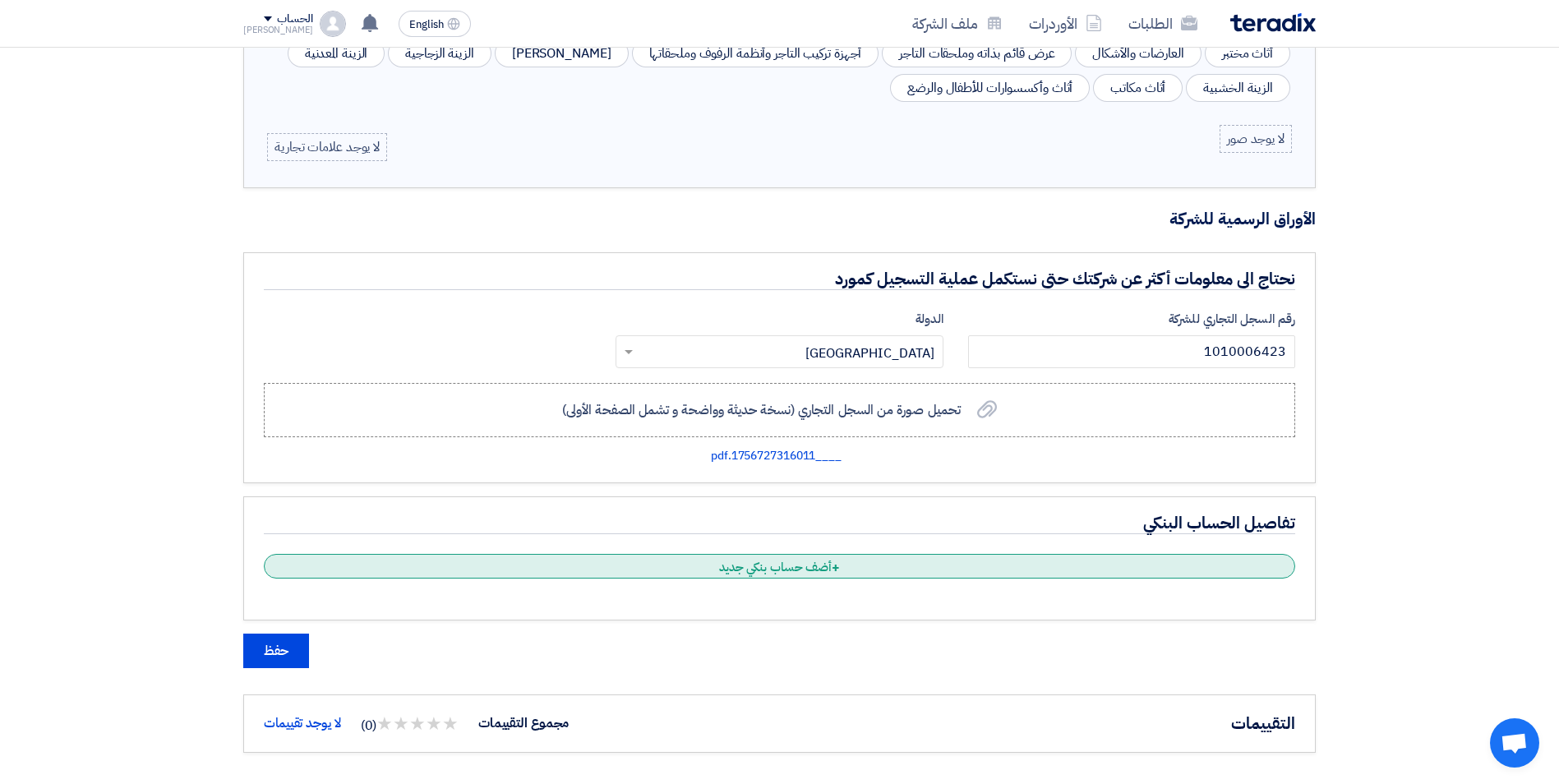
click at [814, 564] on div "+ أضف حساب بنكي جديد" at bounding box center [780, 566] width 1032 height 25
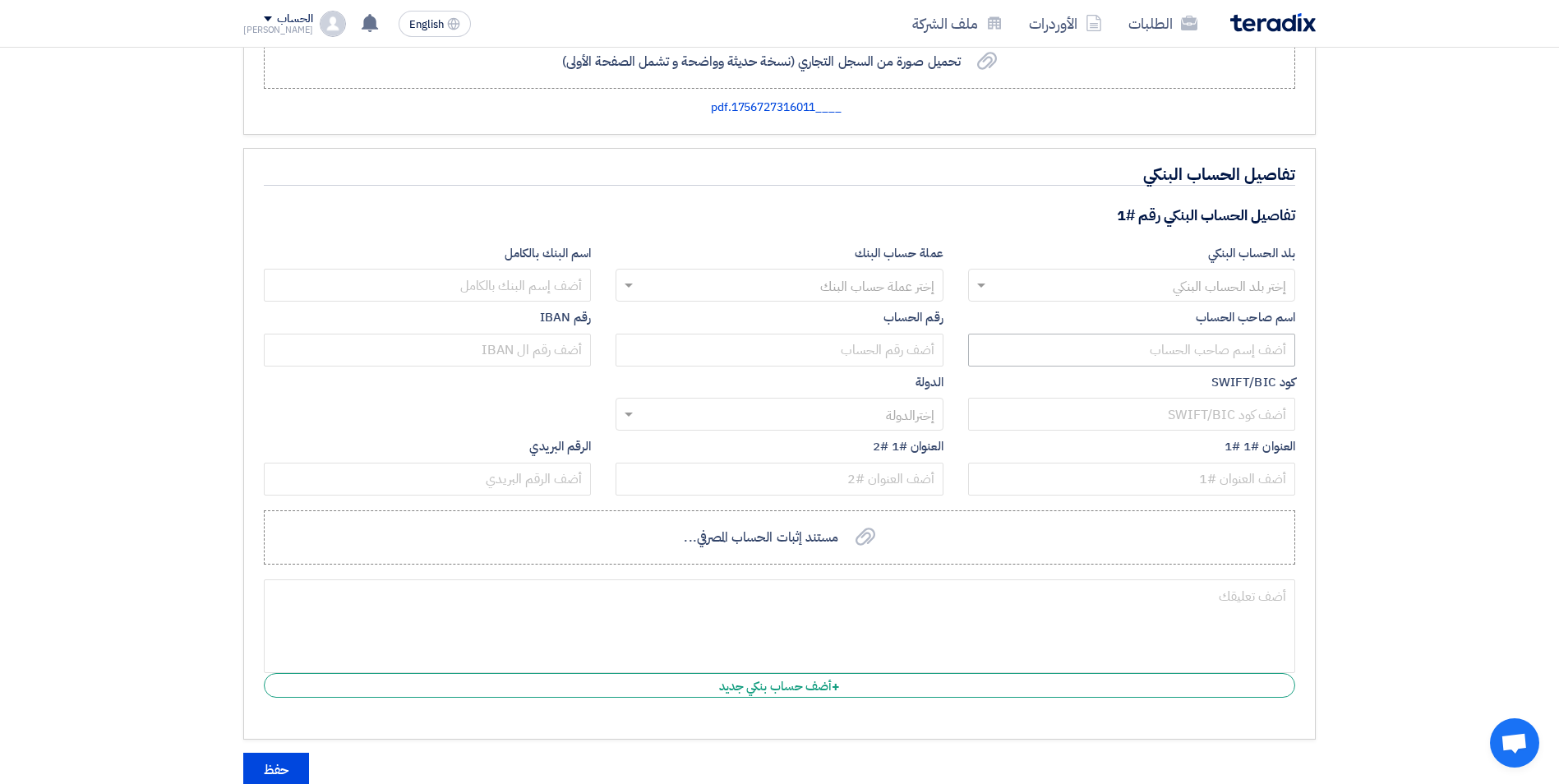
scroll to position [1342, 0]
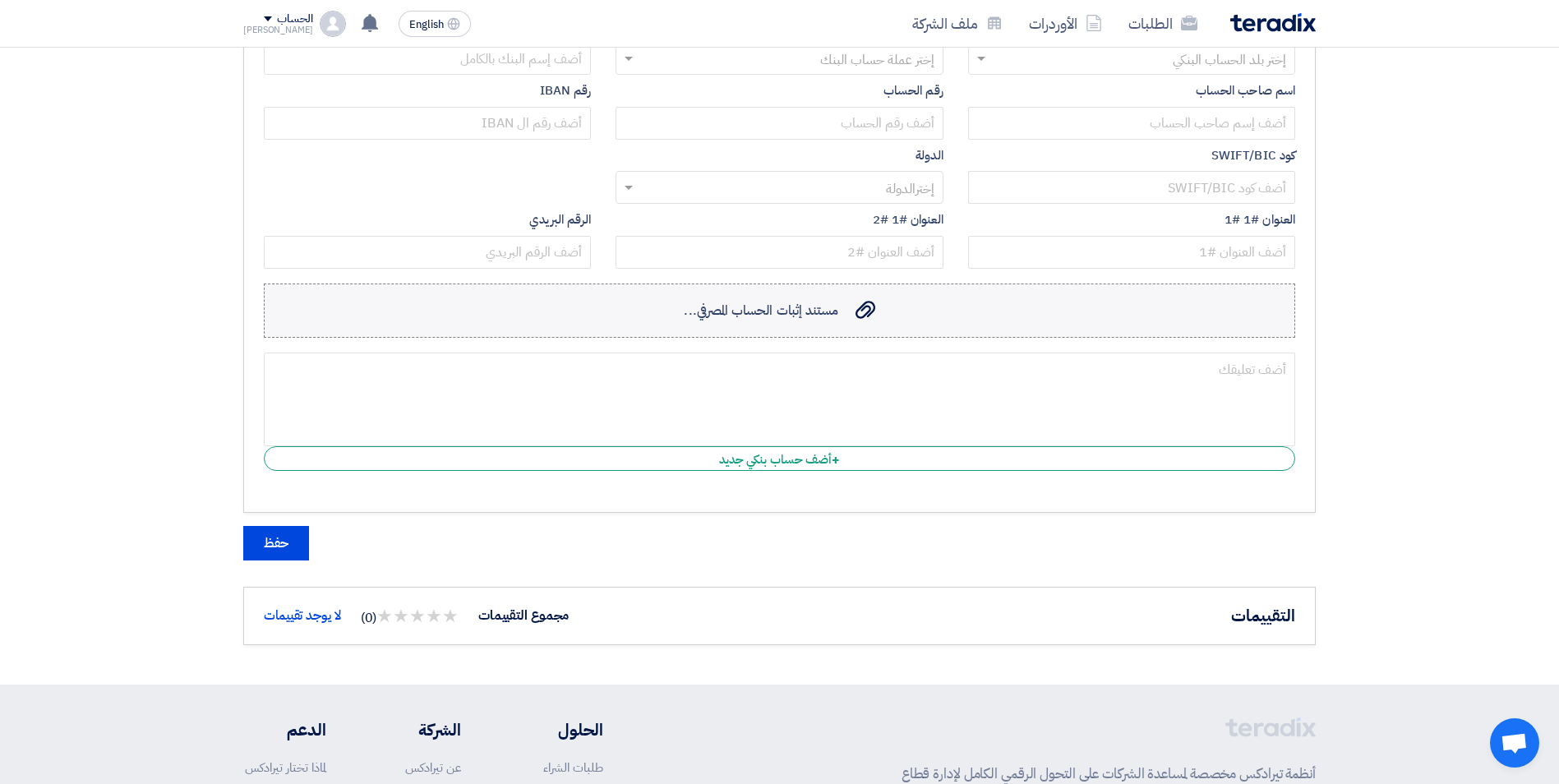
click at [860, 308] on use at bounding box center [866, 310] width 20 height 18
click at [0, 0] on input "مستند إثبات الحساب المصرفي... مستند إثبات الحساب المصرفي..." at bounding box center [0, 0] width 0 height 0
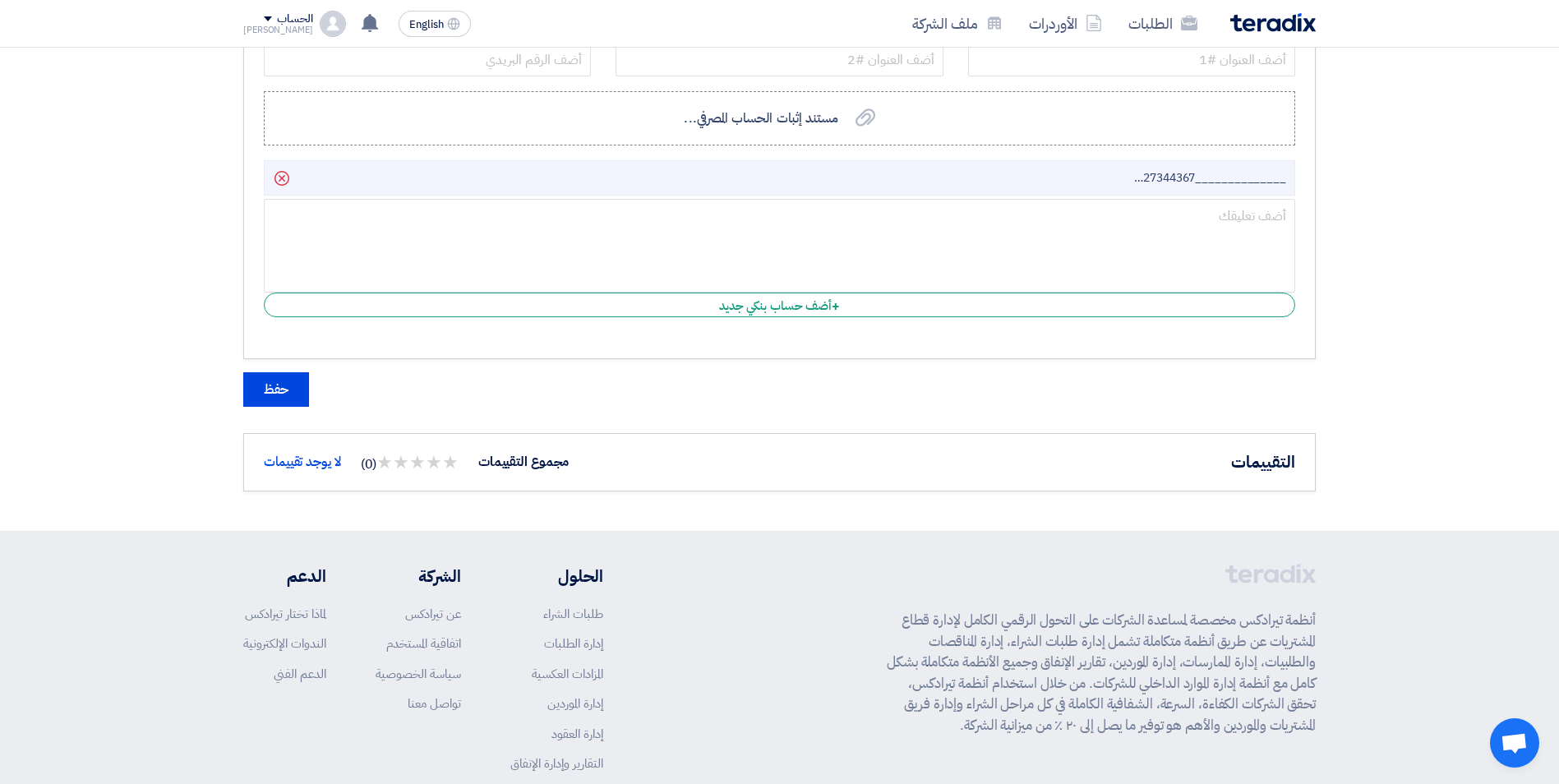
scroll to position [766, 0]
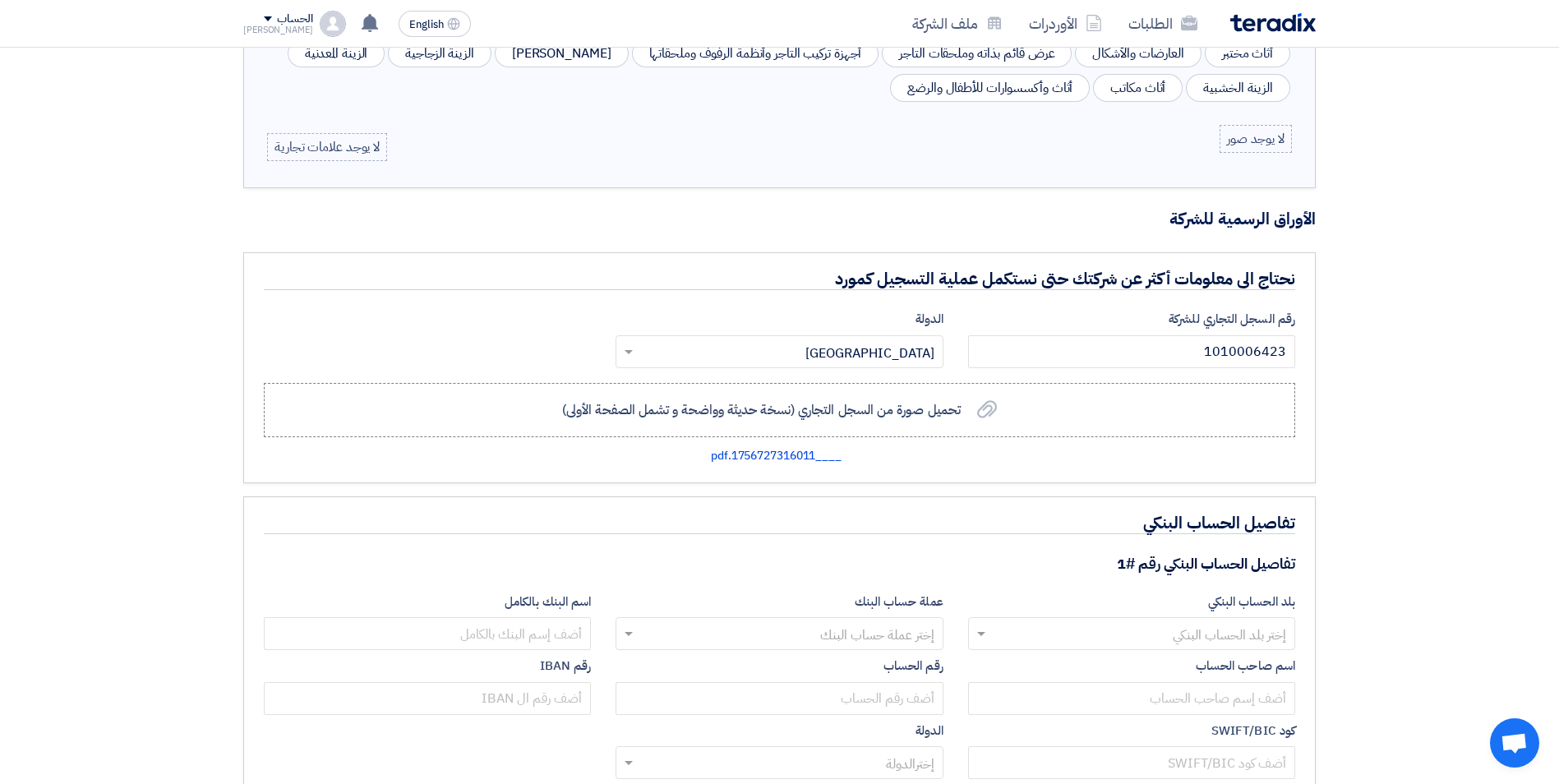
click at [1144, 638] on input "text" at bounding box center [1141, 635] width 294 height 27
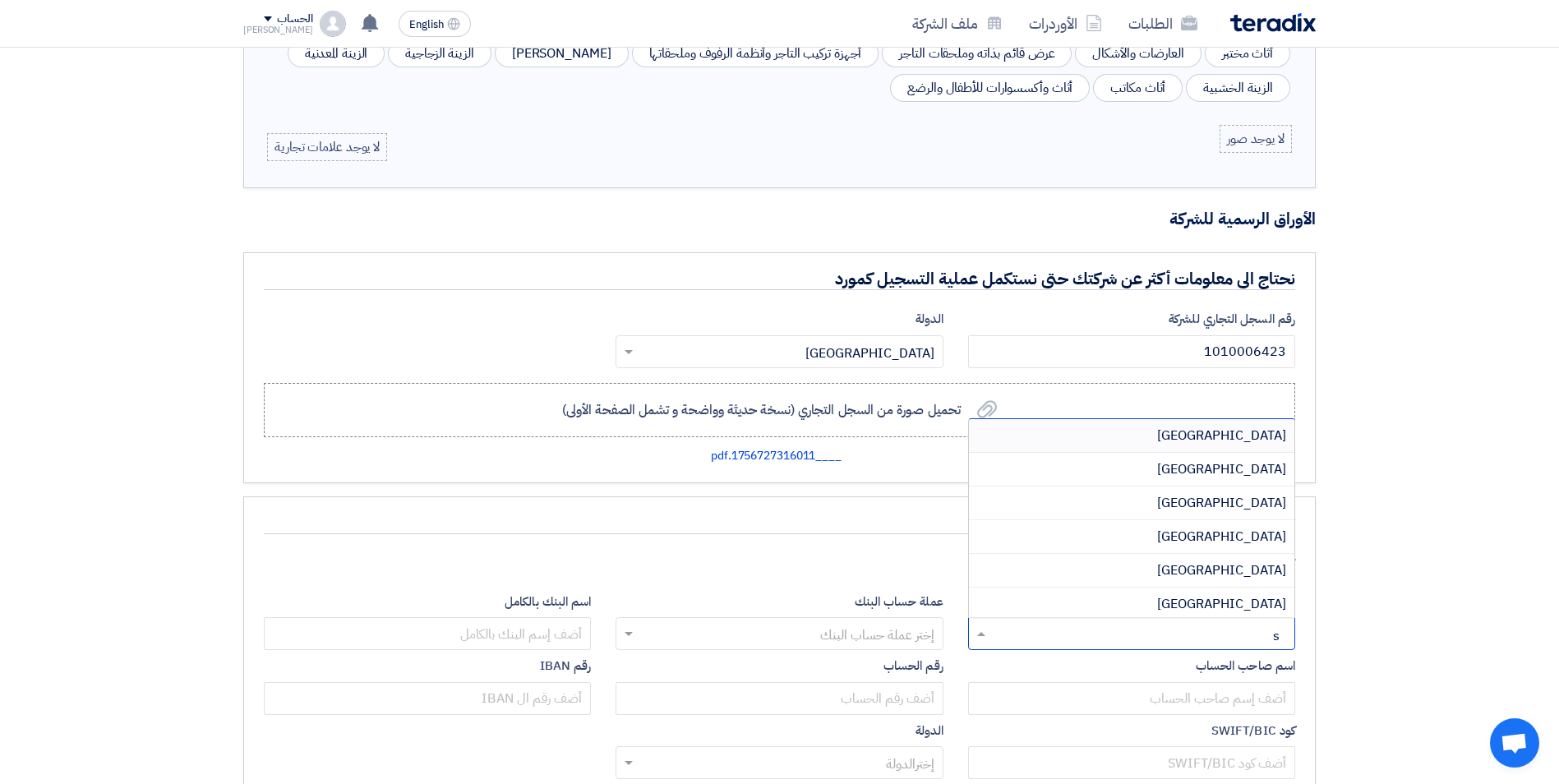
type input "sa"
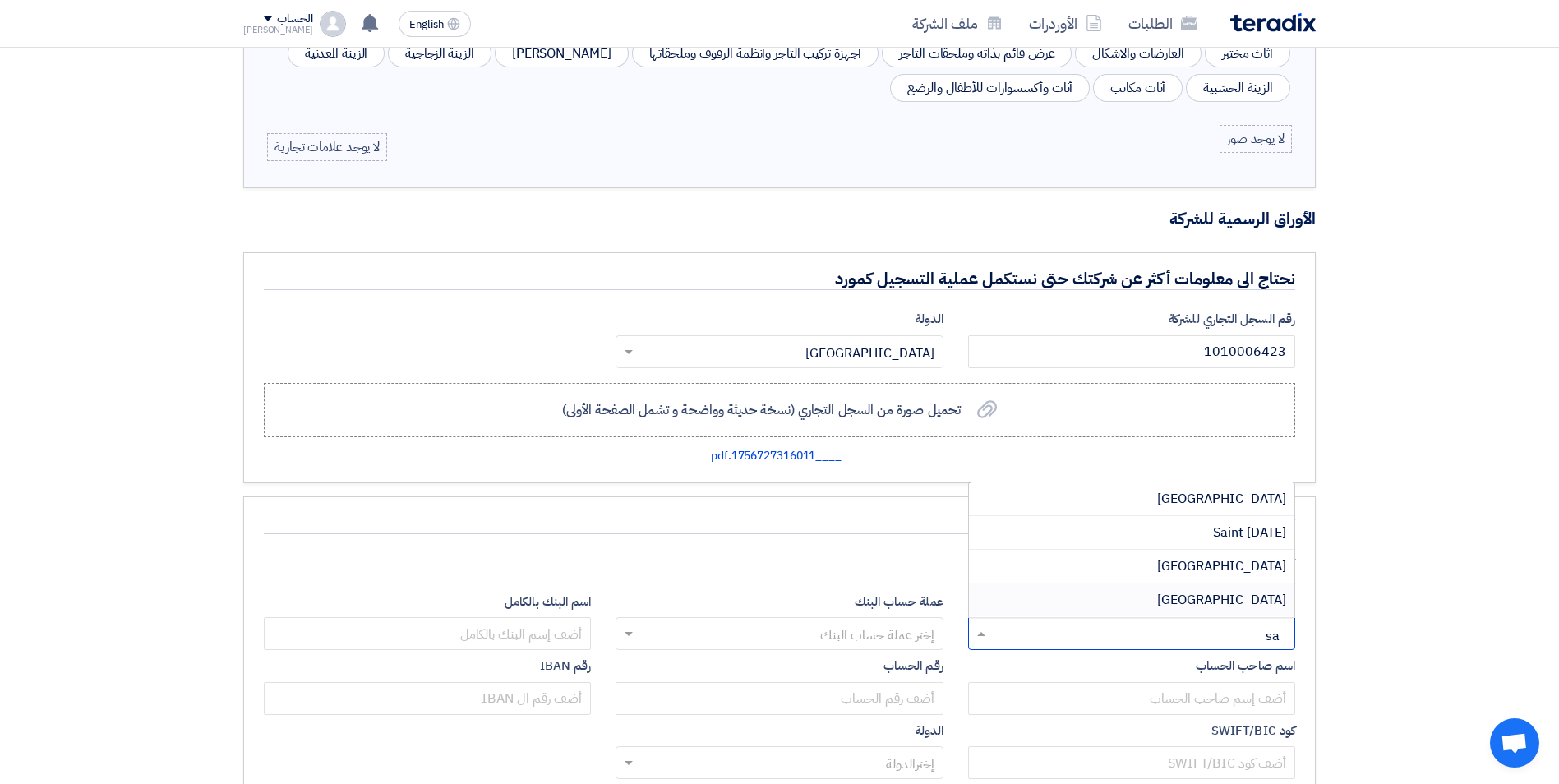
click at [1261, 593] on span "[GEOGRAPHIC_DATA]" at bounding box center [1221, 599] width 129 height 20
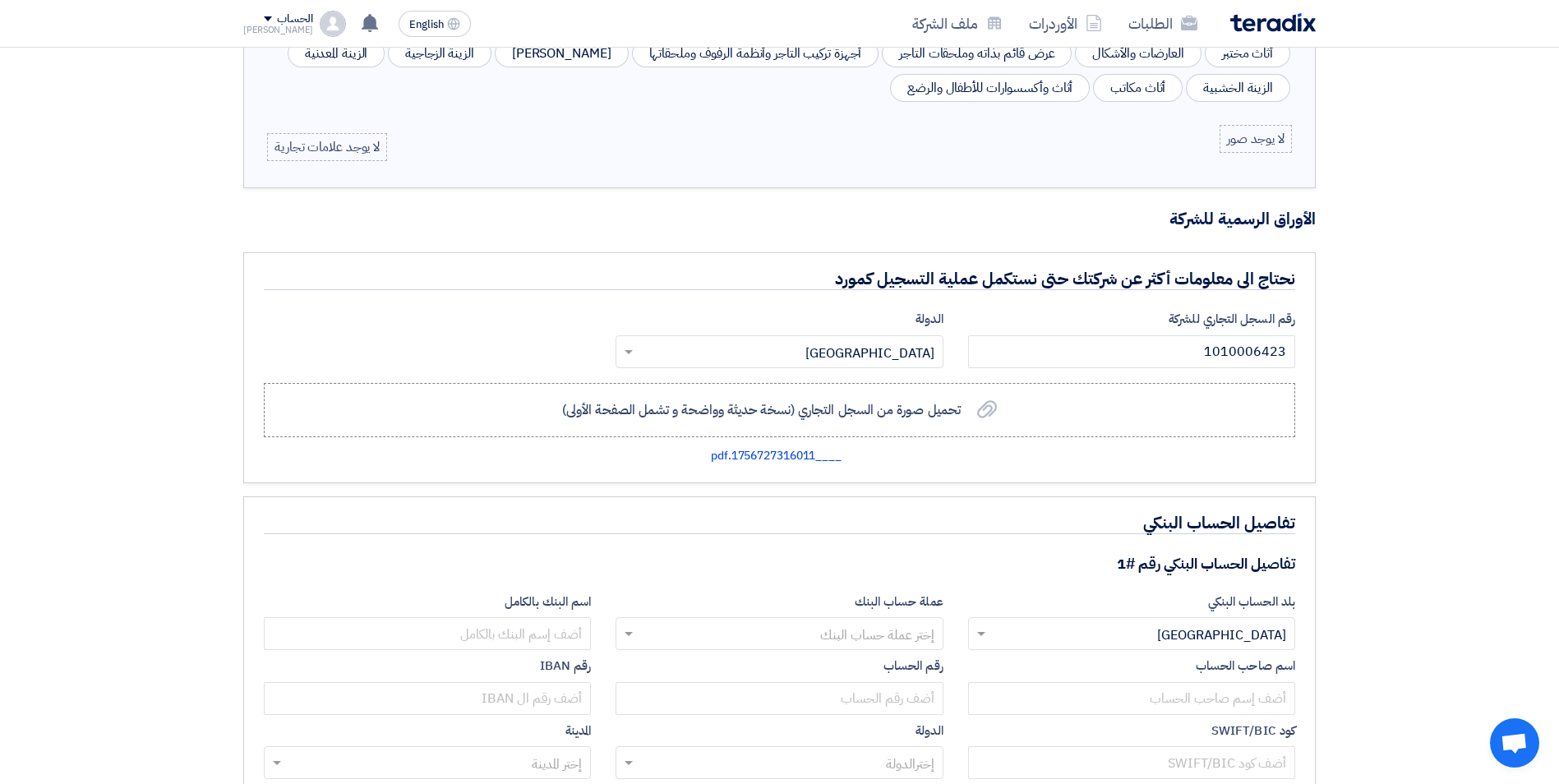
click at [885, 631] on input "text" at bounding box center [788, 635] width 294 height 27
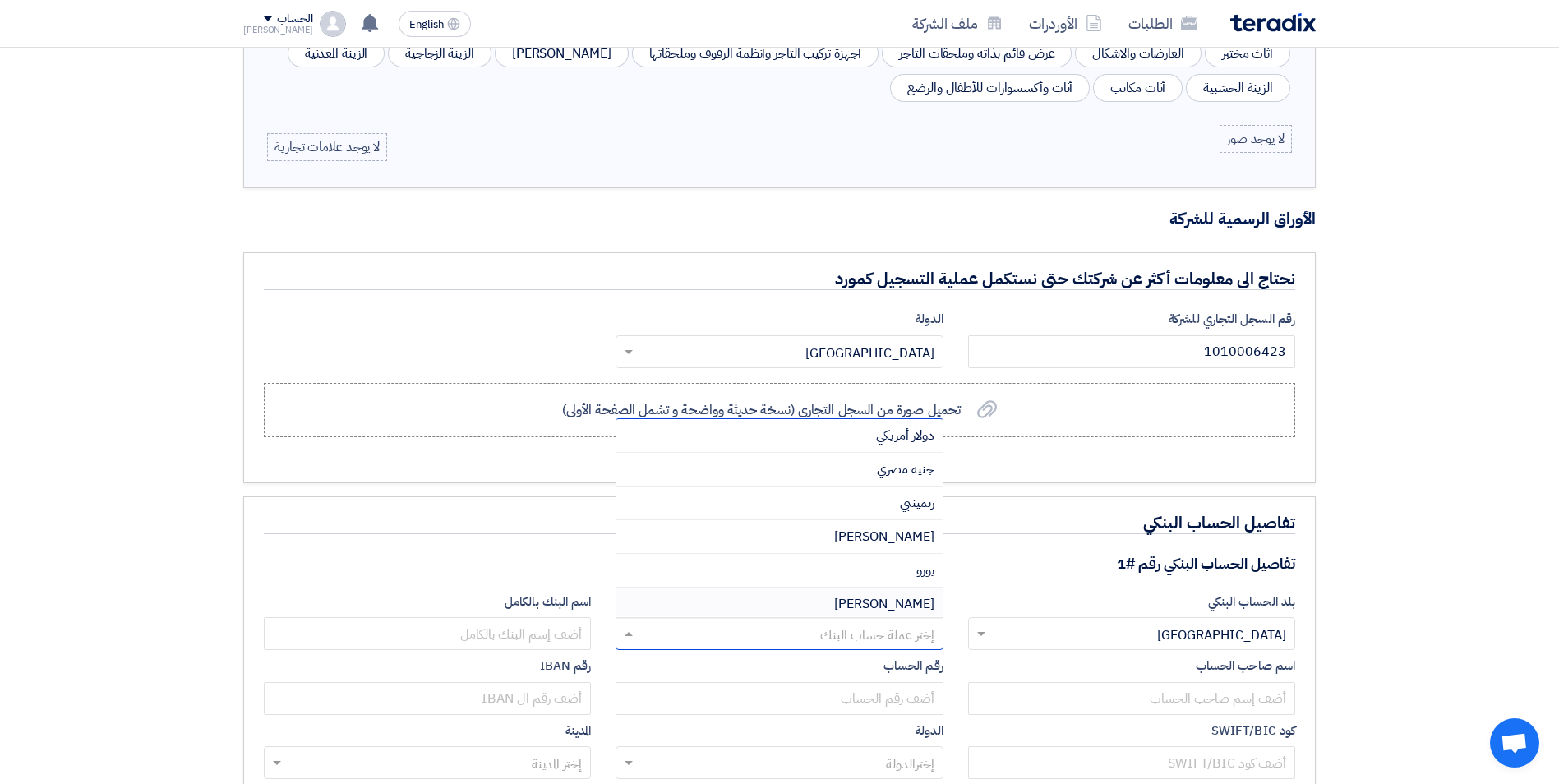
type input "v"
type input "ري"
click at [913, 577] on span "ريال سعودي" at bounding box center [903, 570] width 63 height 20
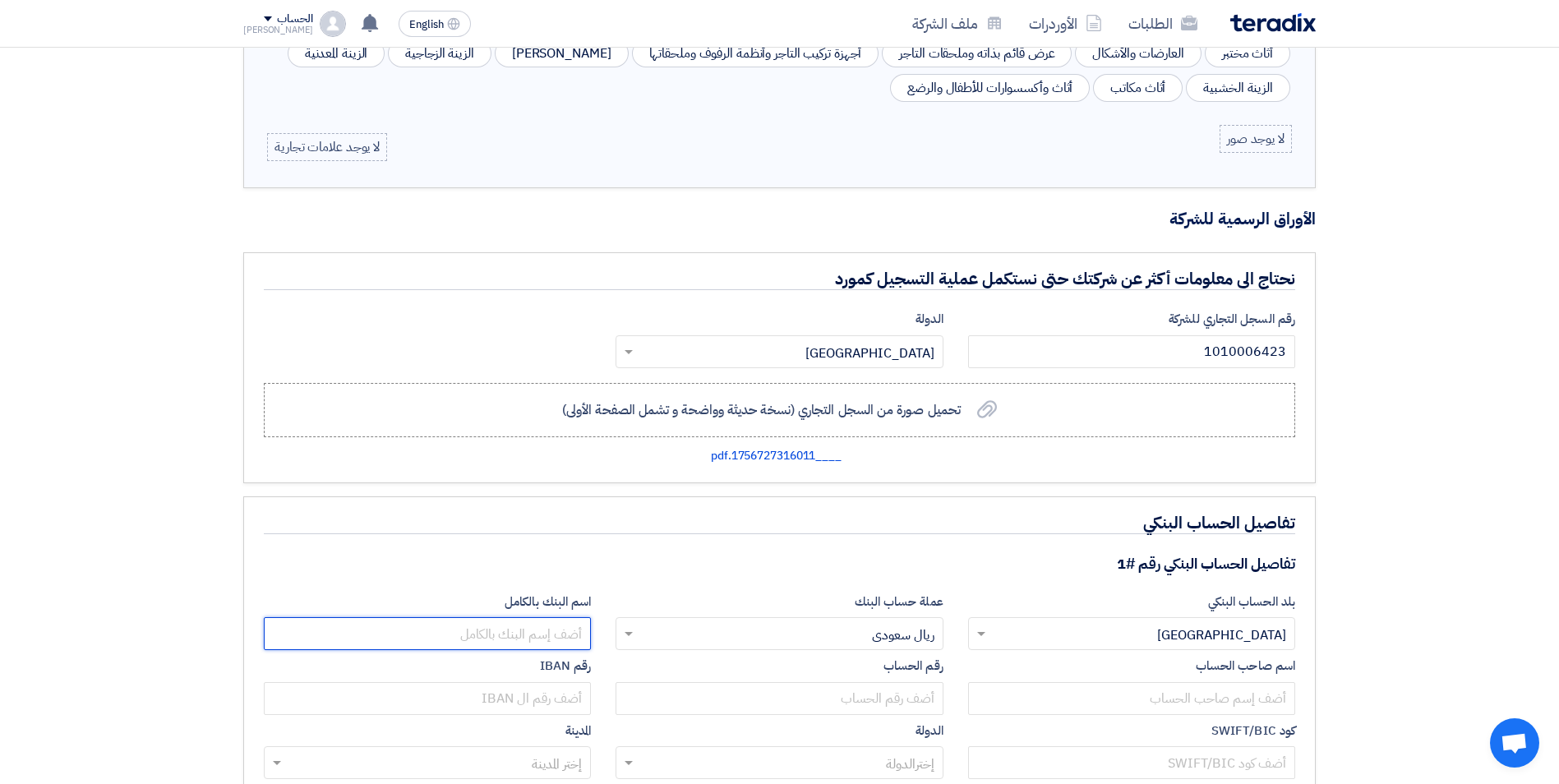
click at [562, 633] on input "text" at bounding box center [427, 633] width 327 height 33
type input "بنك الراجحي"
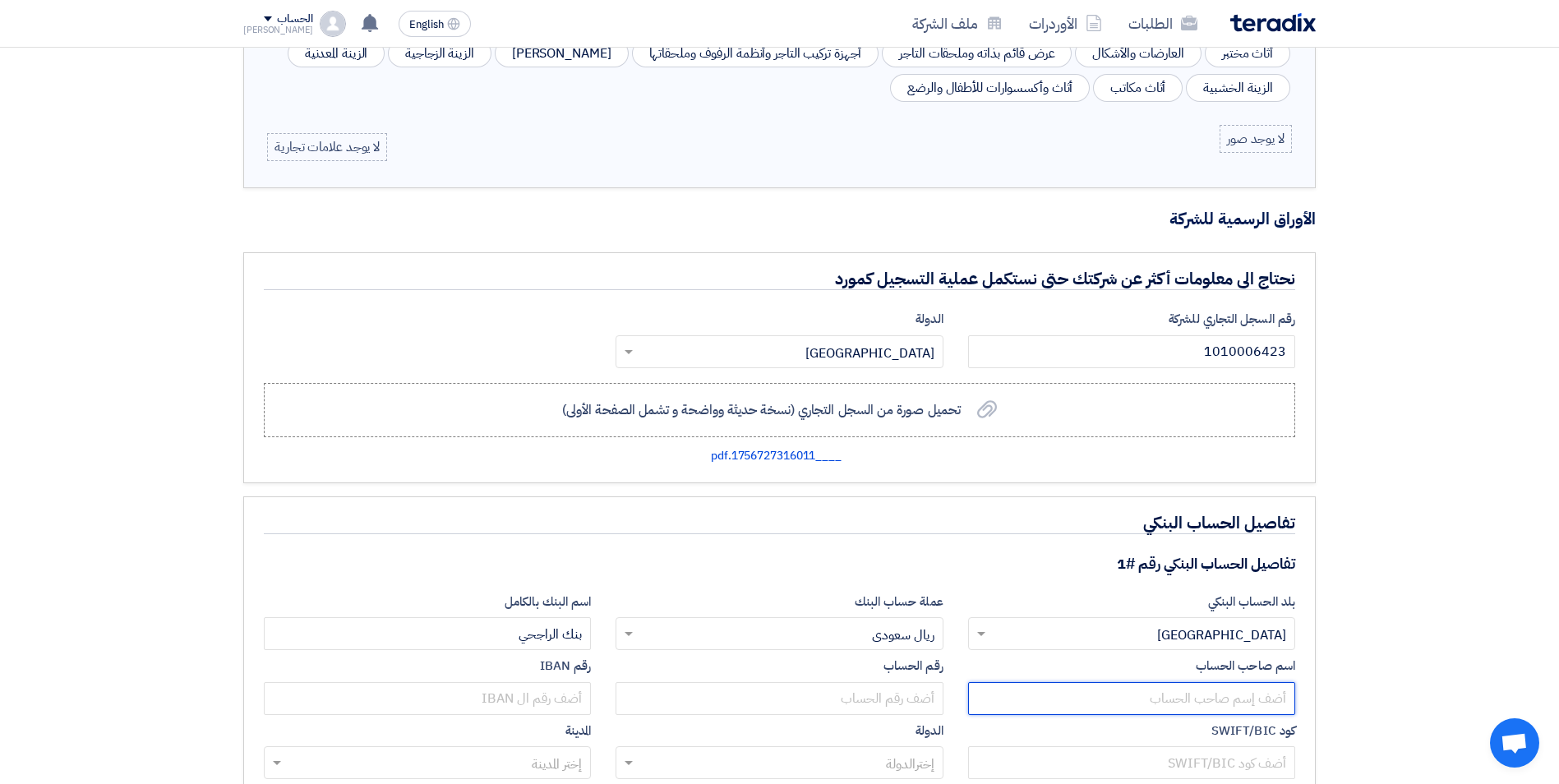
click at [1087, 694] on input "text" at bounding box center [1131, 698] width 327 height 33
type input "شركة ابناء [PERSON_NAME] للتجارة"
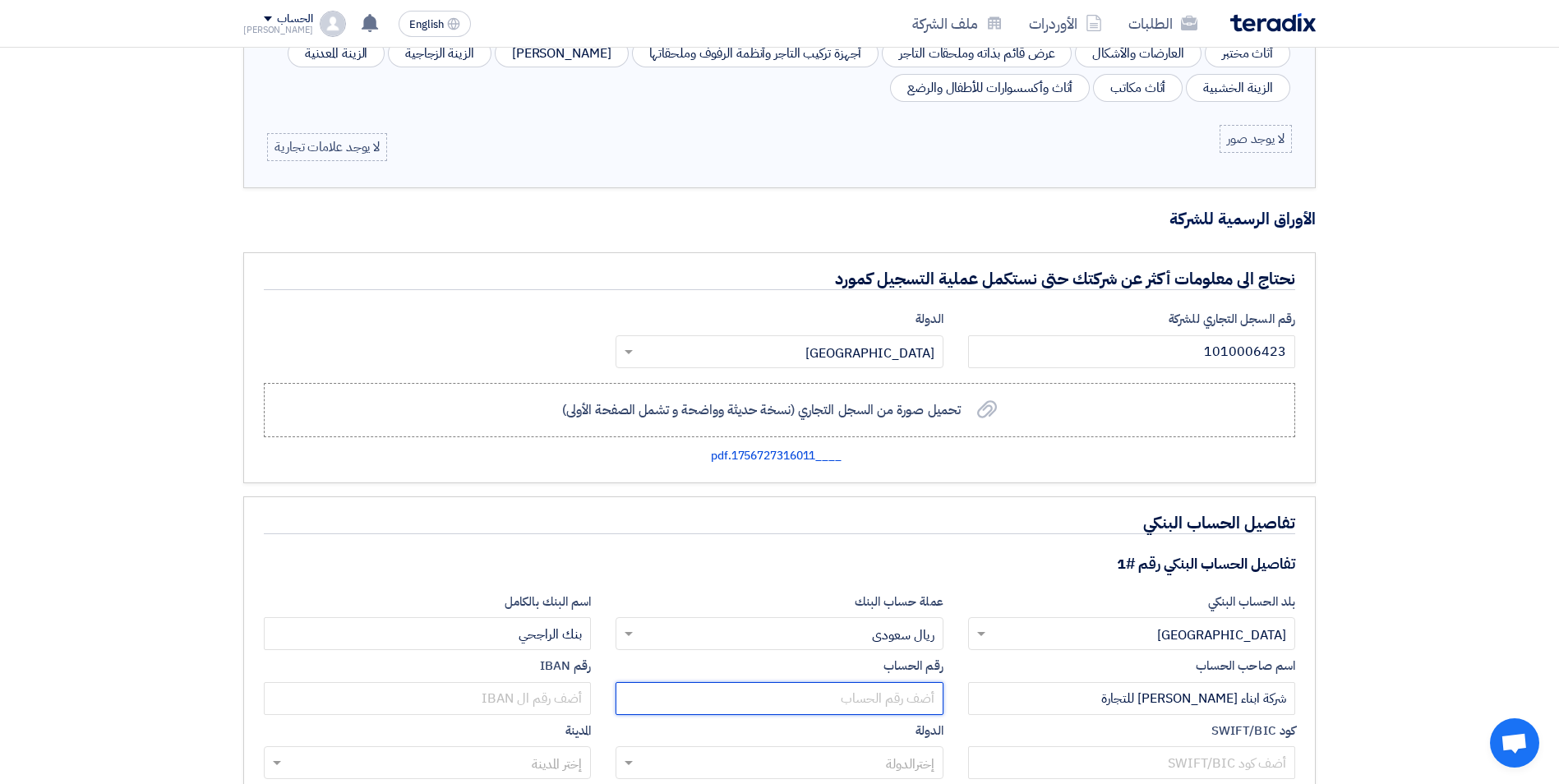
click at [907, 693] on input "text" at bounding box center [779, 698] width 327 height 33
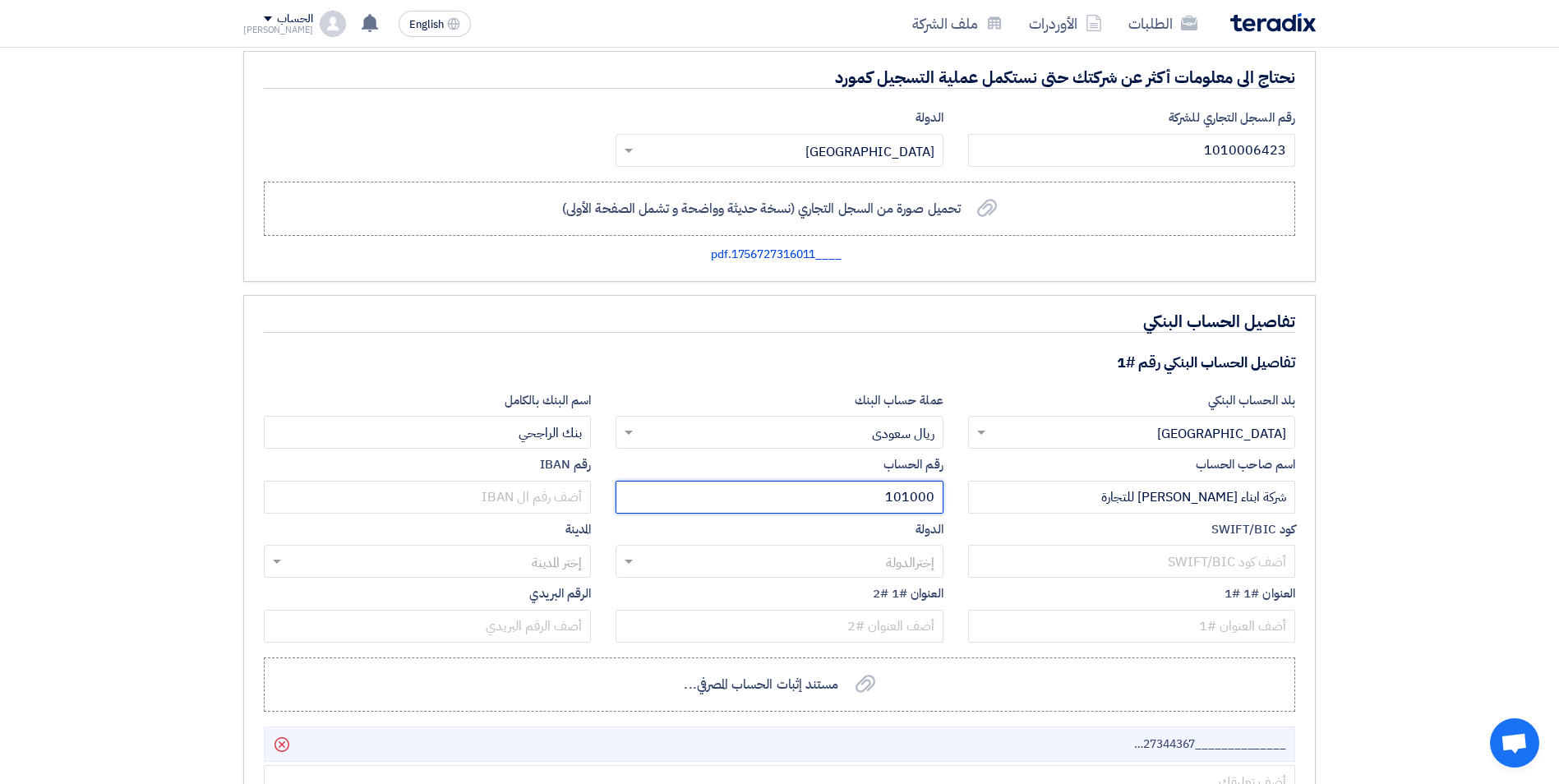
scroll to position [1342, 0]
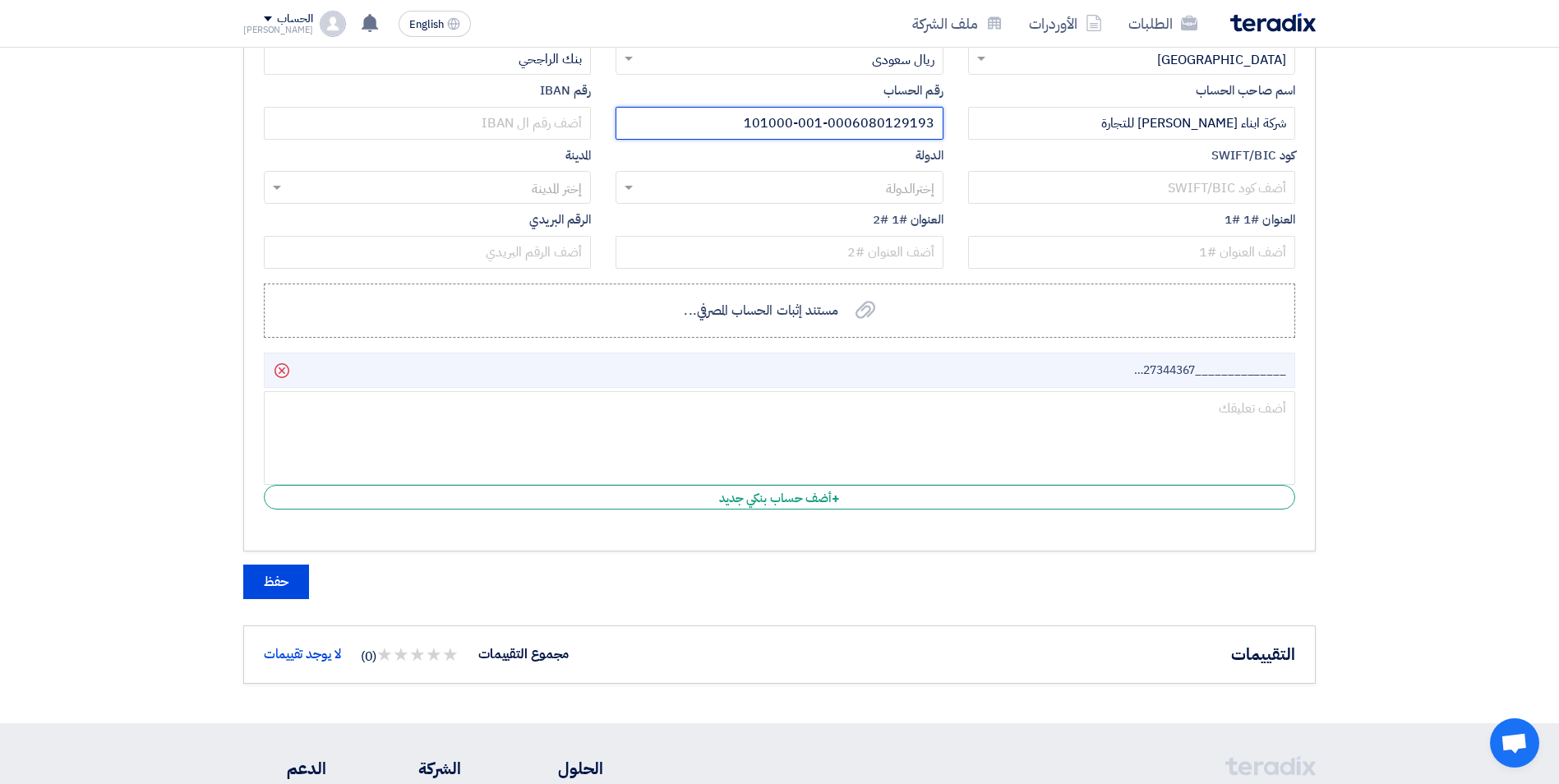
type input "101000-001-0006080129193"
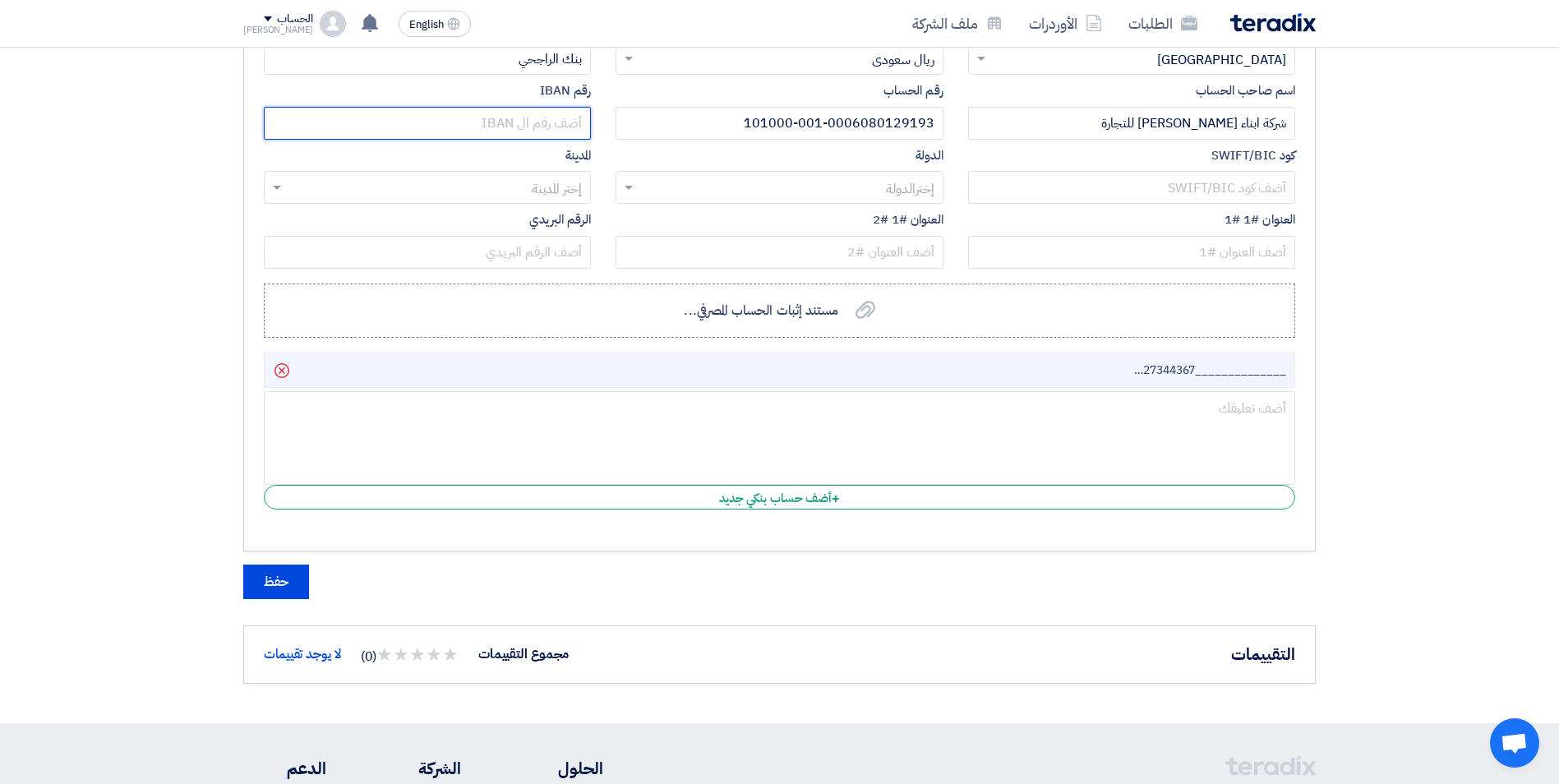
click at [453, 125] on input "text" at bounding box center [427, 123] width 327 height 33
type input "س"
type input "s"
type input "SA 4180000101608010129193"
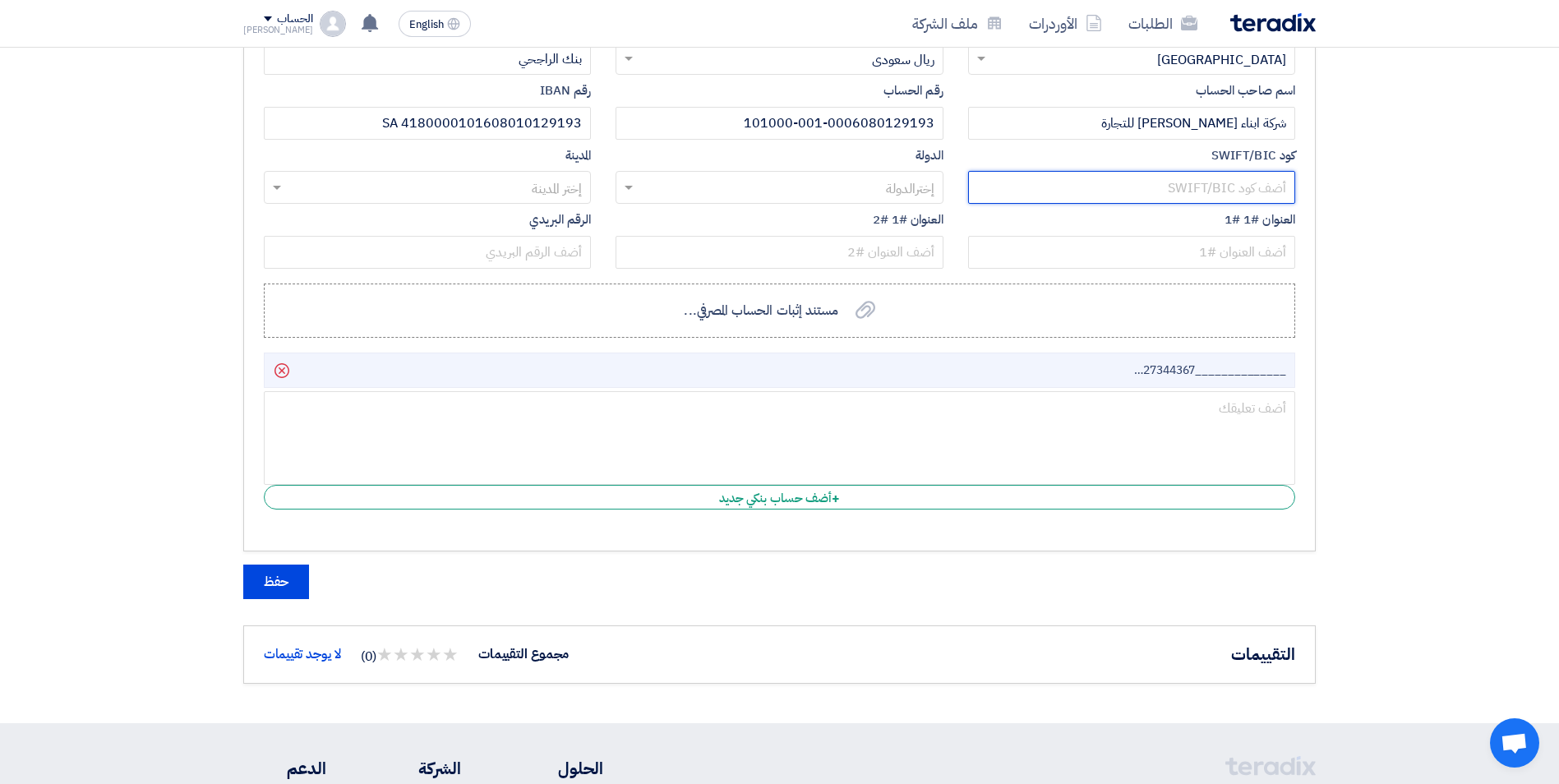
click at [1182, 183] on input "text" at bounding box center [1131, 187] width 327 height 33
paste input "[SWIFT_CODE]"
type input "[SWIFT_CODE]"
click at [895, 191] on input "text" at bounding box center [788, 189] width 294 height 27
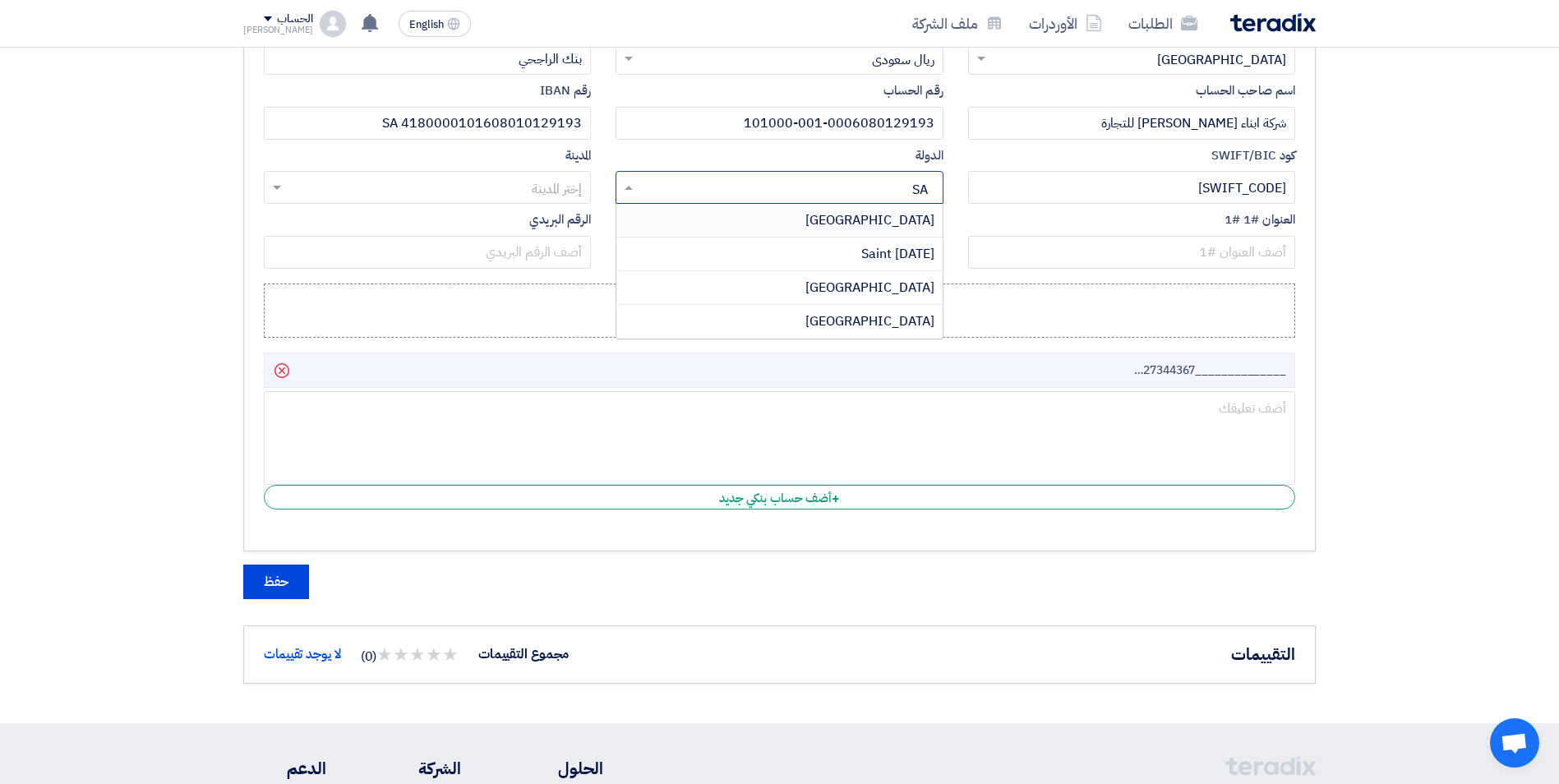
type input "SAU"
click at [890, 218] on span "[GEOGRAPHIC_DATA]" at bounding box center [870, 220] width 129 height 20
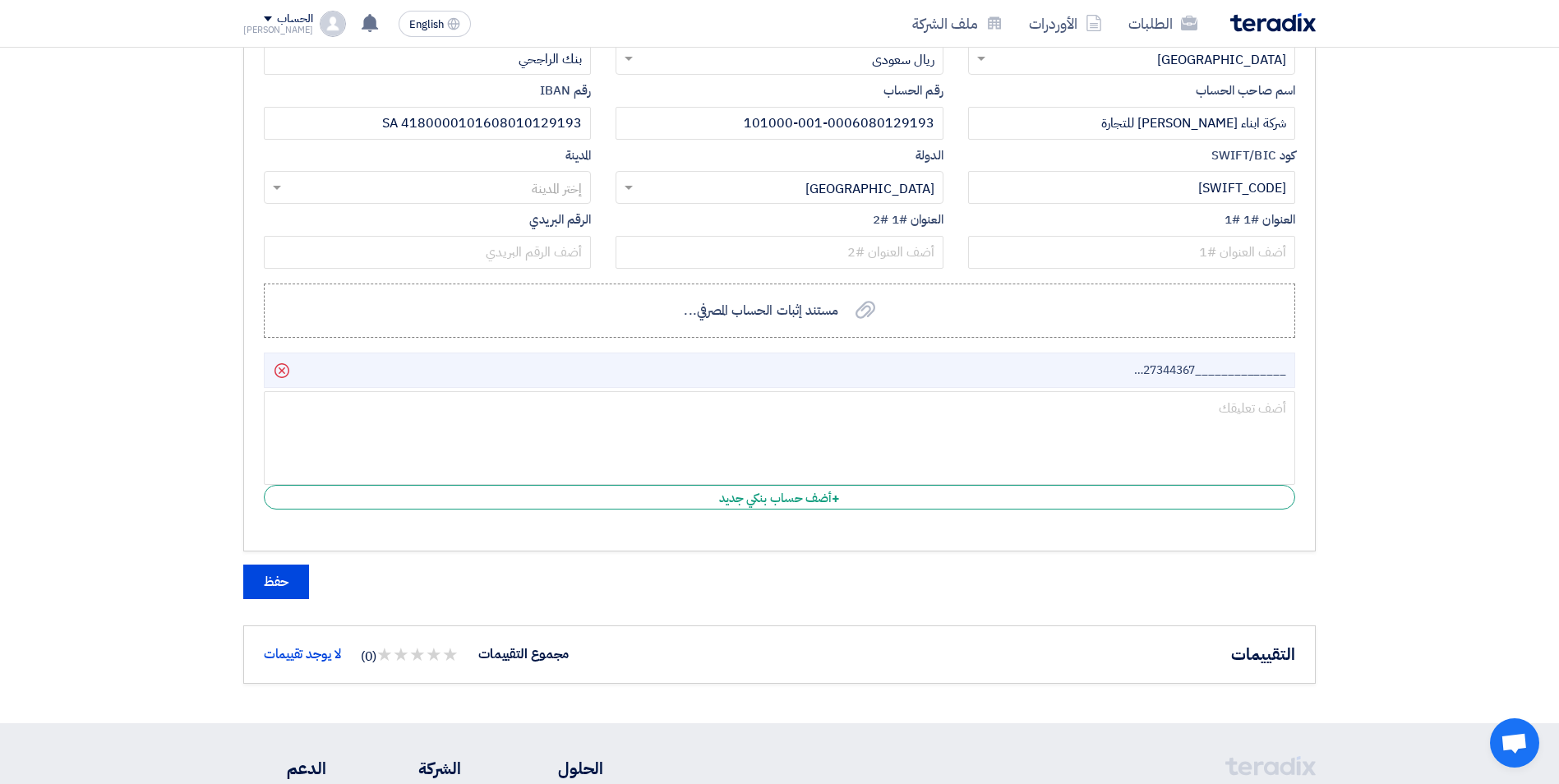
click at [554, 184] on input "text" at bounding box center [436, 189] width 294 height 27
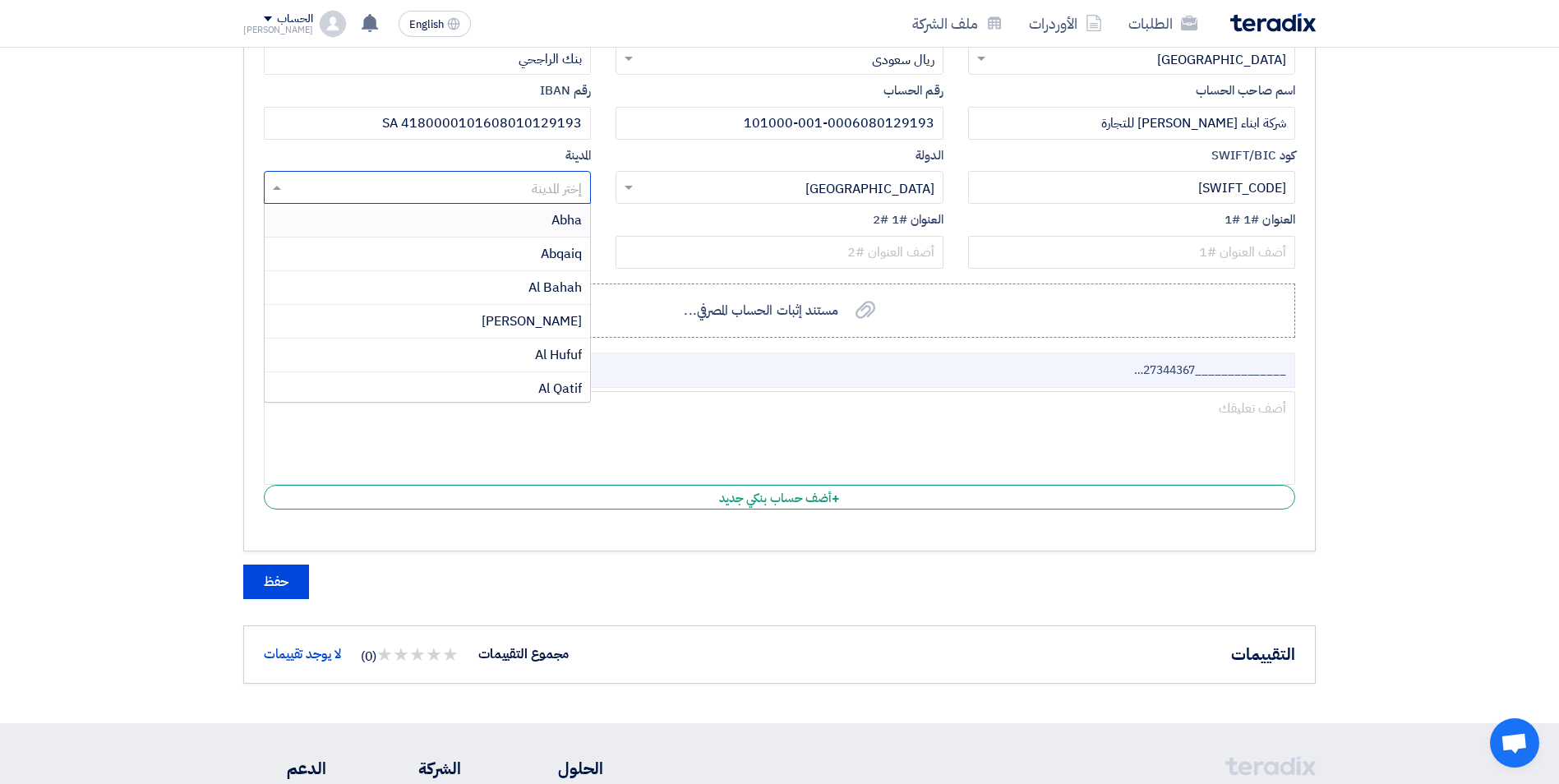
type input "T"
type input "RI"
click at [558, 224] on span "[GEOGRAPHIC_DATA]" at bounding box center [517, 220] width 129 height 20
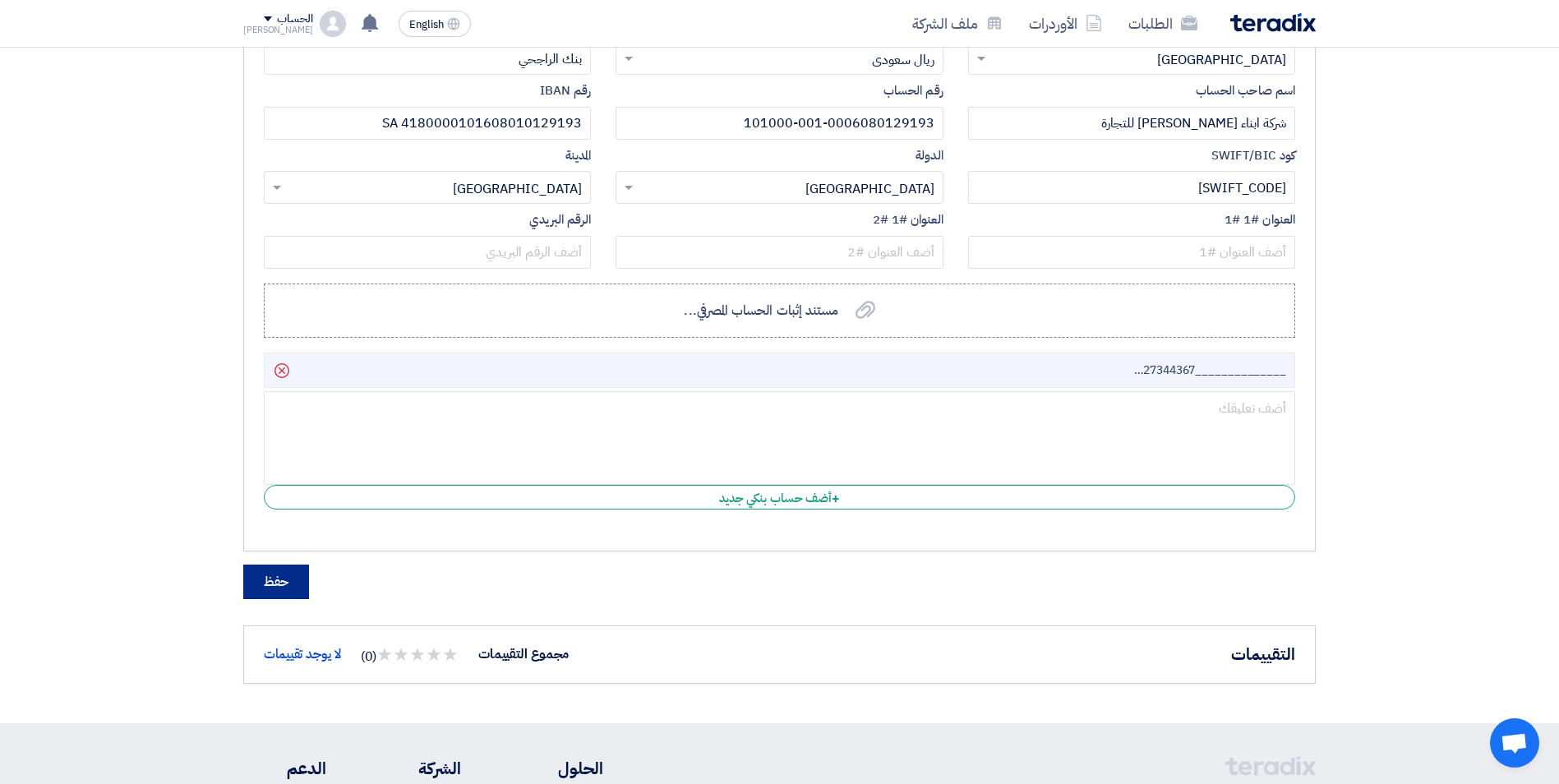
click at [284, 579] on button "حفظ" at bounding box center [276, 582] width 66 height 35
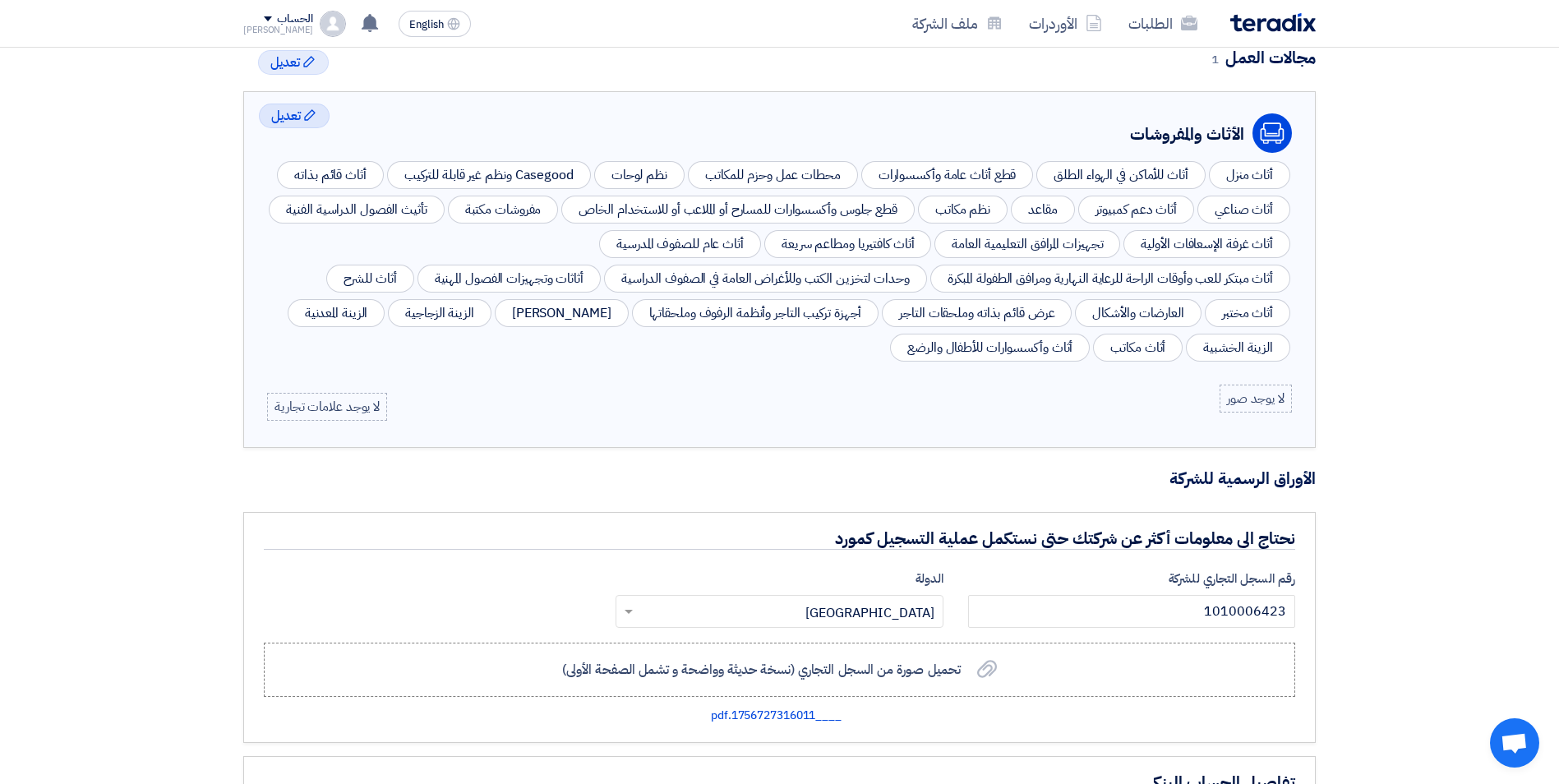
scroll to position [0, 0]
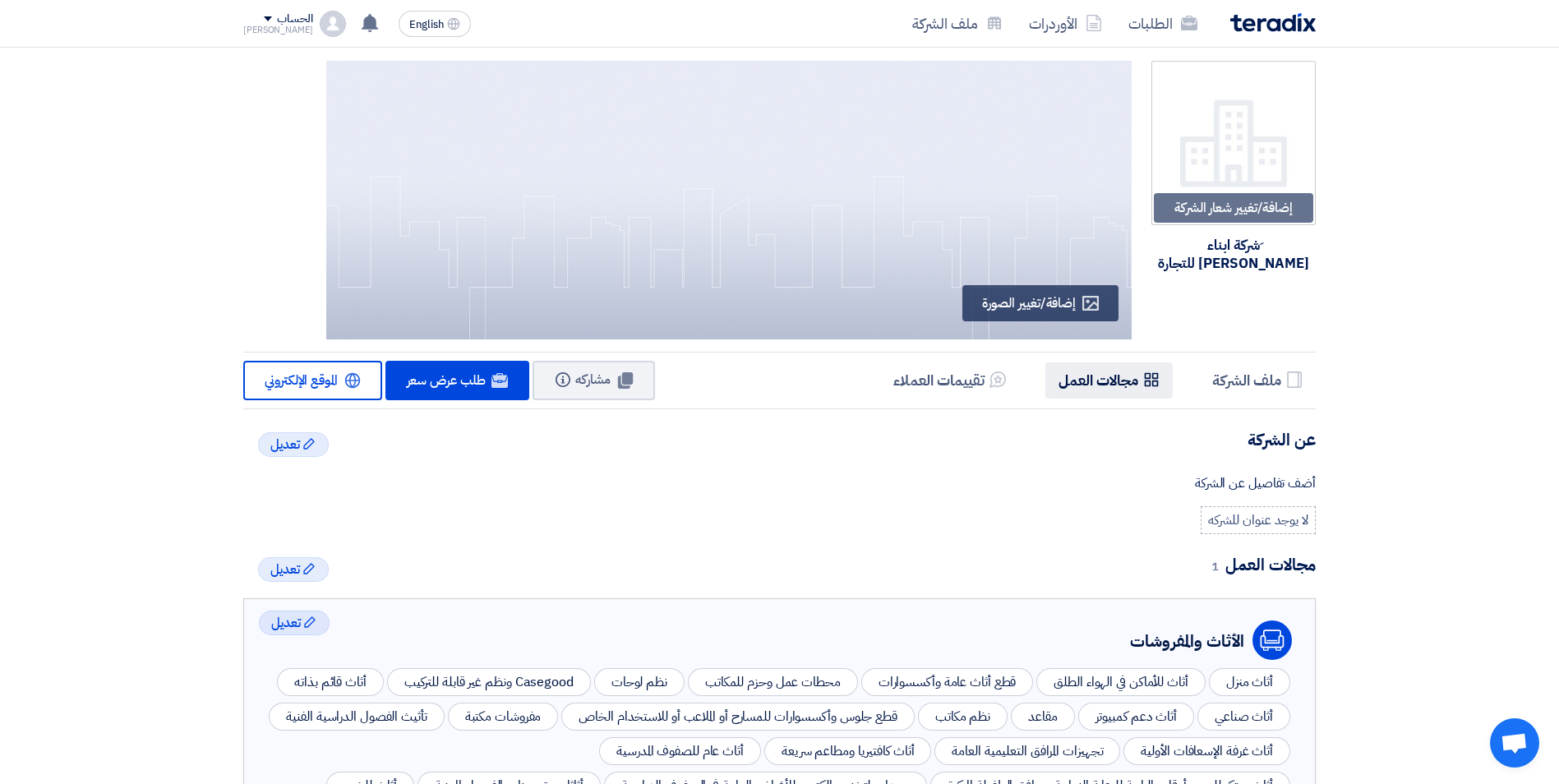
click at [1089, 378] on h5 "مجالات العمل" at bounding box center [1098, 379] width 79 height 19
click at [1231, 376] on h5 "ملف الشركة" at bounding box center [1247, 379] width 70 height 19
click at [603, 377] on span "مشاركه" at bounding box center [593, 379] width 36 height 20
